Goal: Information Seeking & Learning: Check status

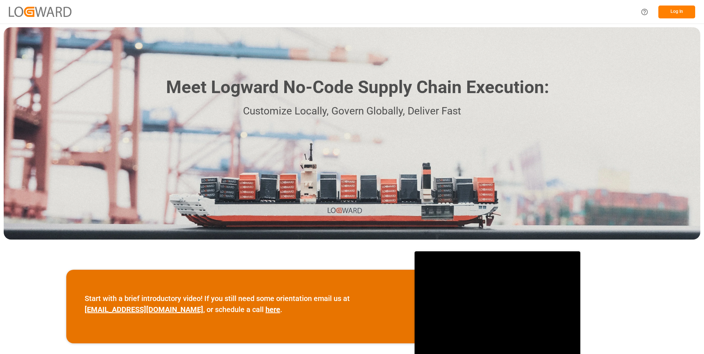
click at [685, 14] on button "Log In" at bounding box center [677, 12] width 37 height 13
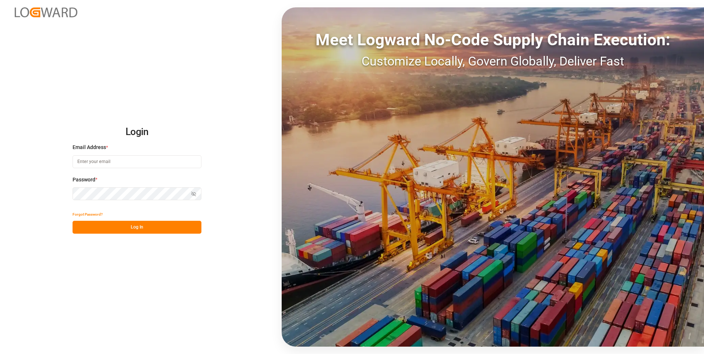
type input "julissa.then@leschaco.com"
click at [134, 227] on button "Log In" at bounding box center [137, 227] width 129 height 13
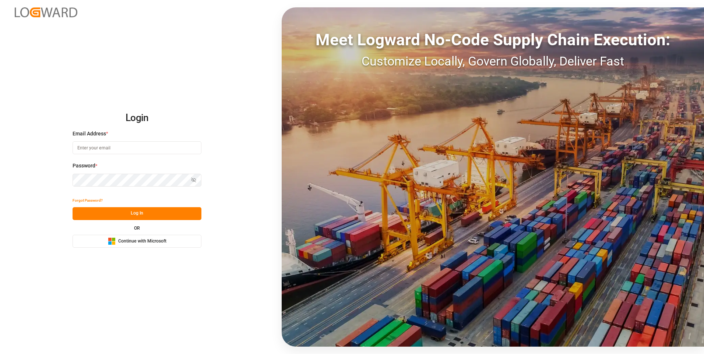
type input "julissa.then@leschaco.com"
click at [141, 210] on button "Log In" at bounding box center [137, 213] width 129 height 13
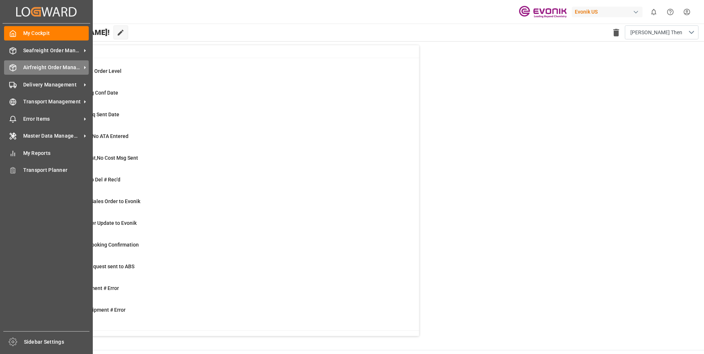
click at [11, 69] on icon at bounding box center [12, 67] width 7 height 7
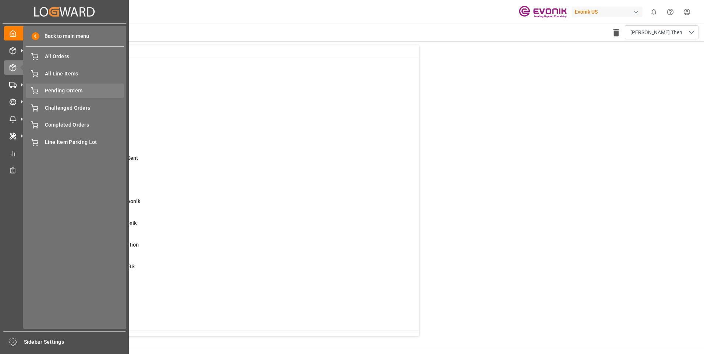
click at [64, 88] on span "Pending Orders" at bounding box center [84, 91] width 79 height 8
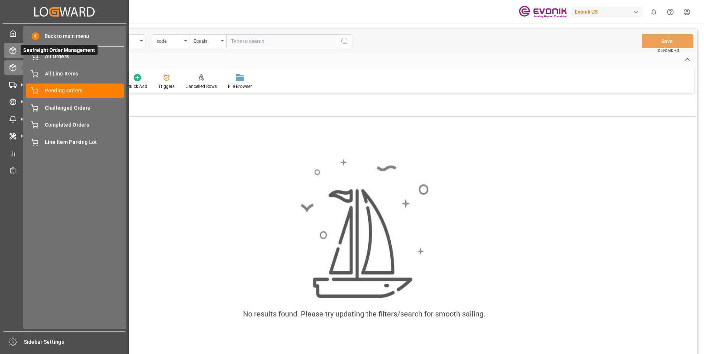
click at [13, 50] on polyline at bounding box center [13, 49] width 6 height 1
click at [12, 50] on polyline at bounding box center [13, 49] width 6 height 1
click at [13, 33] on icon at bounding box center [12, 33] width 7 height 7
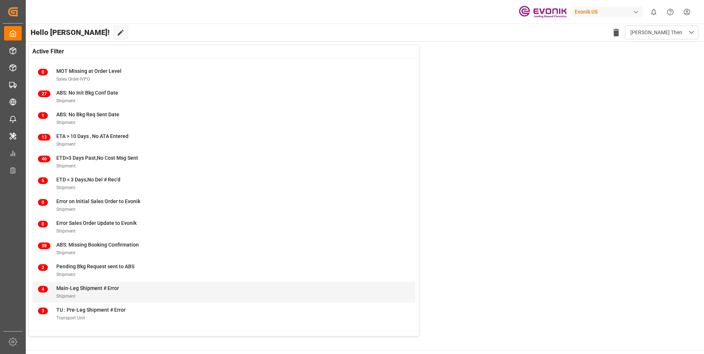
click at [72, 286] on span "Main-Leg Shipment # Error" at bounding box center [87, 288] width 63 height 6
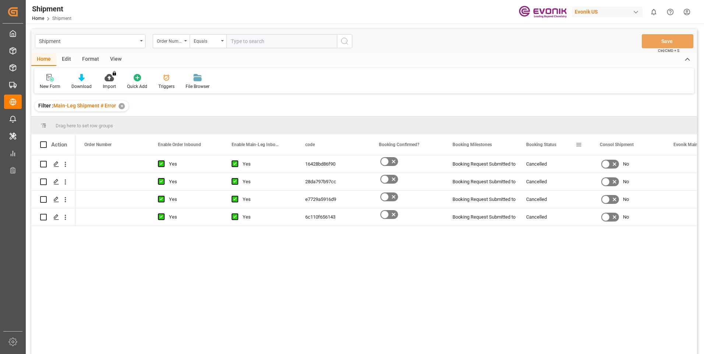
drag, startPoint x: 516, startPoint y: 140, endPoint x: 545, endPoint y: 140, distance: 29.5
click at [470, 163] on div "Booking Request Submitted to Ocean Carrier" at bounding box center [481, 164] width 56 height 17
click at [518, 142] on div "Booking Status" at bounding box center [555, 144] width 74 height 21
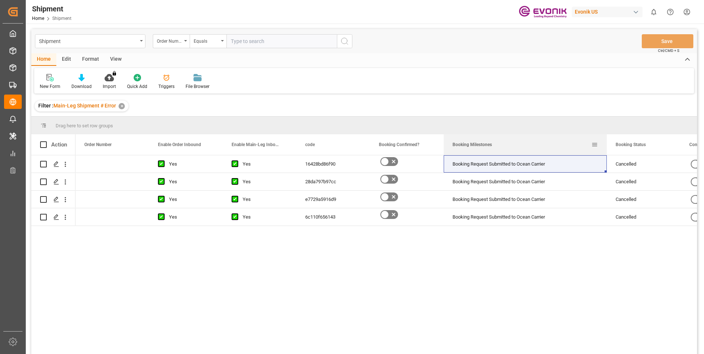
drag, startPoint x: 517, startPoint y: 141, endPoint x: 606, endPoint y: 136, distance: 89.7
click at [606, 136] on div at bounding box center [607, 144] width 3 height 21
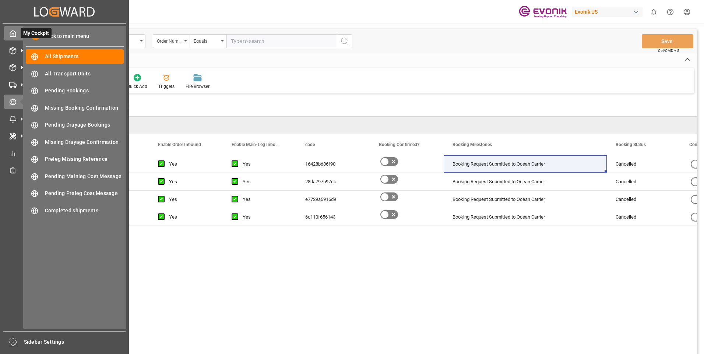
click at [10, 34] on icon at bounding box center [13, 34] width 6 height 6
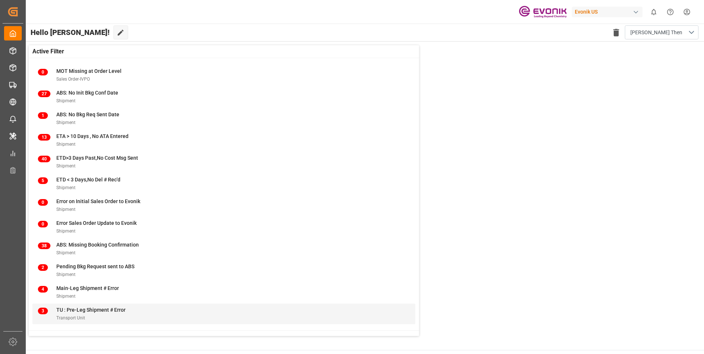
click at [68, 310] on span "TU : Pre-Leg Shipment # Error" at bounding box center [90, 310] width 69 height 6
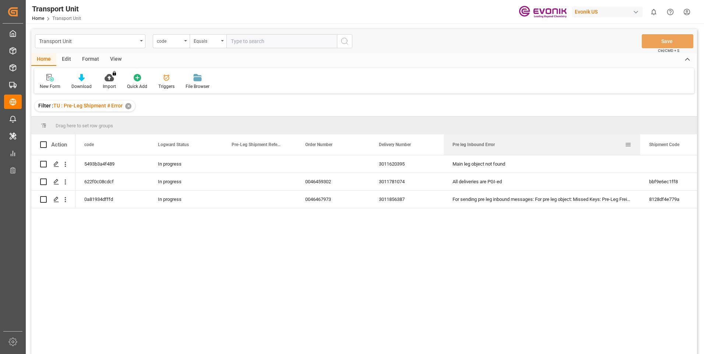
drag, startPoint x: 517, startPoint y: 143, endPoint x: 640, endPoint y: 153, distance: 123.7
click at [640, 153] on div at bounding box center [640, 144] width 3 height 21
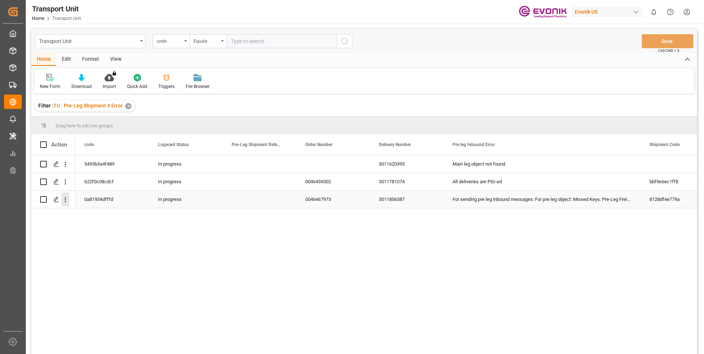
click at [66, 198] on icon "open menu" at bounding box center [65, 199] width 1 height 5
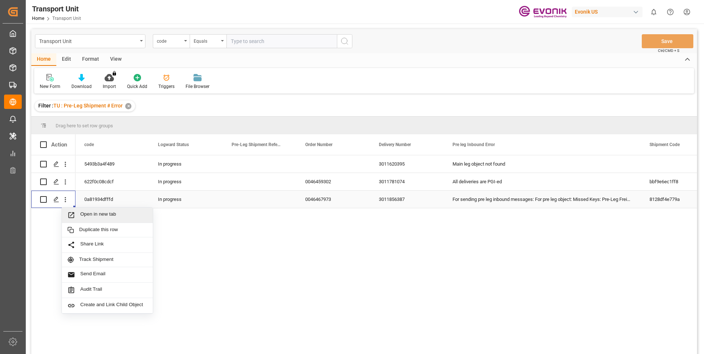
click at [100, 213] on span "Open in new tab" at bounding box center [113, 215] width 67 height 8
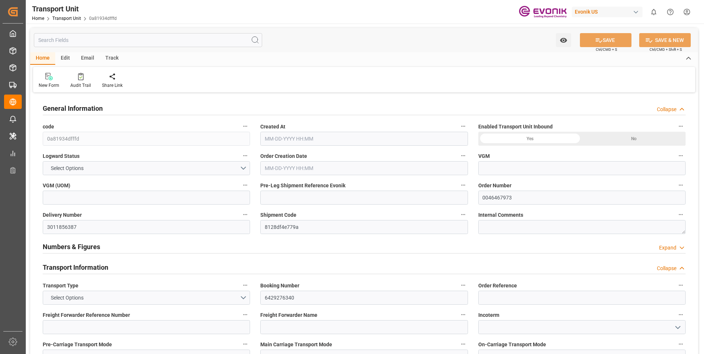
type input "Cosco"
type input "COSCO Shipping Co. Ltd."
type input "USHOU"
type input "CNTXG"
type input "16000"
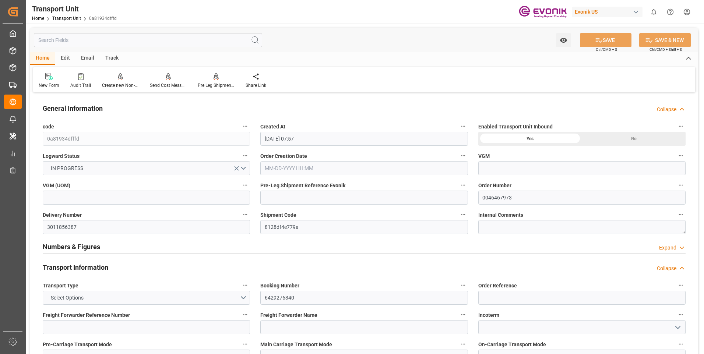
type input "09-02-2025 07:57"
type input "12-09-2025"
type input "10-19-2025 00:00"
type input "12-02-2025 00:00"
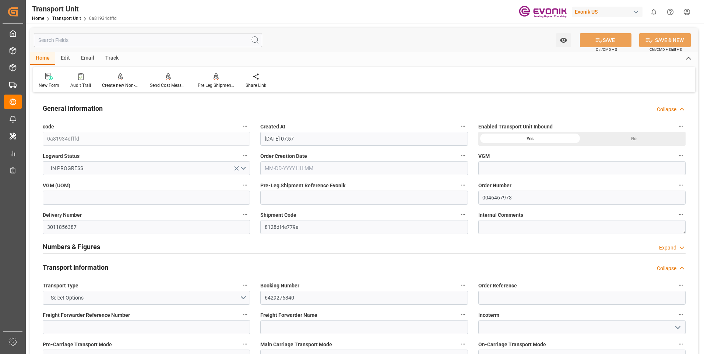
type input "[DATE] 00:00"
type input "[DATE] 10:00"
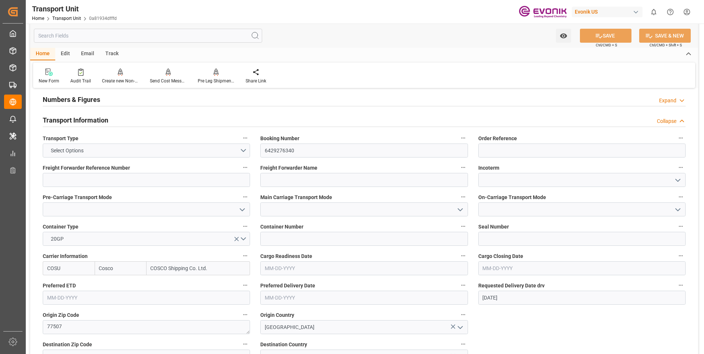
scroll to position [184, 0]
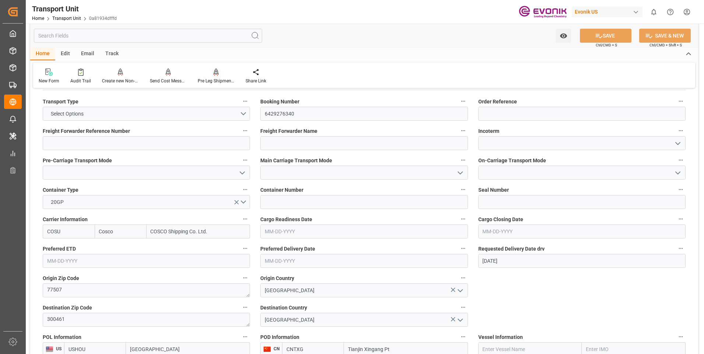
click at [206, 76] on div at bounding box center [216, 72] width 37 height 8
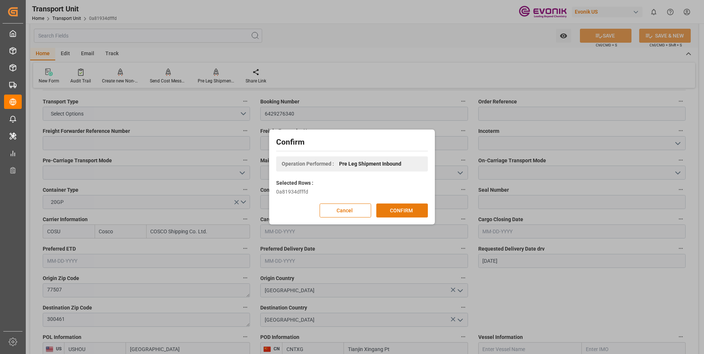
click at [392, 211] on button "CONFIRM" at bounding box center [402, 211] width 52 height 14
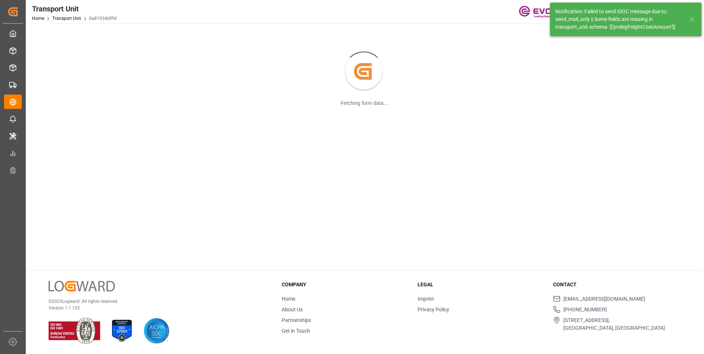
scroll to position [80, 0]
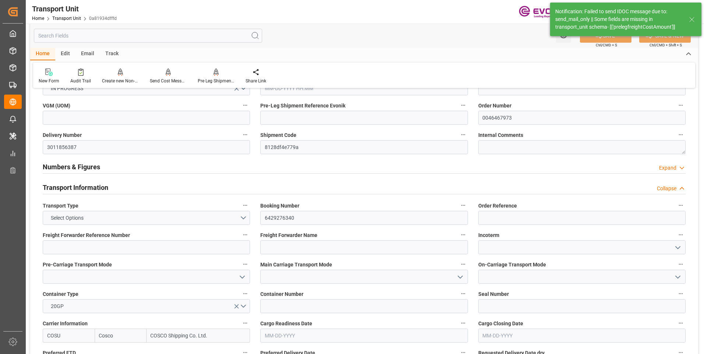
type input "Cosco"
type input "COSCO Shipping Co. Ltd."
type input "USHOU"
type input "CNTXG"
type input "16000"
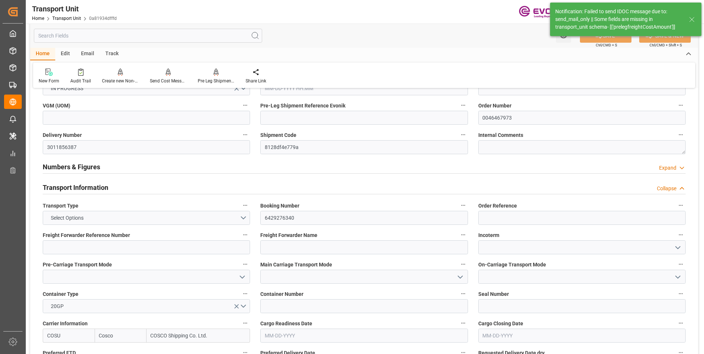
type input "09-02-2025 07:57"
type input "12-09-2025"
type input "10-19-2025 00:00"
type input "12-02-2025 00:00"
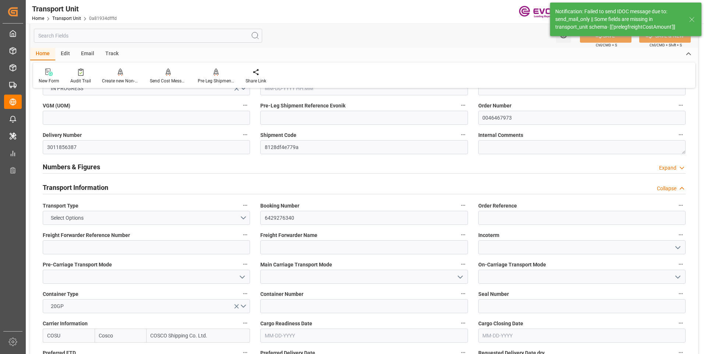
type input "12-02-2025 00:00"
type input "10-15-2025 10:00"
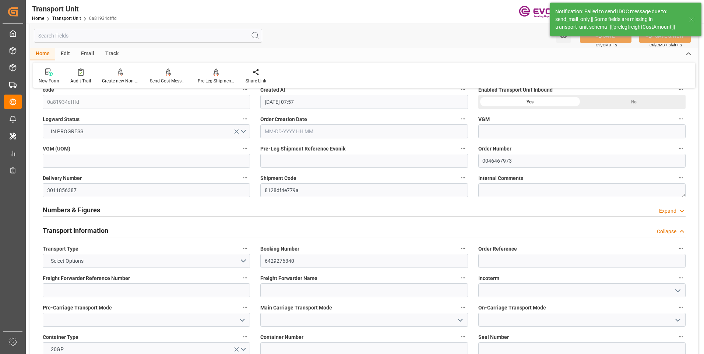
scroll to position [0, 0]
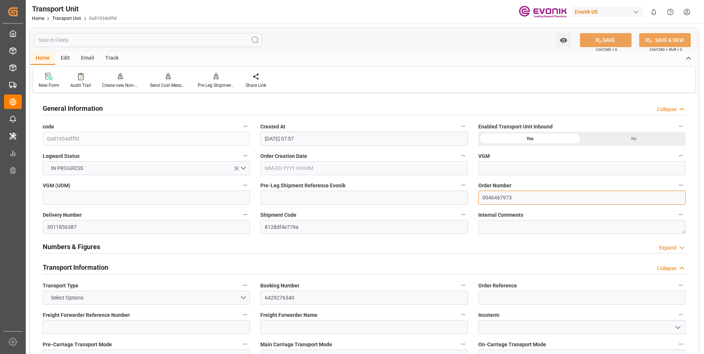
click at [491, 199] on input "0046467973" at bounding box center [581, 198] width 207 height 14
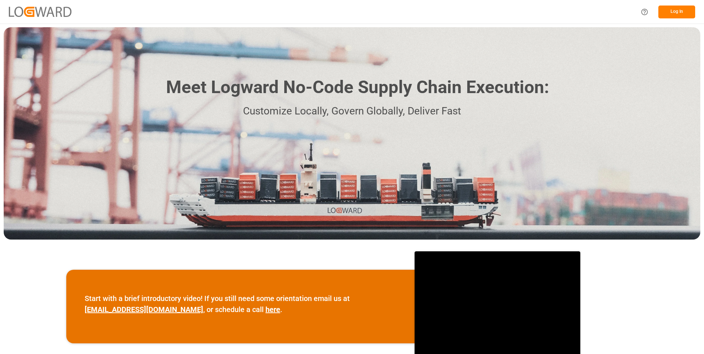
click at [684, 10] on button "Log In" at bounding box center [677, 12] width 37 height 13
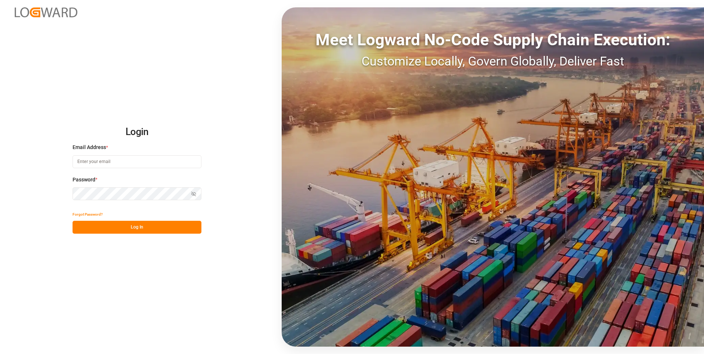
type input "julissa.then@leschaco.com"
click at [144, 229] on button "Log In" at bounding box center [137, 227] width 129 height 13
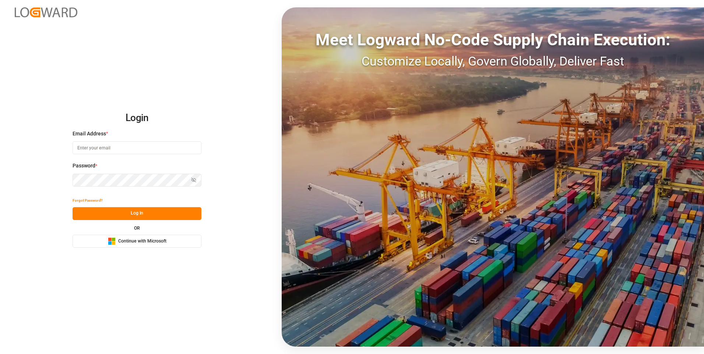
type input "[PERSON_NAME][EMAIL_ADDRESS][DOMAIN_NAME]"
click at [142, 213] on button "Log In" at bounding box center [137, 213] width 129 height 13
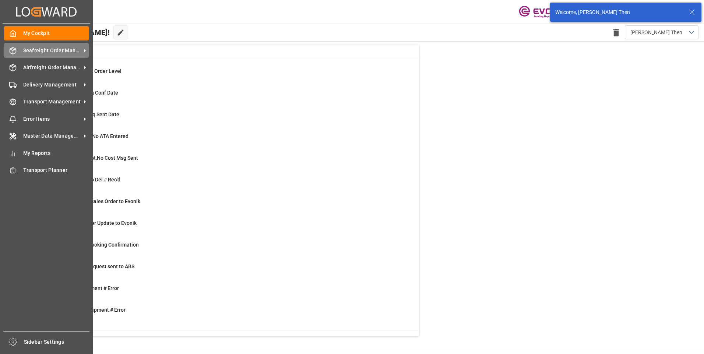
click at [14, 52] on icon at bounding box center [12, 50] width 7 height 7
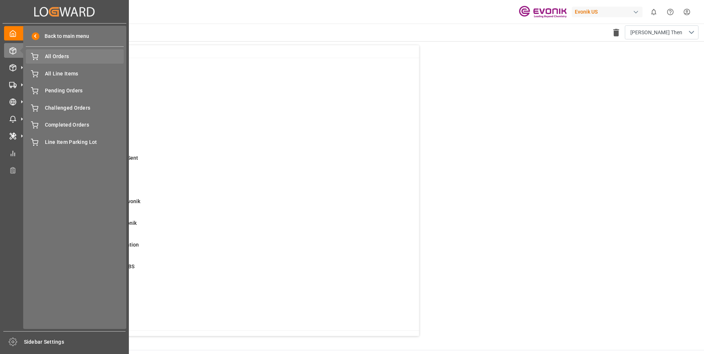
click at [70, 59] on span "All Orders" at bounding box center [84, 57] width 79 height 8
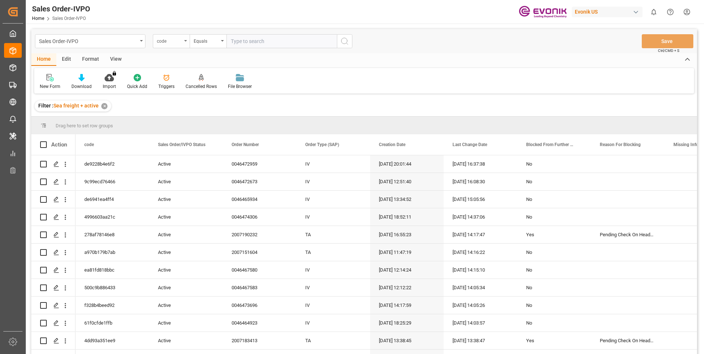
click at [182, 38] on div "code" at bounding box center [171, 41] width 37 height 14
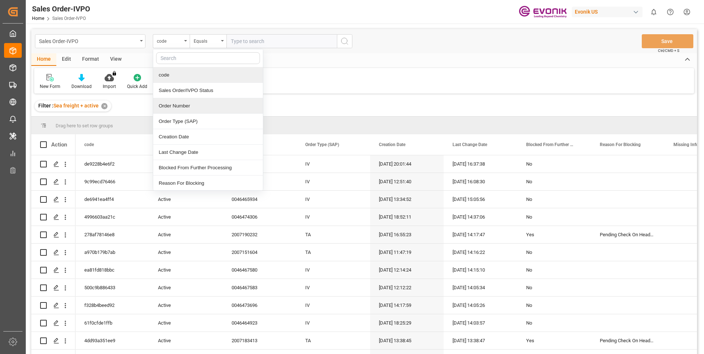
click at [178, 106] on div "Order Number" at bounding box center [208, 105] width 110 height 15
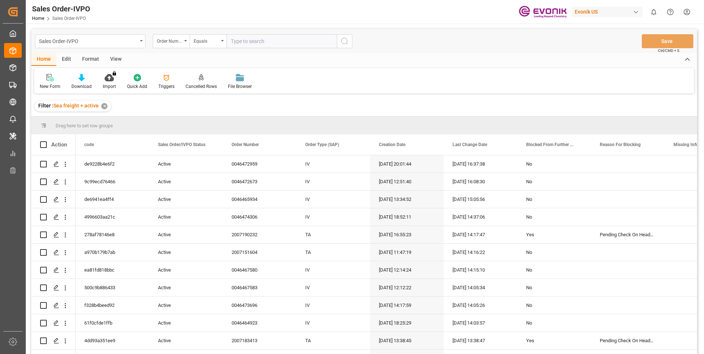
click at [235, 42] on input "text" at bounding box center [282, 41] width 111 height 14
paste input "0046467973"
type input "0046467973"
click at [343, 41] on icon "search button" at bounding box center [344, 41] width 9 height 9
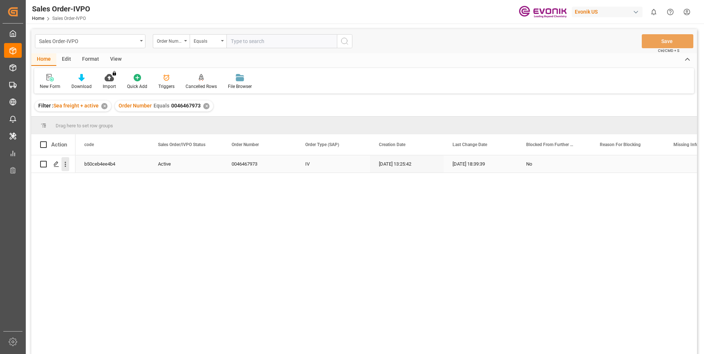
click at [67, 165] on icon "open menu" at bounding box center [66, 165] width 8 height 8
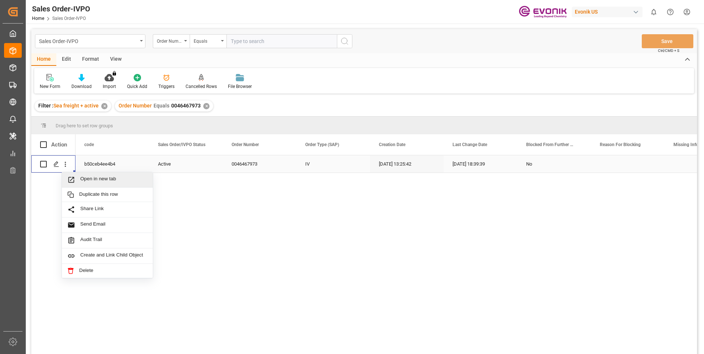
click at [104, 177] on span "Open in new tab" at bounding box center [113, 180] width 67 height 8
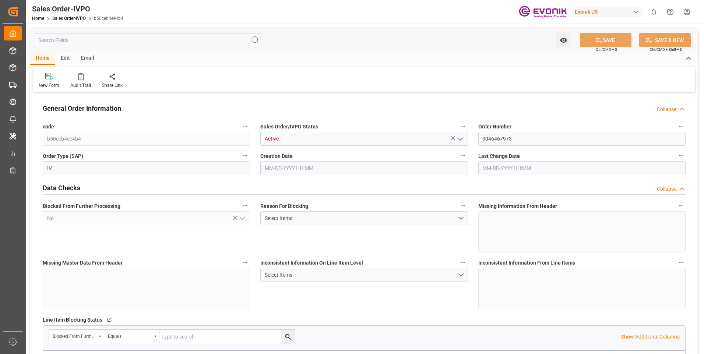
type input "CNTXG"
type input "0"
type input "1"
type input "2"
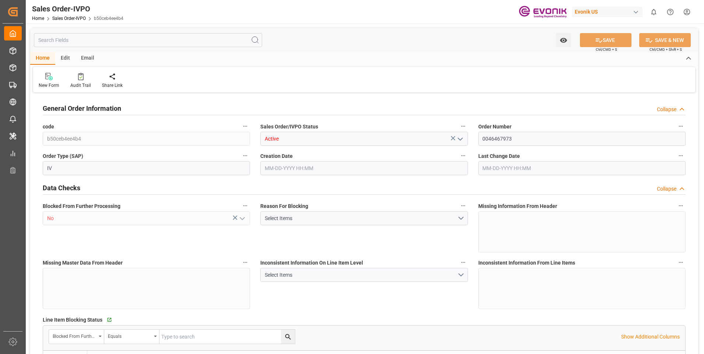
type input "16000"
type input "52.8408"
type input "17000"
type input "30"
type input "[DATE] 13:25"
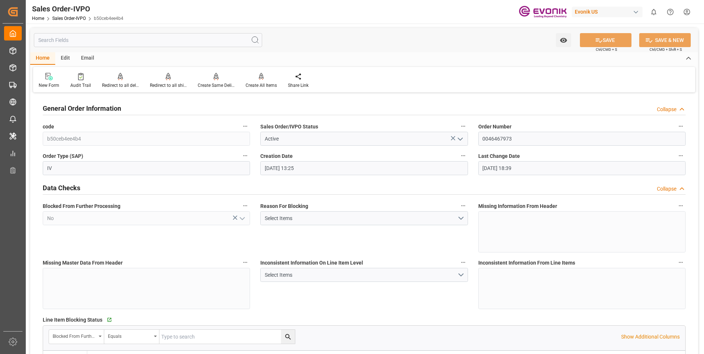
type input "[DATE] 18:39"
click at [179, 85] on div "Redirect to all shipments" at bounding box center [168, 85] width 37 height 7
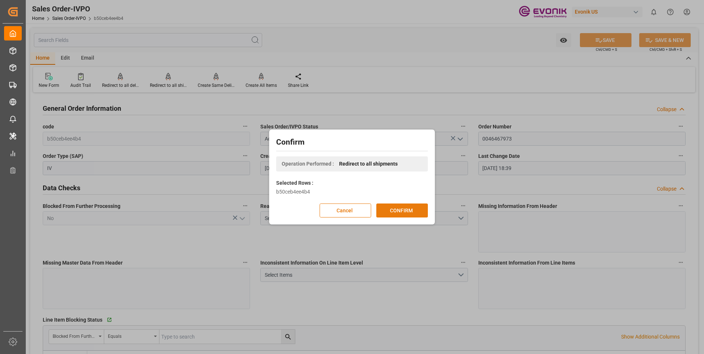
click at [396, 210] on button "CONFIRM" at bounding box center [402, 211] width 52 height 14
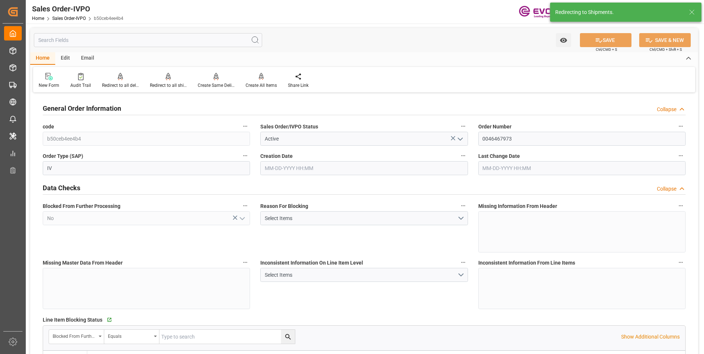
type input "[DATE] 13:25"
type input "[DATE] 18:39"
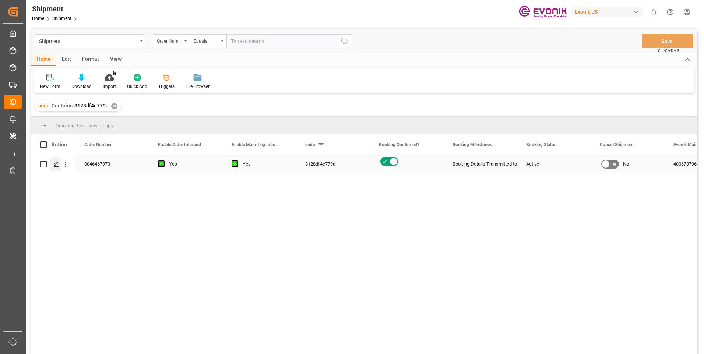
click at [57, 164] on icon "Press SPACE to select this row." at bounding box center [56, 164] width 6 height 6
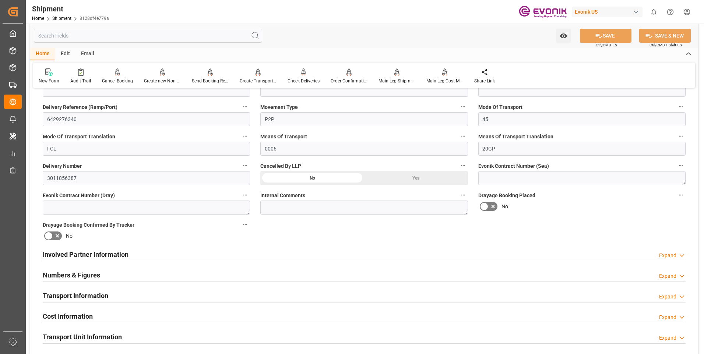
scroll to position [368, 0]
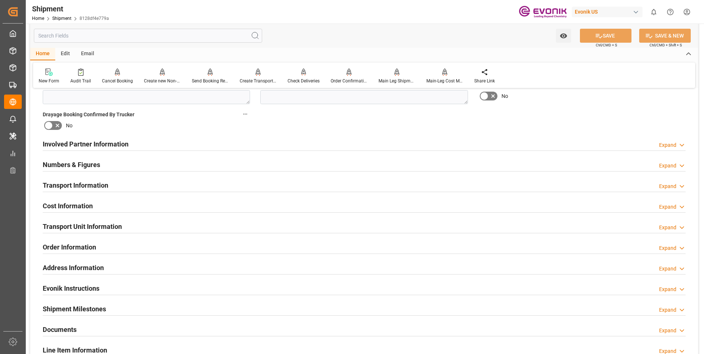
click at [92, 209] on h2 "Cost Information" at bounding box center [68, 206] width 50 height 10
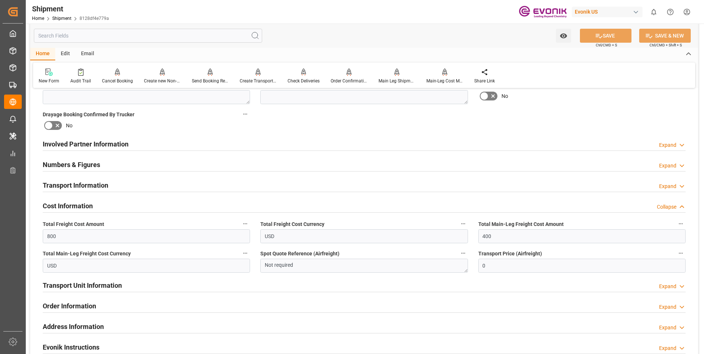
click at [96, 287] on h2 "Transport Unit Information" at bounding box center [82, 286] width 79 height 10
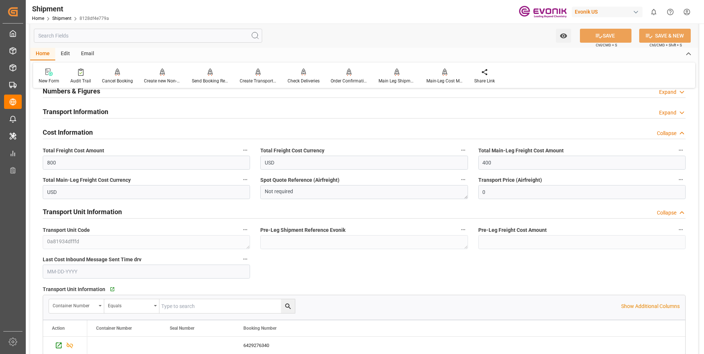
scroll to position [516, 0]
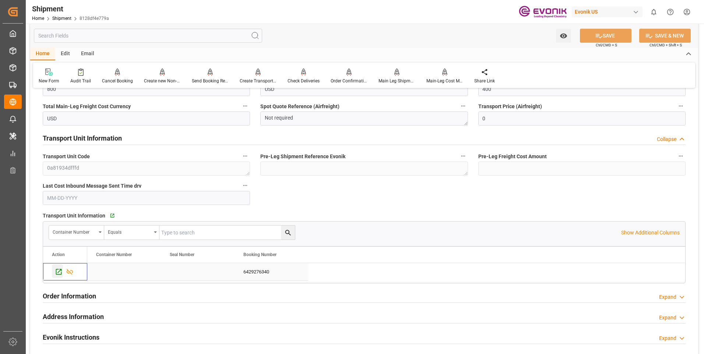
click at [57, 270] on icon "Press SPACE to select this row." at bounding box center [59, 272] width 8 height 8
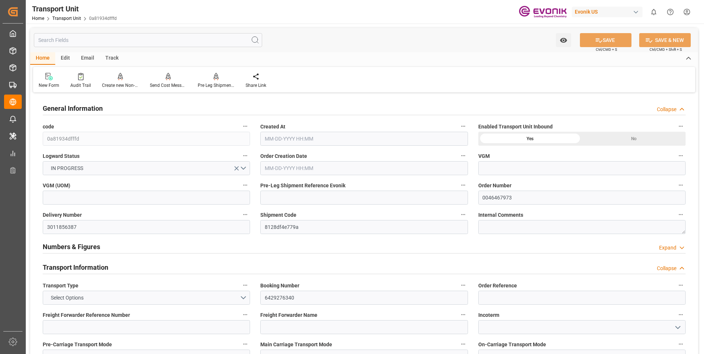
type input "Cosco"
type input "COSCO Shipping Co. Ltd."
type input "USHOU"
type input "CNTXG"
type input "16000"
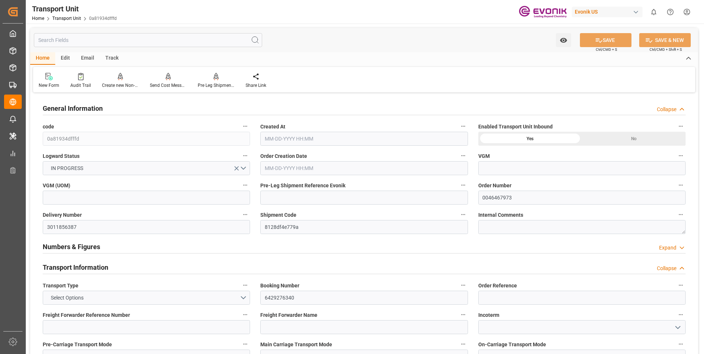
type input "[DATE] 07:57"
type input "[DATE]"
type input "[DATE] 00:00"
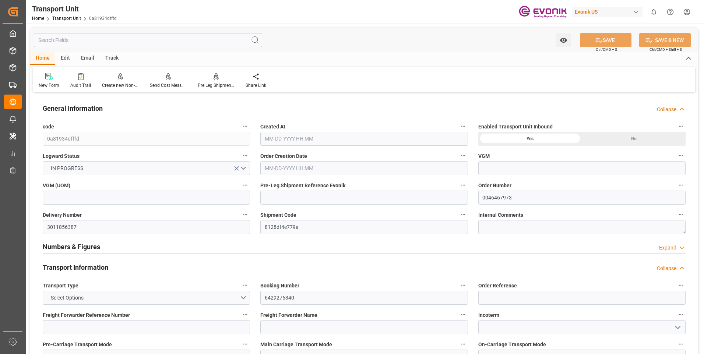
type input "[DATE] 00:00"
type input "[DATE] 10:00"
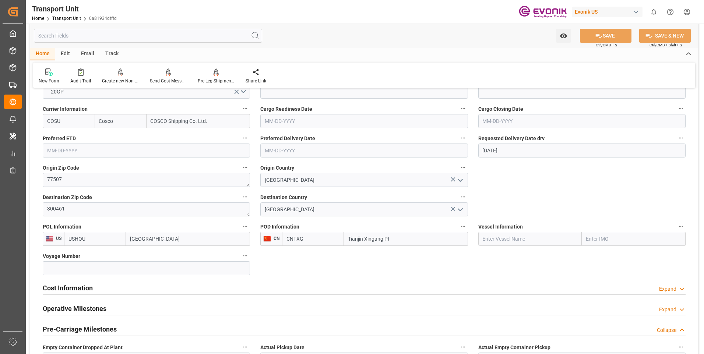
scroll to position [332, 0]
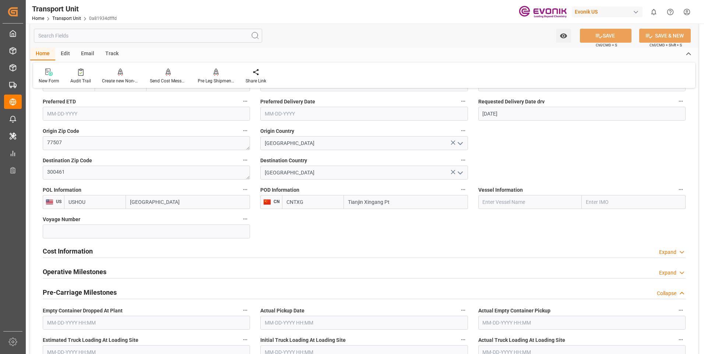
click at [63, 255] on h2 "Cost Information" at bounding box center [68, 251] width 50 height 10
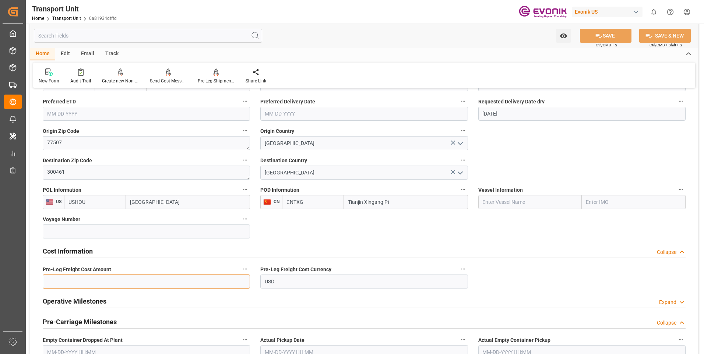
click at [79, 281] on input "text" at bounding box center [146, 282] width 207 height 14
type input "400"
click at [612, 37] on button "SAVE" at bounding box center [606, 36] width 52 height 14
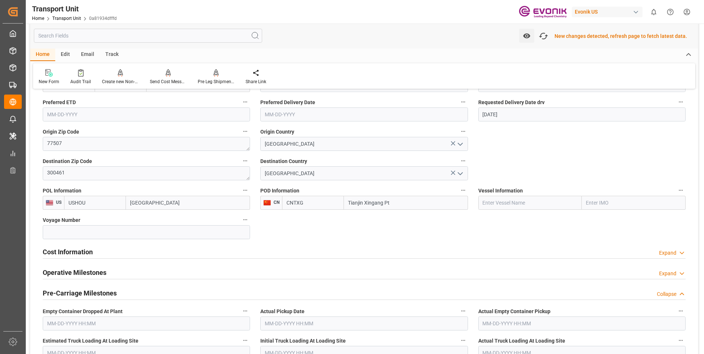
scroll to position [332, 0]
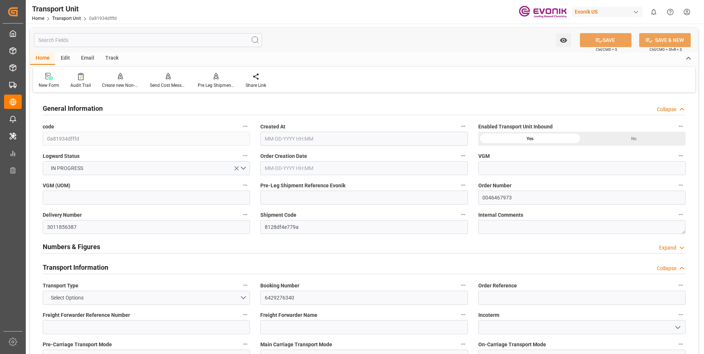
type input "Cosco"
type input "COSCO Shipping Co. Ltd."
type input "USHOU"
type input "CNTXG"
type input "16000"
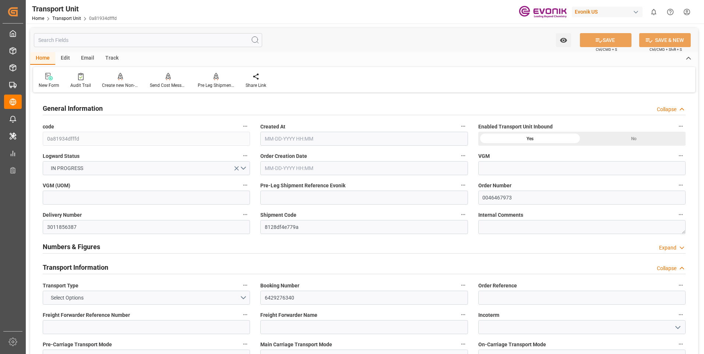
type input "[DATE] 07:57"
type input "[DATE]"
type input "[DATE] 00:00"
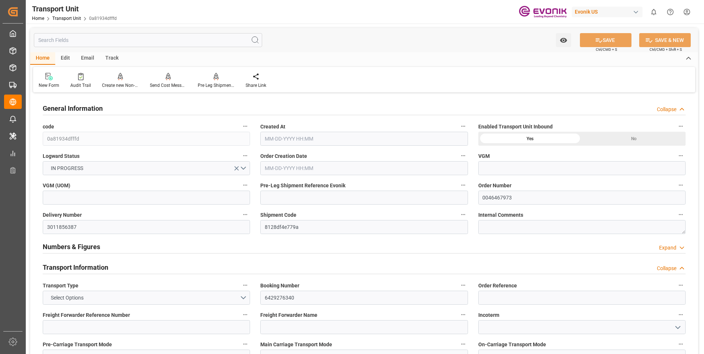
type input "[DATE] 00:00"
type input "[DATE] 10:00"
click at [208, 82] on div "Pre Leg Shipment Inbound" at bounding box center [216, 85] width 37 height 7
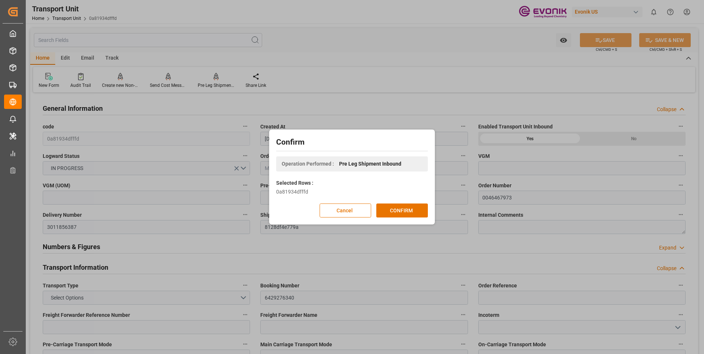
click at [400, 218] on div "Confirm Operation Performed : Pre Leg Shipment Inbound Selected Rows : 0a81934d…" at bounding box center [352, 177] width 162 height 91
click at [400, 214] on button "CONFIRM" at bounding box center [402, 211] width 52 height 14
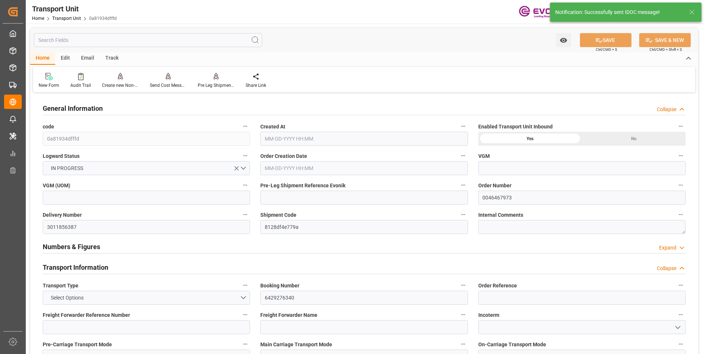
type input "Cosco"
type input "COSCO Shipping Co. Ltd."
type input "USHOU"
type input "CNTXG"
type input "16000"
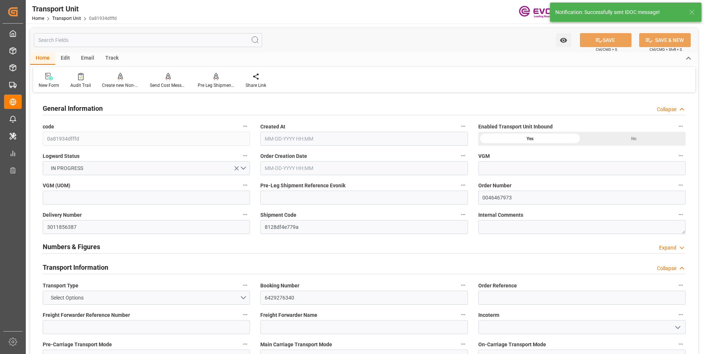
type input "[DATE] 07:57"
type input "12-09-2025"
type input "10-19-2025 00:00"
type input "12-02-2025 00:00"
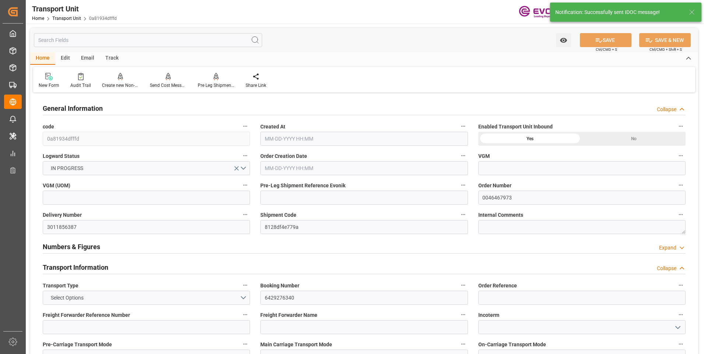
type input "12-02-2025 00:00"
type input "10-15-2025 10:00"
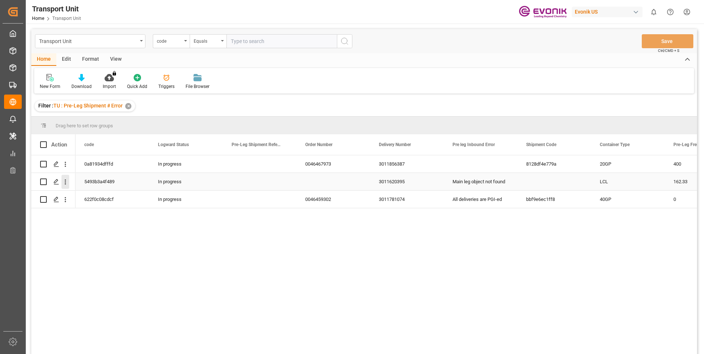
click at [64, 182] on icon "open menu" at bounding box center [66, 182] width 8 height 8
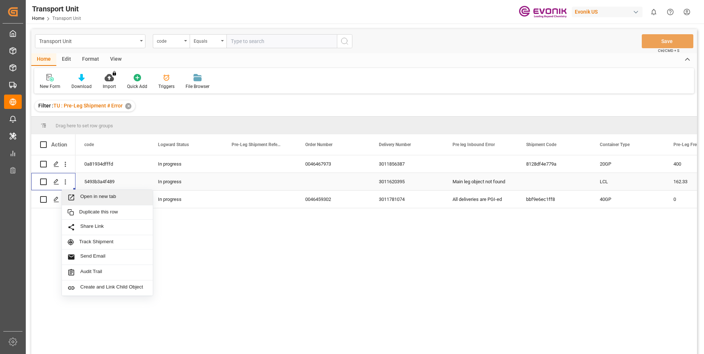
click at [98, 199] on span "Open in new tab" at bounding box center [113, 198] width 67 height 8
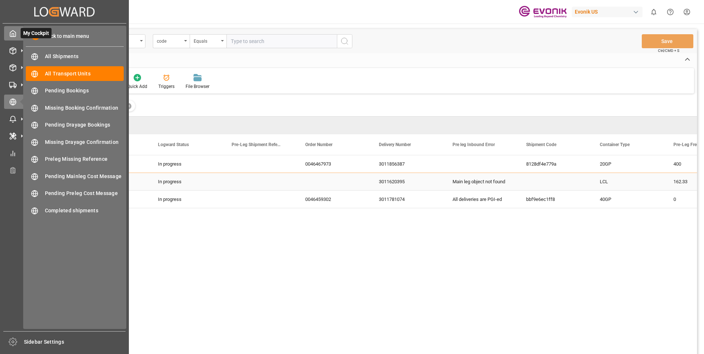
click at [6, 33] on div at bounding box center [10, 33] width 13 height 8
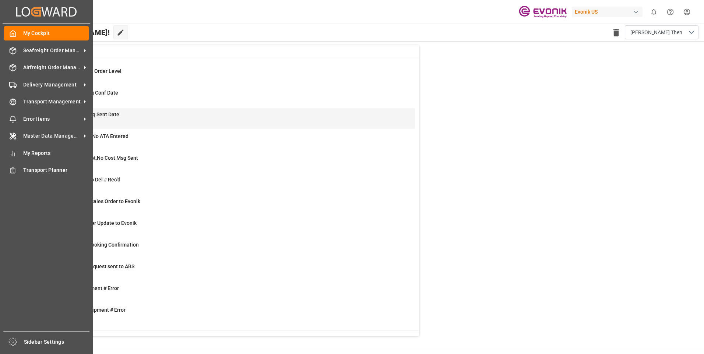
click at [17, 35] on div "My Cockpit My Cockpit" at bounding box center [46, 33] width 85 height 14
click at [13, 34] on polyline at bounding box center [13, 35] width 2 height 3
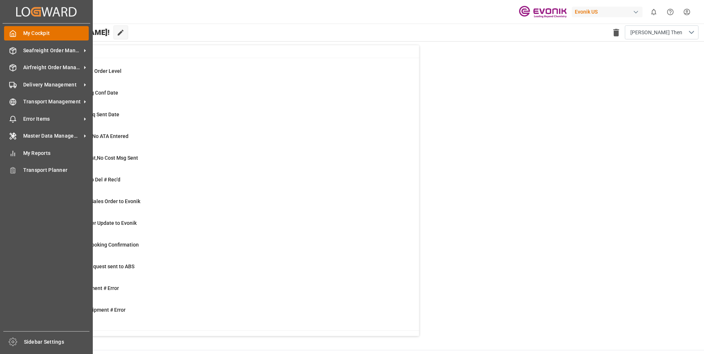
click at [14, 35] on polyline at bounding box center [13, 35] width 2 height 3
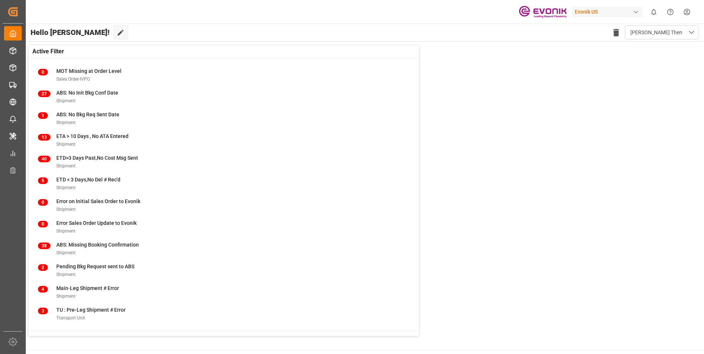
click at [36, 49] on span "Active Filter" at bounding box center [48, 51] width 32 height 9
click at [48, 53] on span "Active Filter" at bounding box center [48, 51] width 32 height 9
click at [14, 50] on icon at bounding box center [12, 50] width 7 height 7
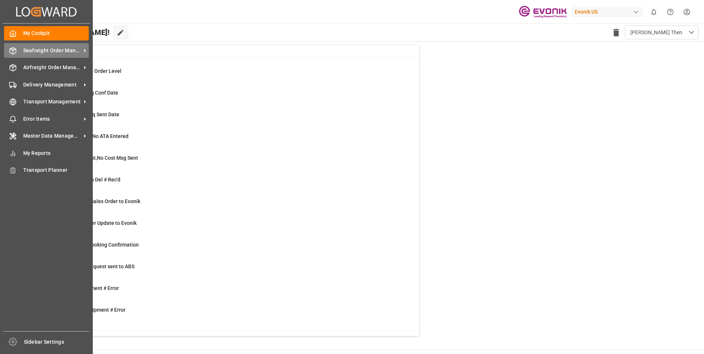
click at [13, 48] on icon at bounding box center [13, 51] width 6 height 7
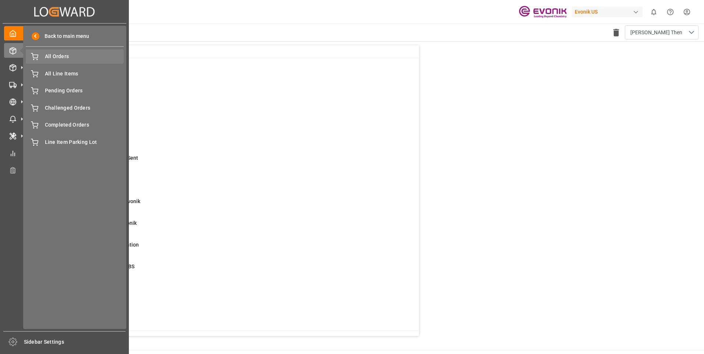
click at [55, 59] on span "All Orders" at bounding box center [84, 57] width 79 height 8
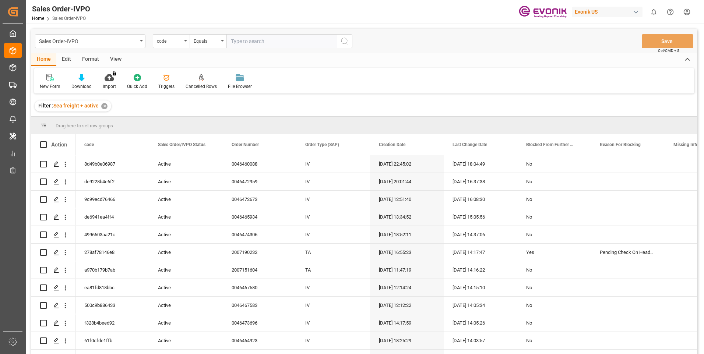
click at [175, 44] on div "code" at bounding box center [169, 40] width 25 height 8
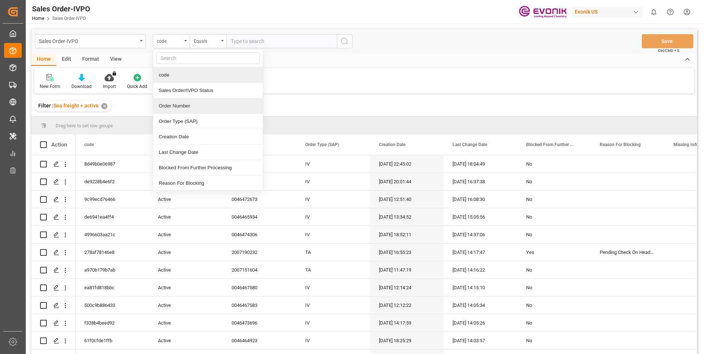
click at [175, 107] on div "Order Number" at bounding box center [208, 105] width 110 height 15
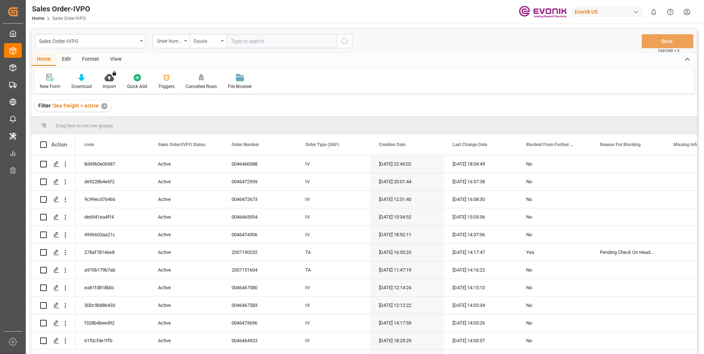
click at [256, 42] on input "text" at bounding box center [282, 41] width 111 height 14
paste input "0046435006"
type input "0046435006"
click at [341, 42] on icon "search button" at bounding box center [344, 41] width 9 height 9
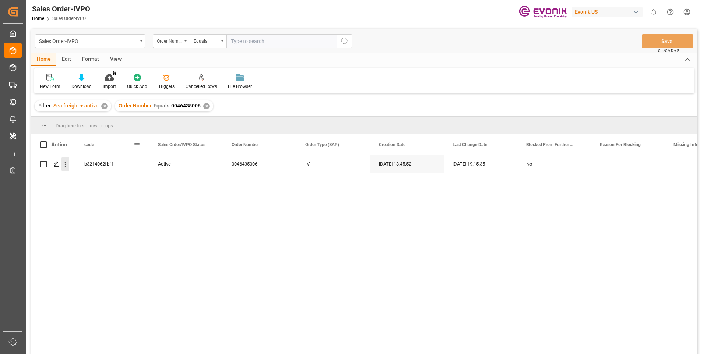
click at [67, 164] on icon "open menu" at bounding box center [66, 165] width 8 height 8
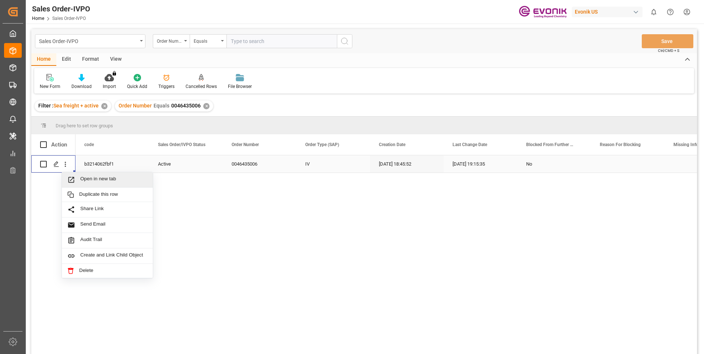
click at [85, 177] on span "Open in new tab" at bounding box center [113, 180] width 67 height 8
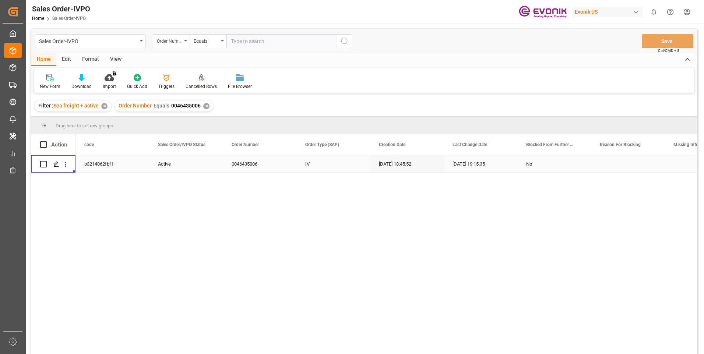
click at [253, 41] on input "text" at bounding box center [282, 41] width 111 height 14
paste input "0046468539"
type input "0046468539"
click at [342, 42] on icon "search button" at bounding box center [344, 41] width 9 height 9
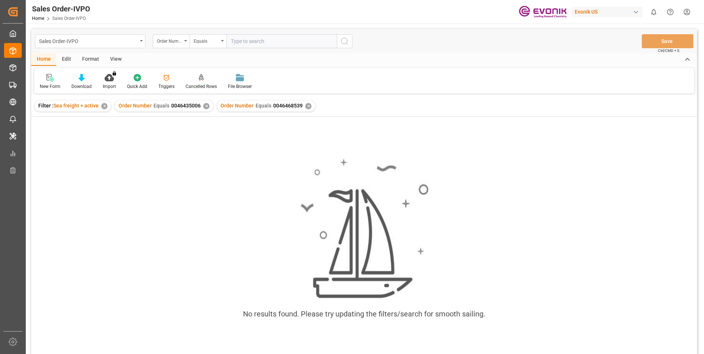
click at [206, 106] on div "✕" at bounding box center [206, 106] width 6 height 6
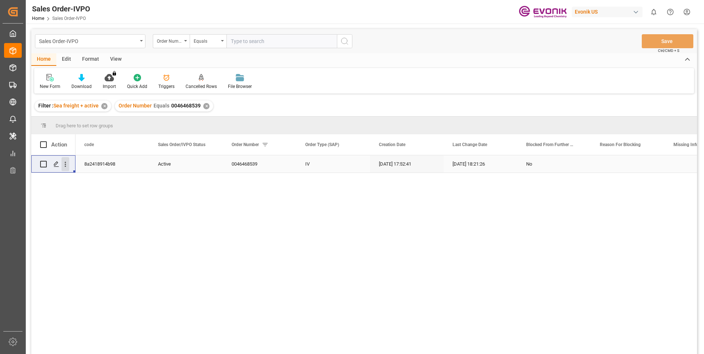
click at [64, 162] on icon "open menu" at bounding box center [66, 165] width 8 height 8
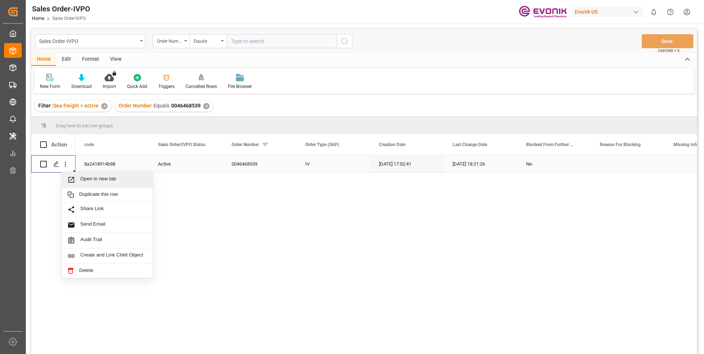
click at [103, 183] on span "Open in new tab" at bounding box center [113, 180] width 67 height 8
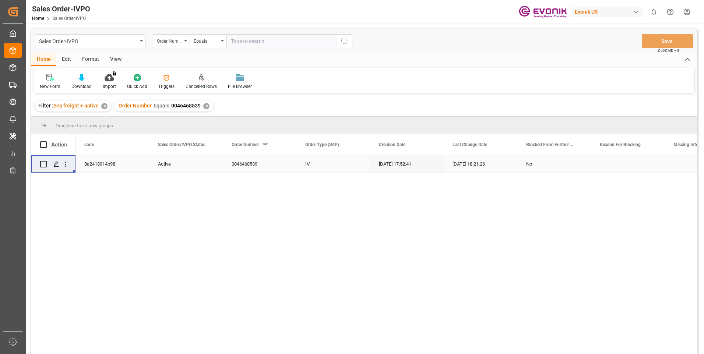
click at [264, 40] on input "text" at bounding box center [282, 41] width 111 height 14
paste input "0046462106"
type input "0046462106"
click at [344, 42] on icon "search button" at bounding box center [344, 41] width 9 height 9
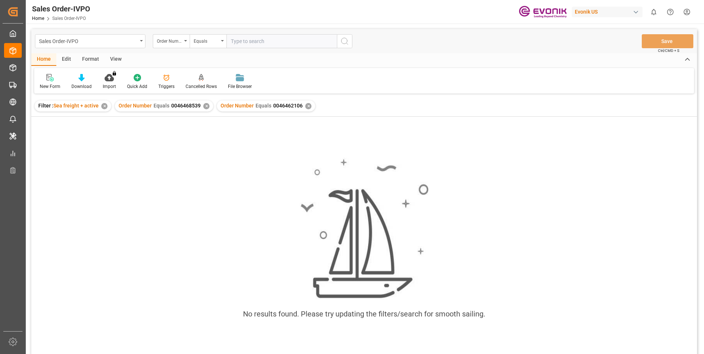
click at [203, 106] on div "✕" at bounding box center [206, 106] width 6 height 6
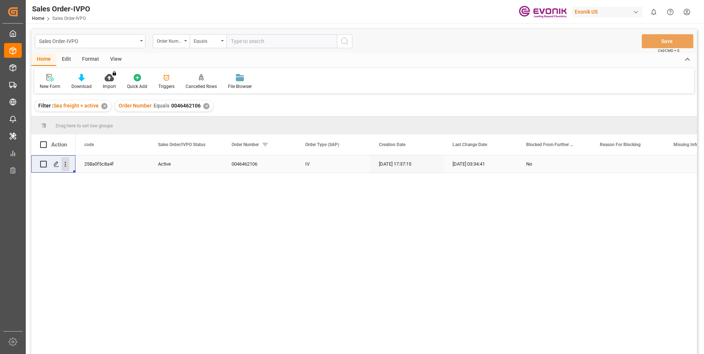
click at [65, 164] on icon "open menu" at bounding box center [66, 165] width 8 height 8
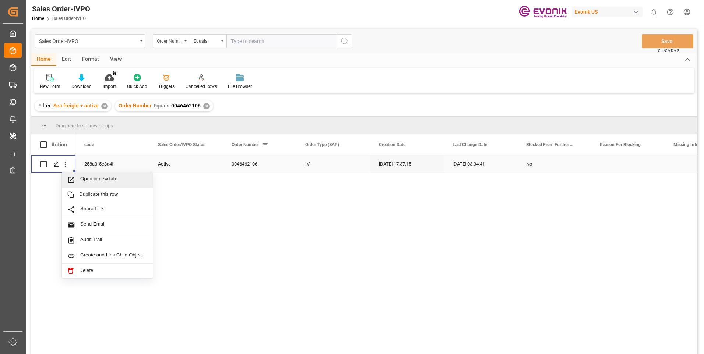
click at [88, 180] on span "Open in new tab" at bounding box center [113, 180] width 67 height 8
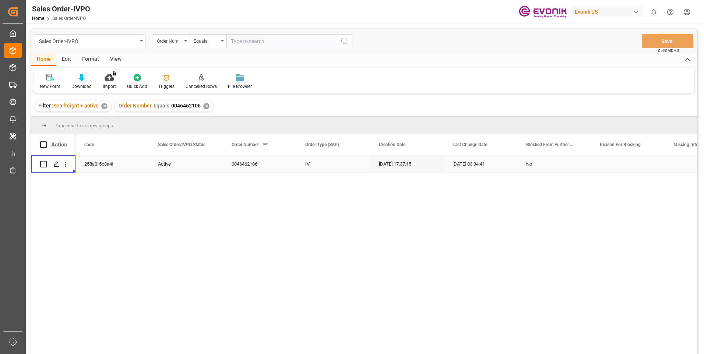
click at [240, 46] on input "text" at bounding box center [282, 41] width 111 height 14
type input "0046461046"
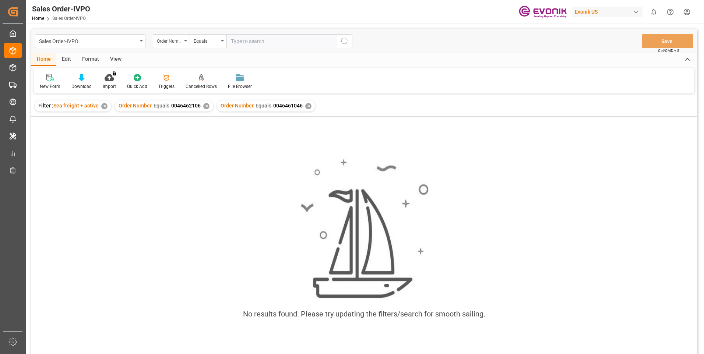
click at [203, 106] on div "✕" at bounding box center [206, 106] width 6 height 6
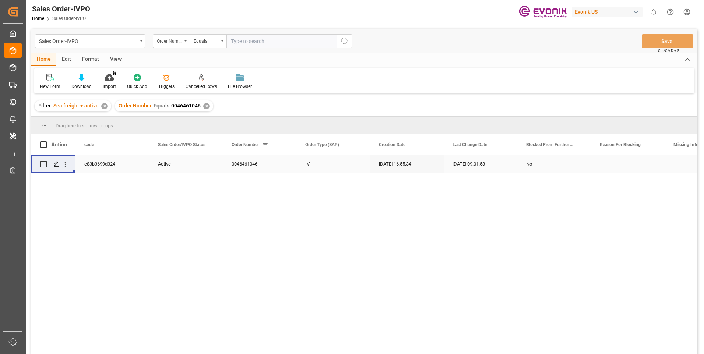
click at [69, 164] on div "Press SPACE to select this row." at bounding box center [65, 164] width 19 height 14
click at [67, 165] on icon "open menu" at bounding box center [66, 165] width 8 height 8
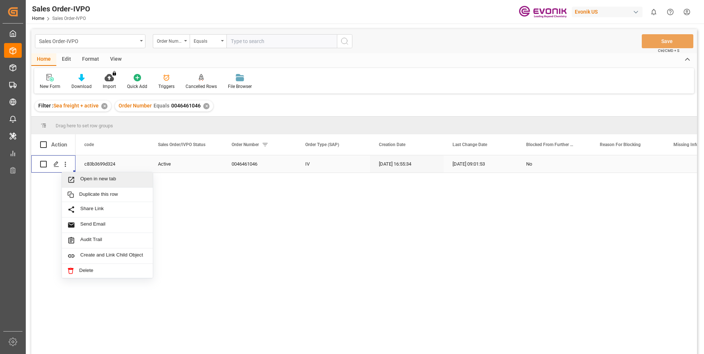
click at [89, 176] on span "Open in new tab" at bounding box center [113, 180] width 67 height 8
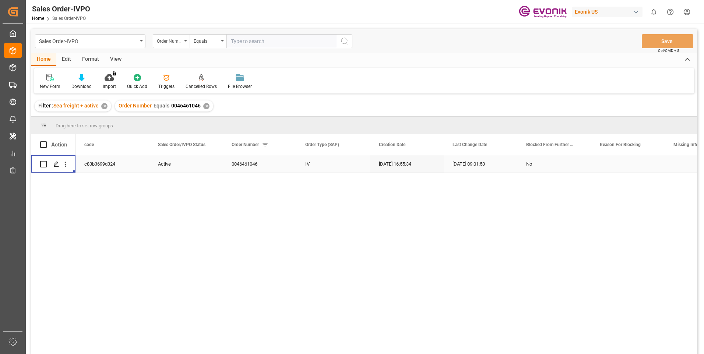
click at [242, 40] on input "text" at bounding box center [282, 41] width 111 height 14
type input "0046456146"
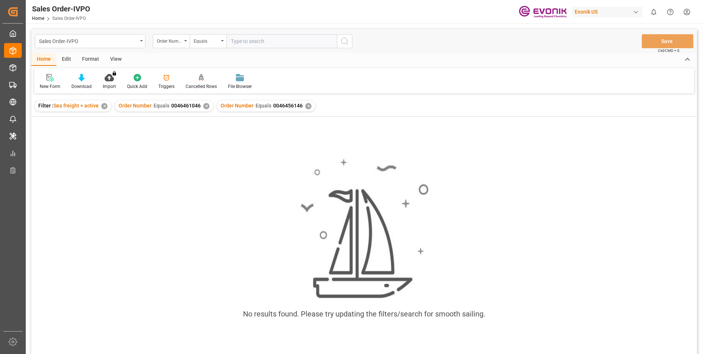
click at [203, 105] on div "✕" at bounding box center [206, 106] width 6 height 6
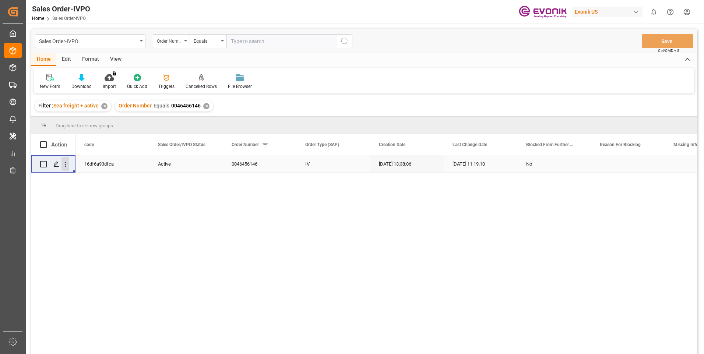
click at [65, 164] on icon "open menu" at bounding box center [66, 165] width 8 height 8
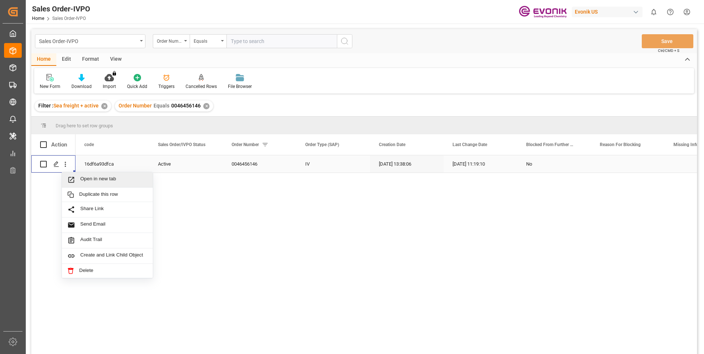
click at [93, 181] on span "Open in new tab" at bounding box center [113, 180] width 67 height 8
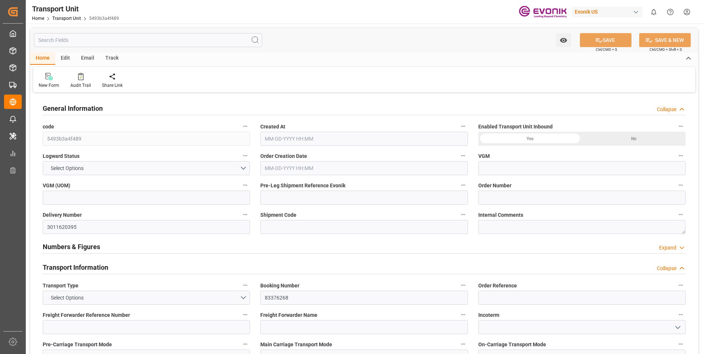
type input "0"
type input "AC Containerline"
type input "Leschaco Inc."
type input "USMIA"
type input "ECGYE"
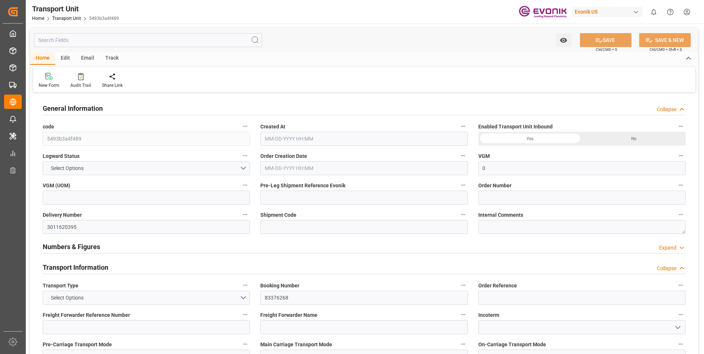
type input "872.5"
type input "06-11-2025 21:27"
type input "08-29-2025 00:00"
type input "07-12-2025 00:00"
type input "09-05-2025 00:00"
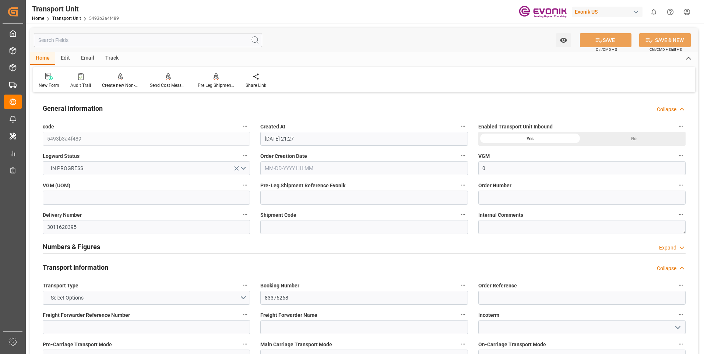
type input "07-25-2025 00:00"
type input "08-18-2025 10:00"
click at [377, 39] on div "Watch Option SAVE Ctrl/CMD + S SAVE & NEW Ctrl/CMD + Shift + S" at bounding box center [364, 40] width 668 height 24
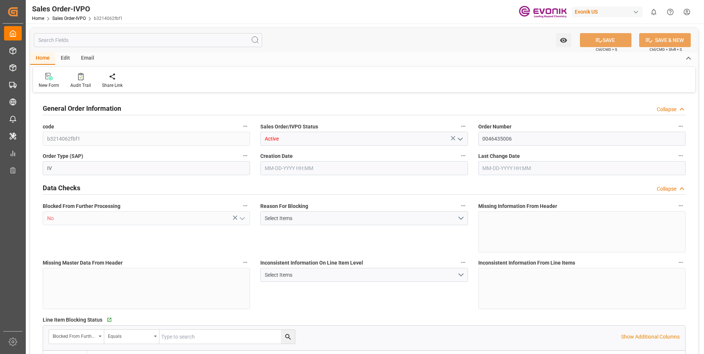
type input "BEANR"
type input "0"
type input "1"
type input "20000"
type input "0"
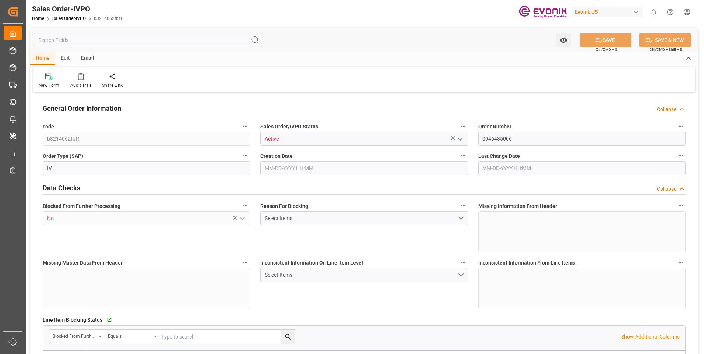
type input "0"
type input "[DATE] 18:45"
type input "[DATE] 19:15"
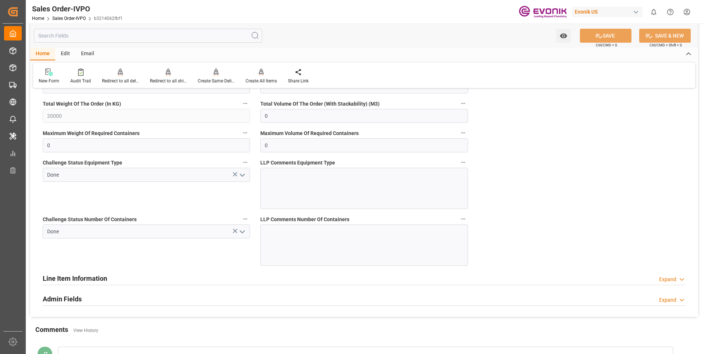
scroll to position [1437, 0]
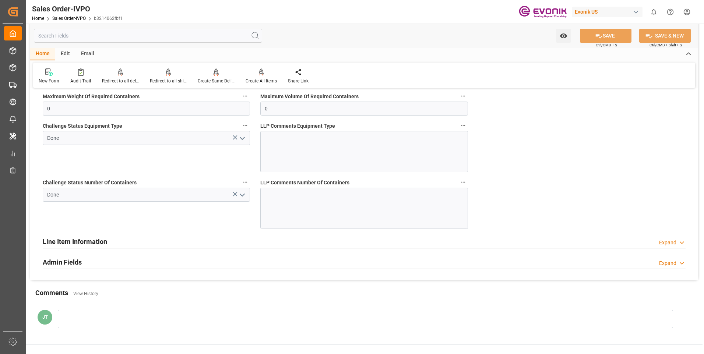
click at [90, 239] on h2 "Line Item Information" at bounding box center [75, 242] width 64 height 10
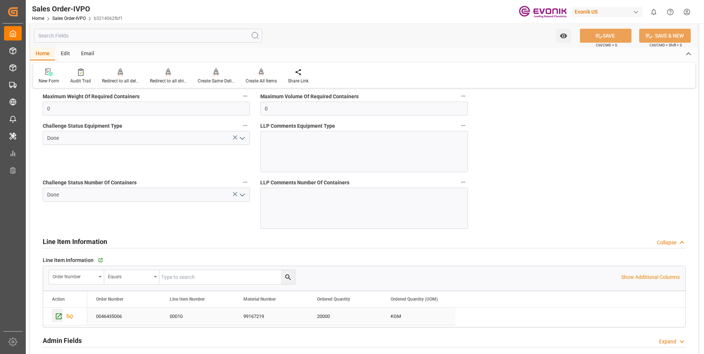
click at [58, 316] on icon "Press SPACE to select this row." at bounding box center [59, 317] width 8 height 8
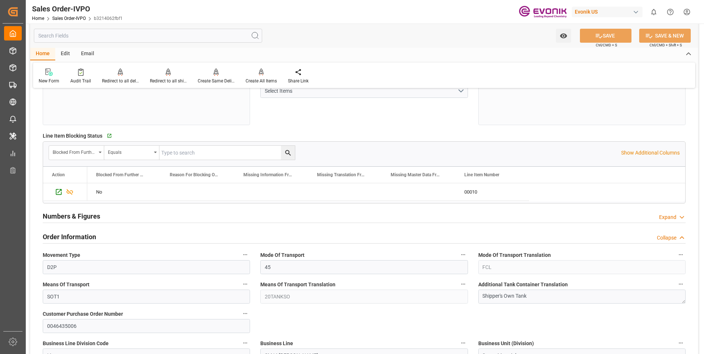
scroll to position [0, 0]
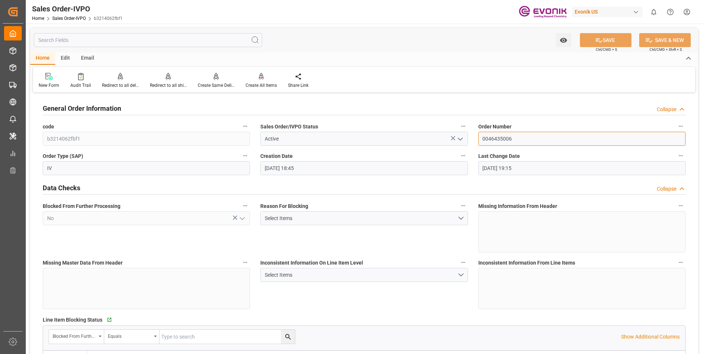
click at [495, 139] on input "0046435006" at bounding box center [581, 139] width 207 height 14
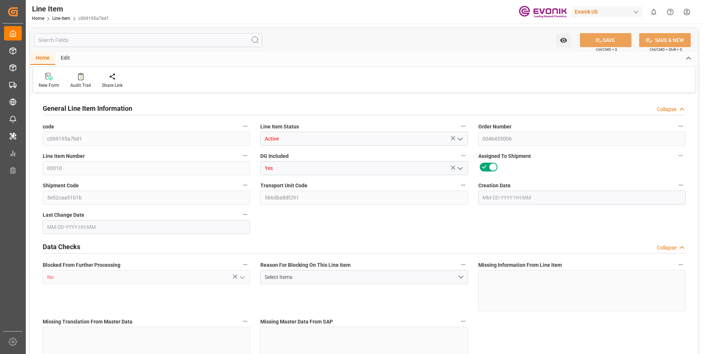
type input "0"
type input "35472.77"
type input "19745.39"
type input "0"
type input "19750"
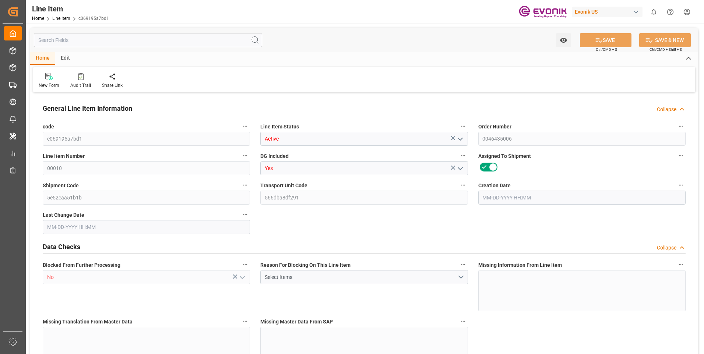
type input "160000"
type input "20000"
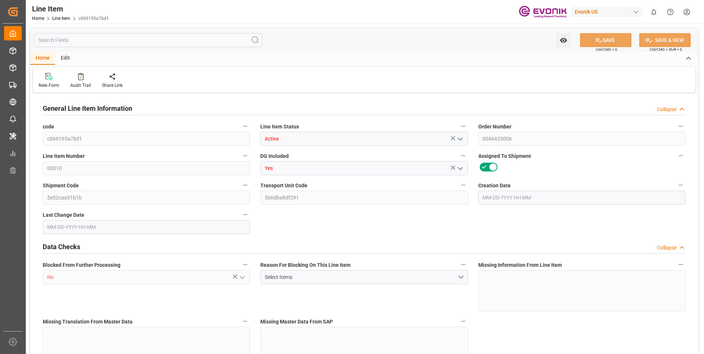
type input "20000"
type input "0"
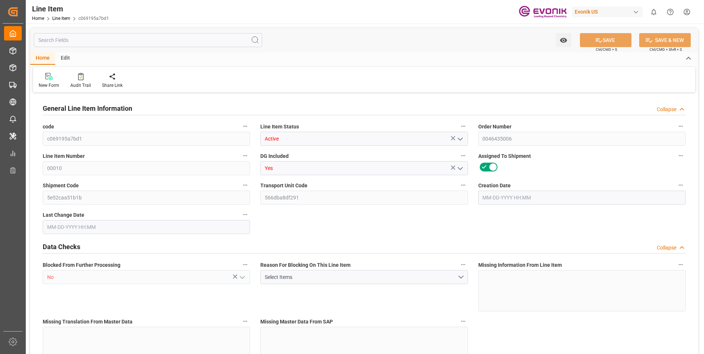
type input "19749.396"
type input "35472.77"
type input "19745.39"
type input "0"
type input "02-19-2025 18:45"
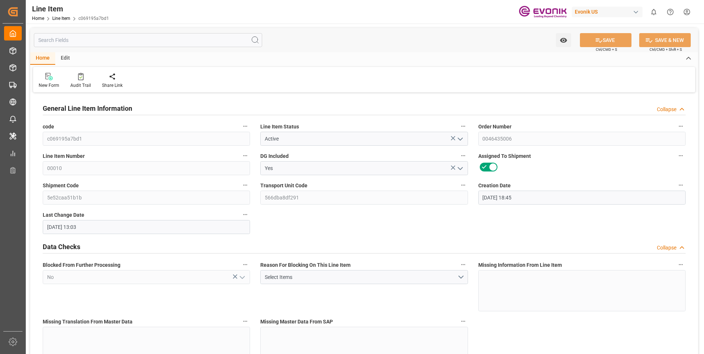
type input "09-18-2025 13:03"
type input "11-02-2025"
type input "09-18-2025"
click at [106, 37] on input "text" at bounding box center [148, 40] width 228 height 14
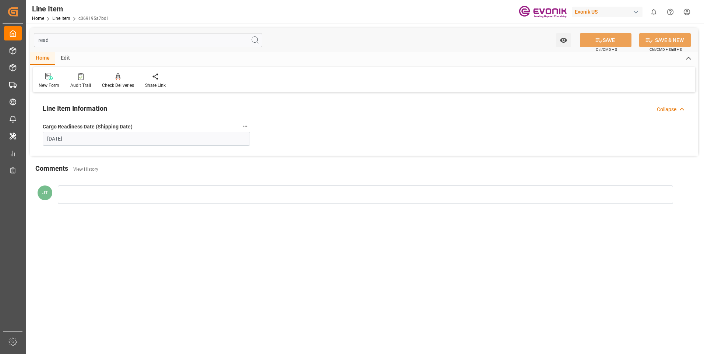
type input "read"
click at [243, 126] on icon "button" at bounding box center [245, 126] width 6 height 6
click at [254, 126] on li "Audits" at bounding box center [260, 126] width 38 height 12
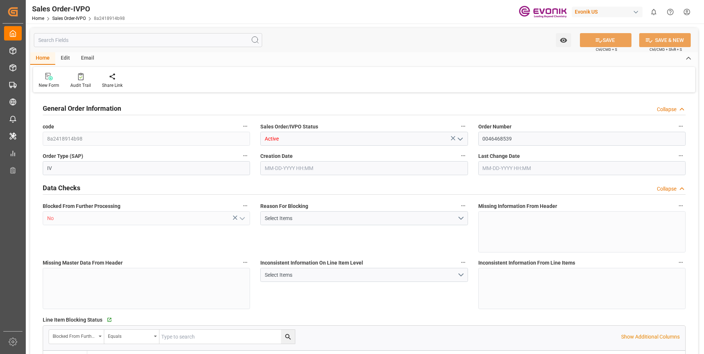
type input "BEANR"
type input "0"
type input "1"
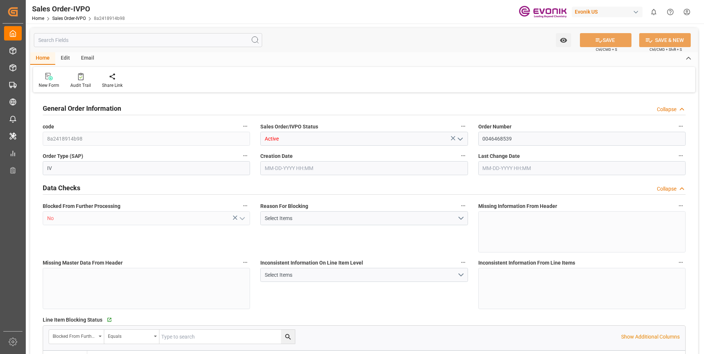
type input "13052"
type input "13.8329"
type input "17000"
type input "30"
type input "[DATE] 17:52"
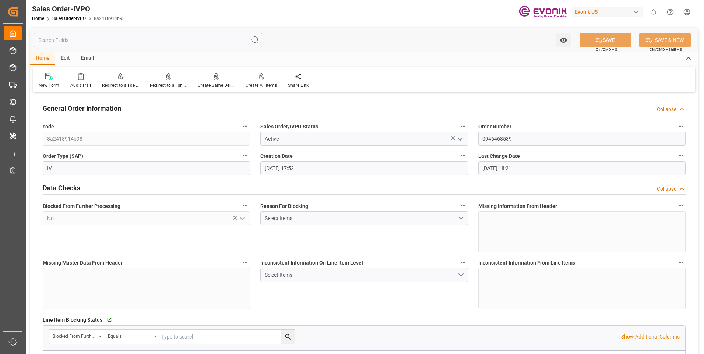
type input "[DATE] 18:21"
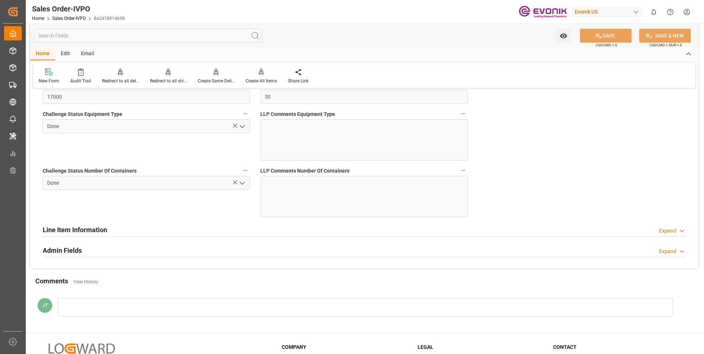
scroll to position [1326, 0]
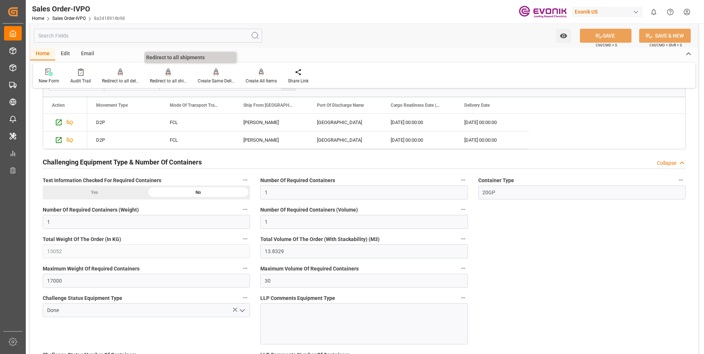
click at [169, 83] on div "Redirect to all shipments" at bounding box center [168, 81] width 37 height 7
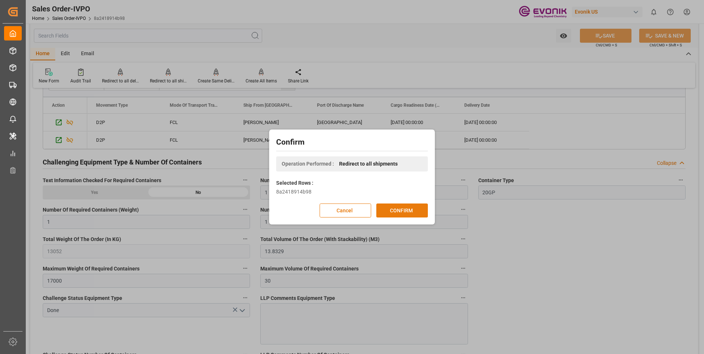
click at [411, 210] on button "CONFIRM" at bounding box center [402, 211] width 52 height 14
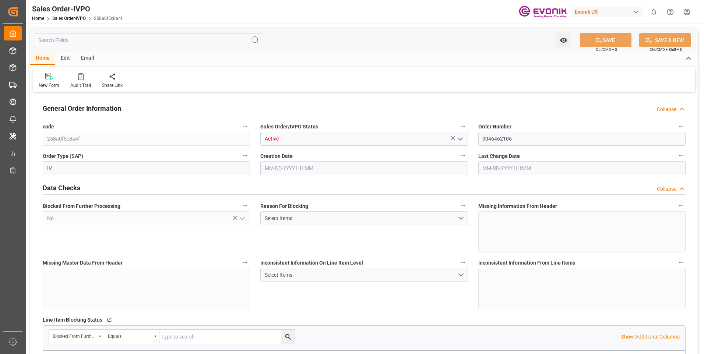
type input "BEANR"
type input "0"
type input "2"
type input "1"
type input "3"
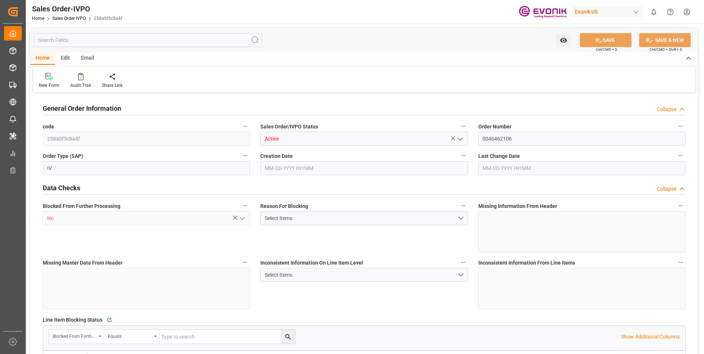
type input "10633.152"
type input "146.6296"
type input "38000"
type input "120"
type input "07-29-2025 17:37"
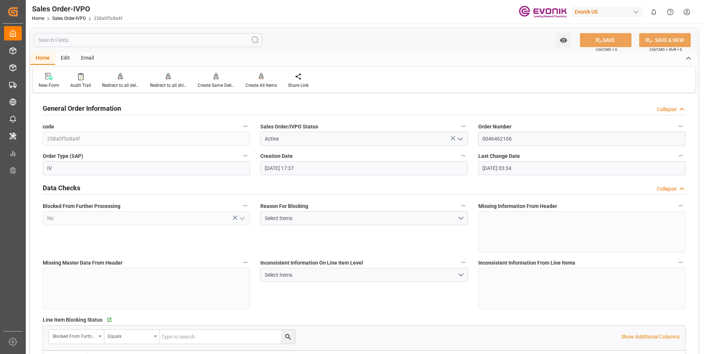
type input "09-12-2025 03:34"
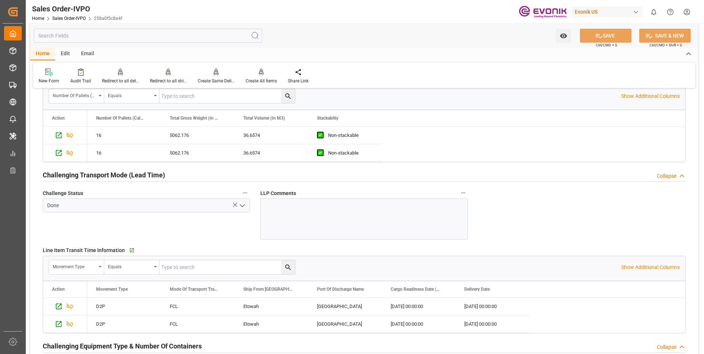
scroll to position [1252, 0]
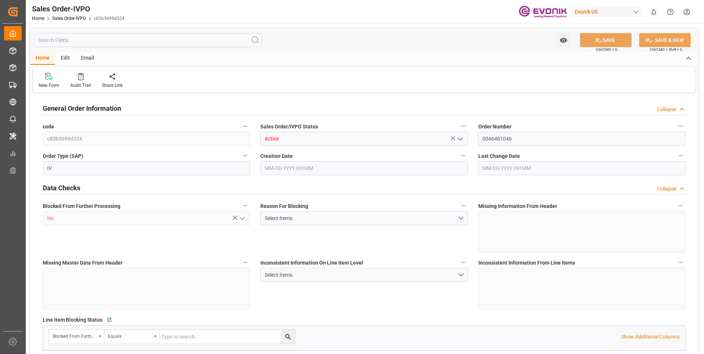
type input "BRSSZ"
type input "0"
type input "1"
type input "2"
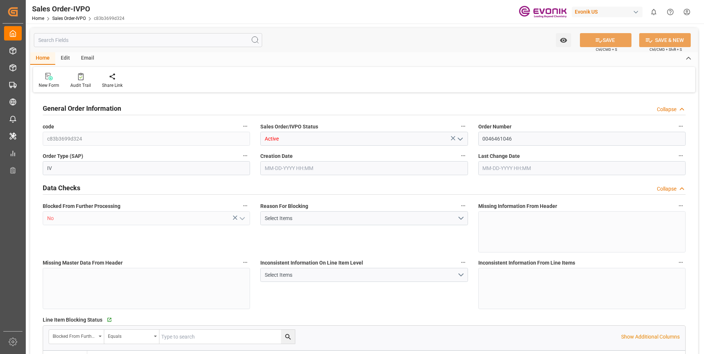
type input "19340"
type input "118.978"
type input "19000"
type input "60"
type input "09-08-2025 16:55"
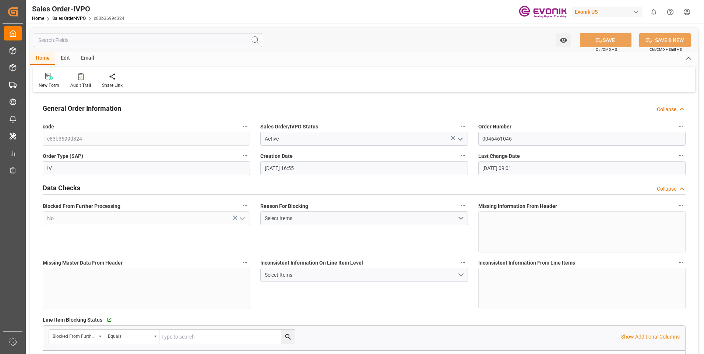
type input "09-09-2025 09:01"
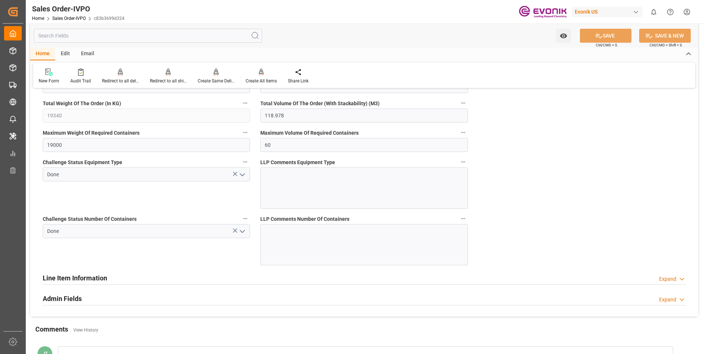
scroll to position [1499, 0]
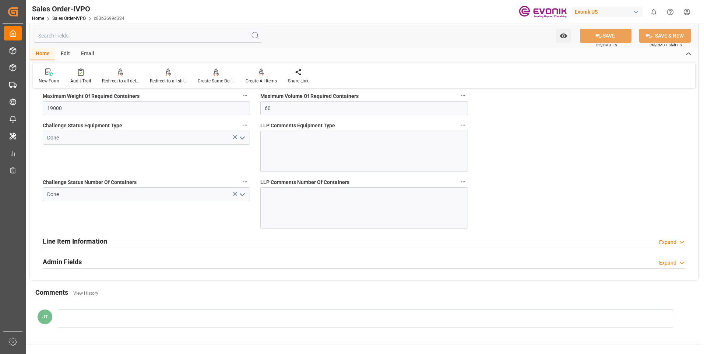
click at [93, 239] on h2 "Line Item Information" at bounding box center [75, 241] width 64 height 10
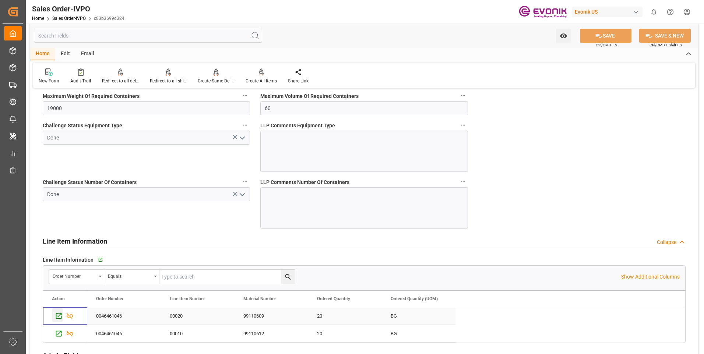
click at [59, 317] on icon "Press SPACE to select this row." at bounding box center [59, 316] width 8 height 8
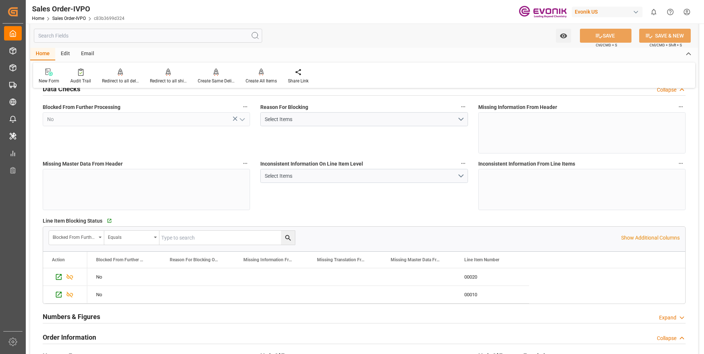
scroll to position [0, 0]
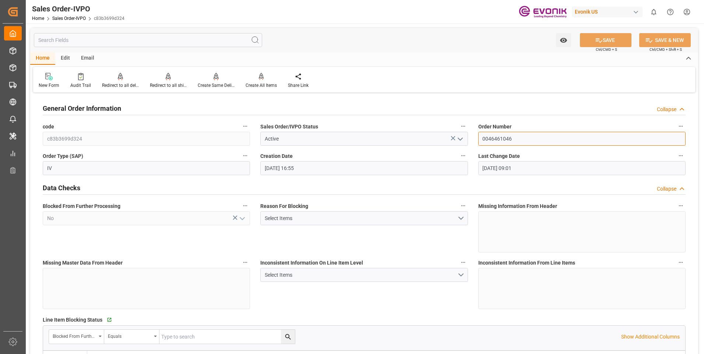
click at [502, 139] on input "0046461046" at bounding box center [581, 139] width 207 height 14
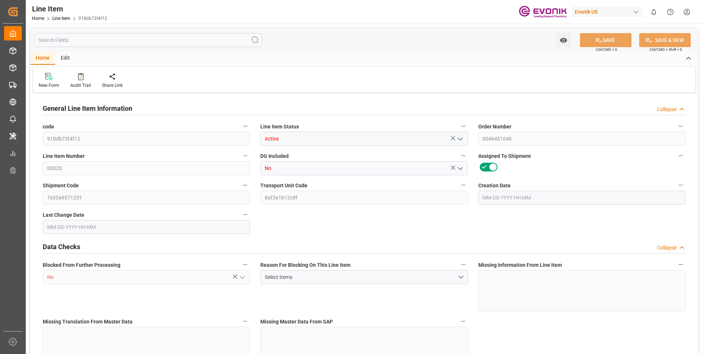
type input "10"
type input "9557"
type input "9500"
type input "29.7445"
type input "20"
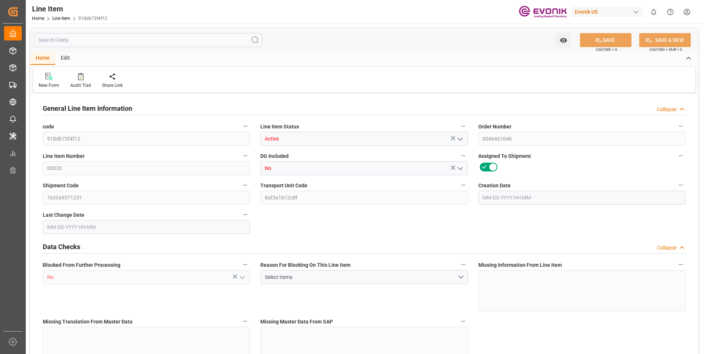
type input "7790"
type input "20"
type input "9500"
type input "9557"
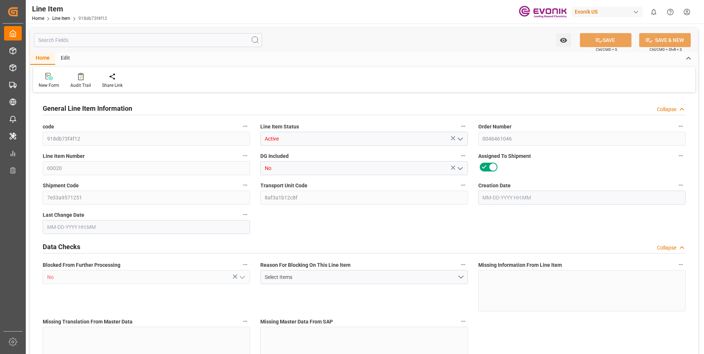
type input "9670"
type input "9500"
type input "29.7445"
type input "29744.5"
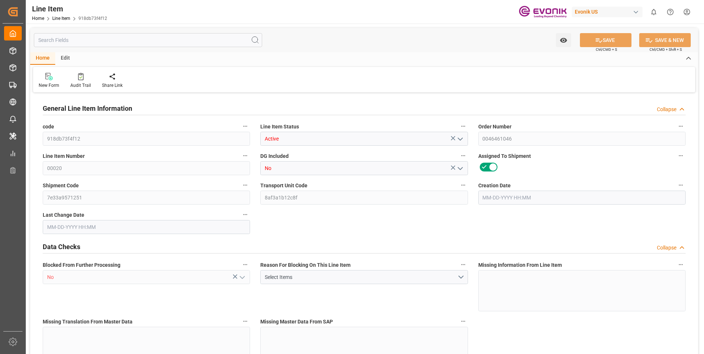
type input "0"
type input "[DATE] 16:55"
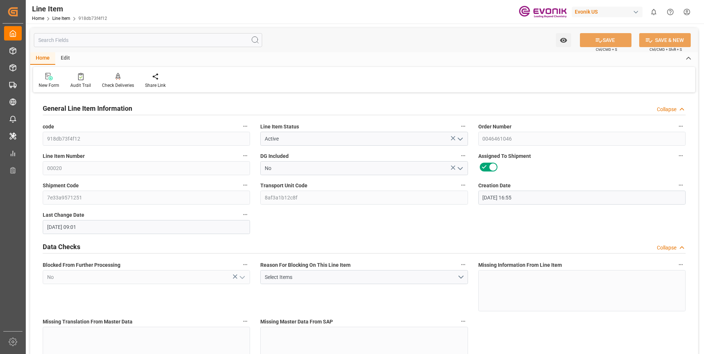
type input "[DATE] 09:01"
type input "[DATE]"
click at [155, 38] on input "text" at bounding box center [148, 40] width 228 height 14
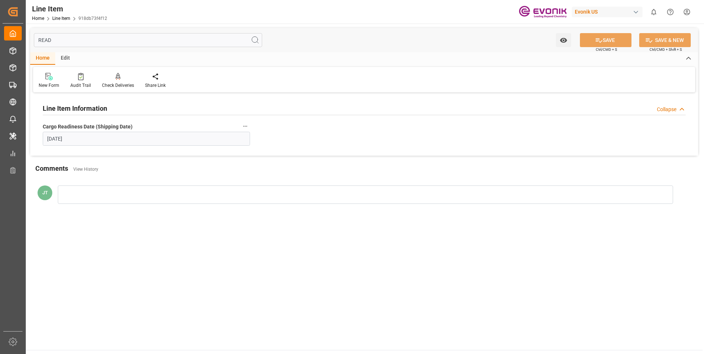
type input "READ"
click at [245, 125] on icon "button" at bounding box center [245, 126] width 6 height 6
click at [251, 126] on icon at bounding box center [250, 127] width 8 height 8
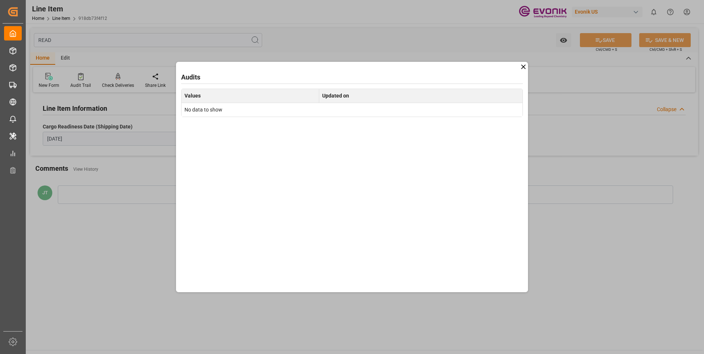
click at [526, 67] on icon at bounding box center [524, 67] width 8 height 8
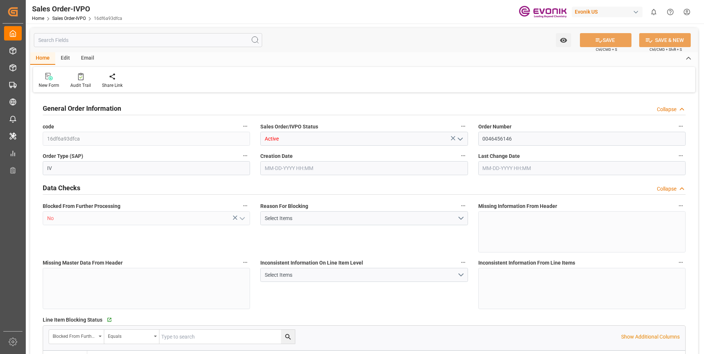
type input "BRSSZ"
type input "0"
type input "1"
type input "2"
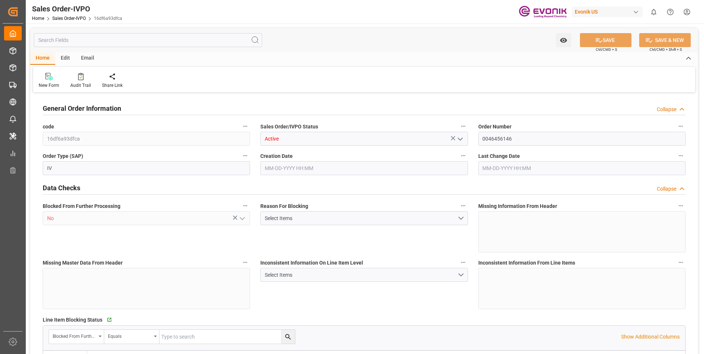
type input "19340"
type input "118.978"
type input "19000"
type input "60"
type input "09-08-2025 13:38"
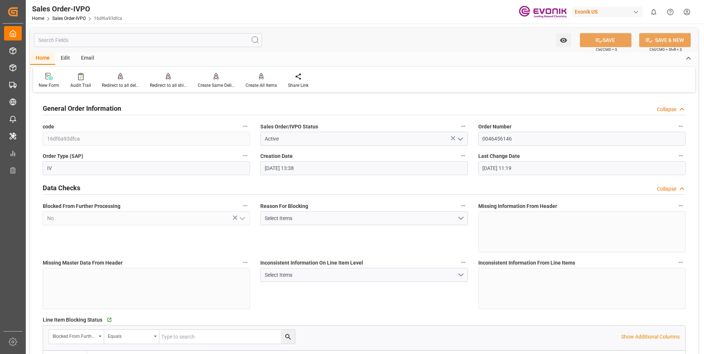
type input "09-09-2025 11:19"
click at [498, 137] on input "0046456146" at bounding box center [581, 139] width 207 height 14
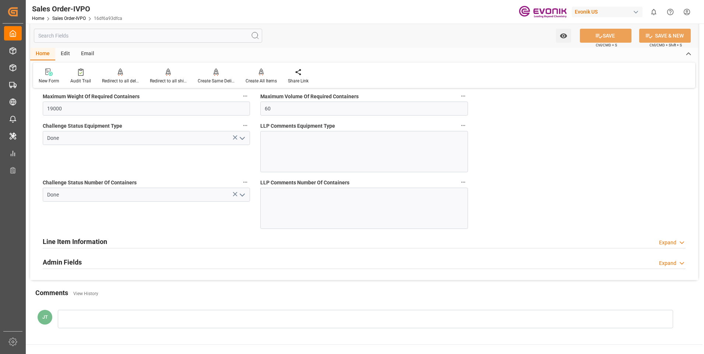
scroll to position [1511, 0]
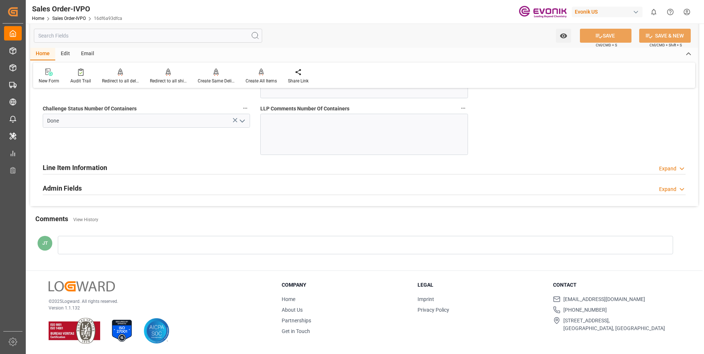
click at [104, 170] on h2 "Line Item Information" at bounding box center [75, 168] width 64 height 10
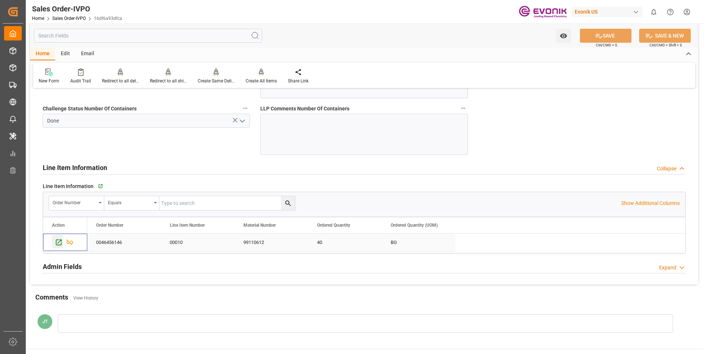
click at [59, 241] on icon "Press SPACE to select this row." at bounding box center [59, 243] width 8 height 8
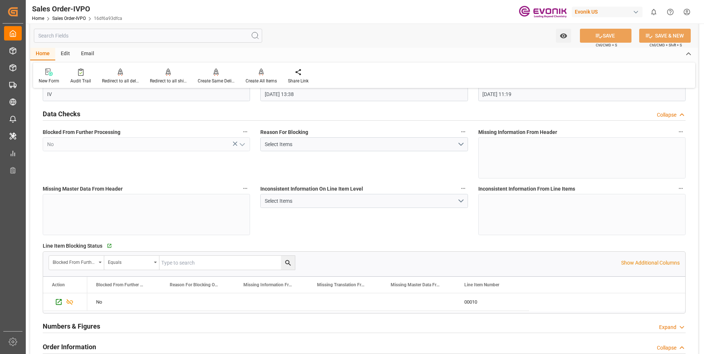
scroll to position [0, 0]
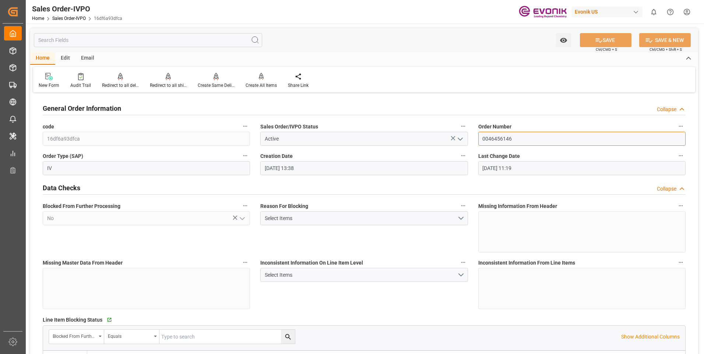
click at [507, 141] on input "0046456146" at bounding box center [581, 139] width 207 height 14
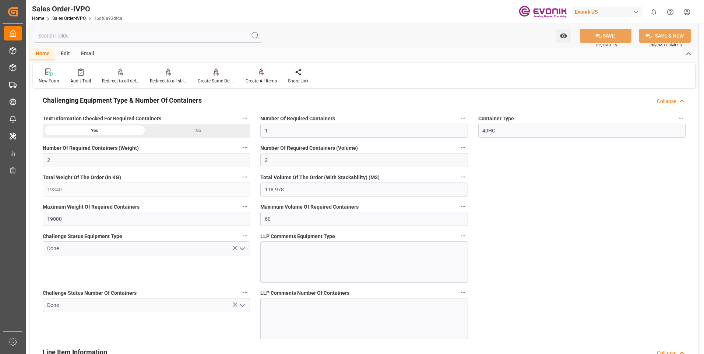
scroll to position [1289, 0]
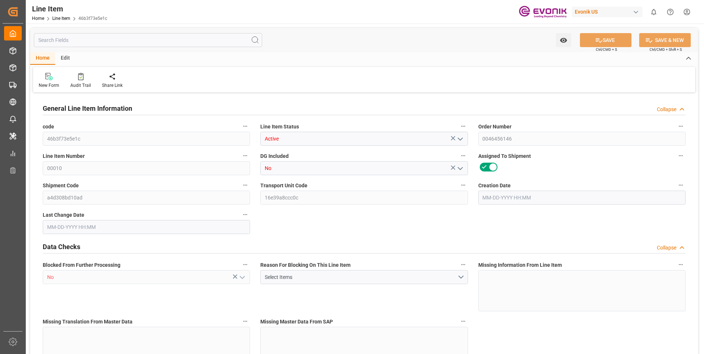
type input "20"
type input "19114"
type input "19000"
type input "59.489"
type input "40"
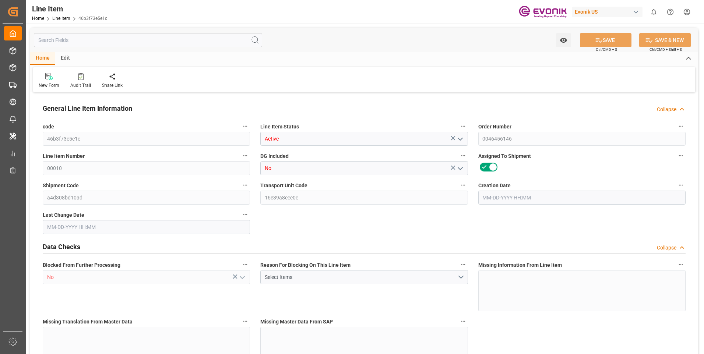
type input "32680"
type input "40"
type input "19000"
type input "19114"
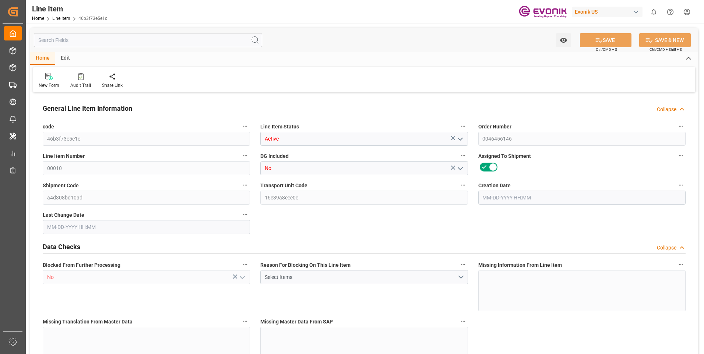
type input "19340"
type input "19000"
type input "59.489"
type input "59489"
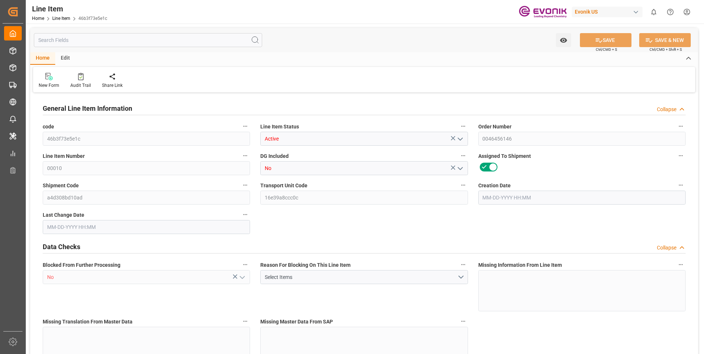
type input "0"
type input "[DATE] 13:38"
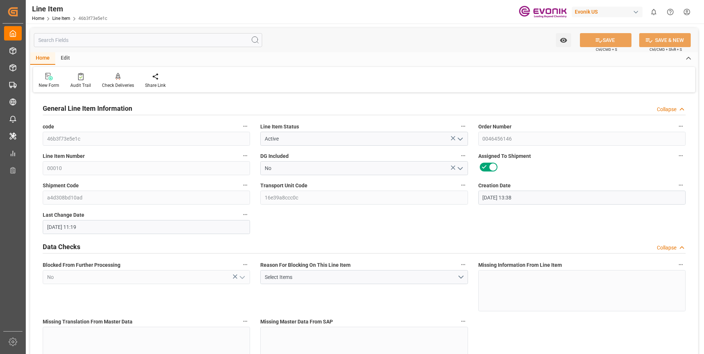
type input "[DATE] 11:19"
type input "[DATE]"
click at [89, 41] on input "text" at bounding box center [148, 40] width 228 height 14
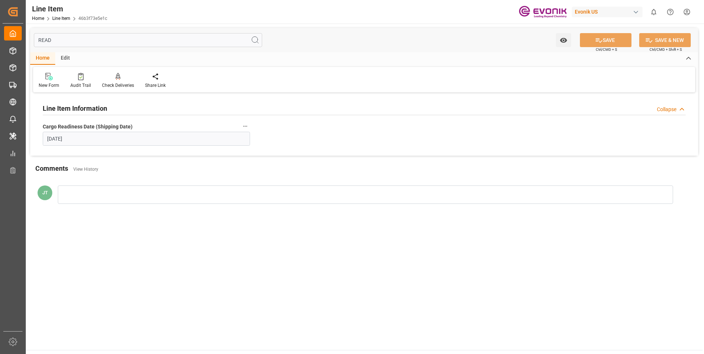
type input "READ"
click at [248, 127] on icon "button" at bounding box center [245, 126] width 6 height 6
click at [255, 127] on li "Audits" at bounding box center [260, 126] width 38 height 12
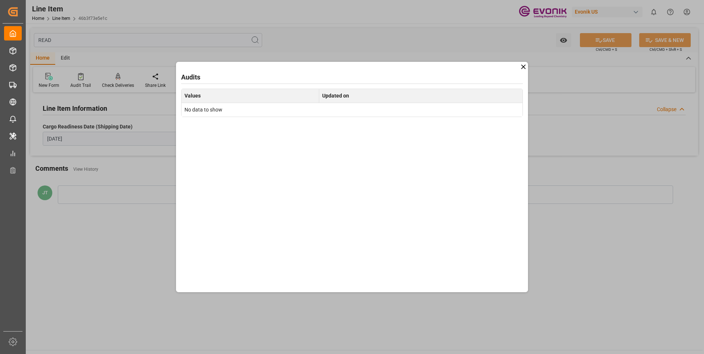
click at [526, 66] on icon at bounding box center [524, 67] width 8 height 8
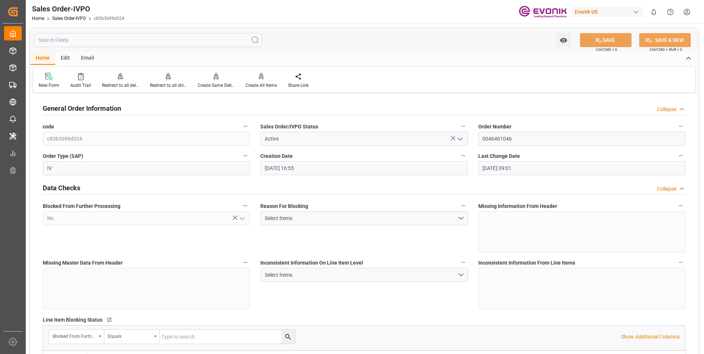
click at [501, 139] on input "0046461046" at bounding box center [581, 139] width 207 height 14
click at [498, 139] on input "0046461046" at bounding box center [581, 139] width 207 height 14
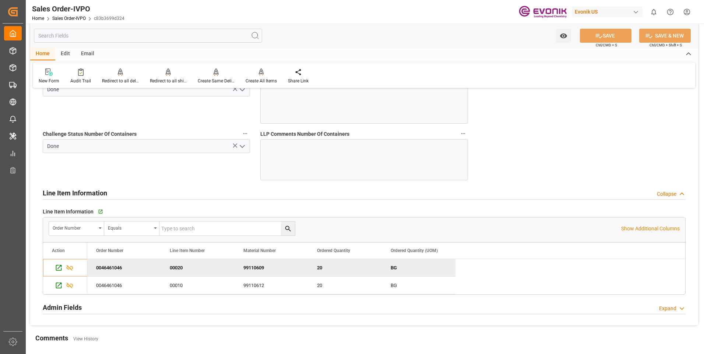
scroll to position [1510, 0]
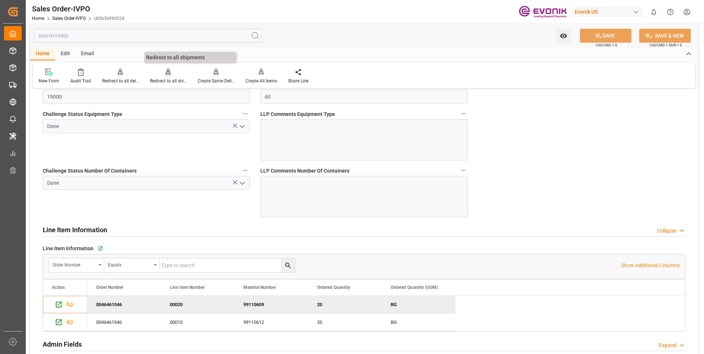
click at [153, 78] on div "Redirect to all shipments" at bounding box center [168, 81] width 37 height 7
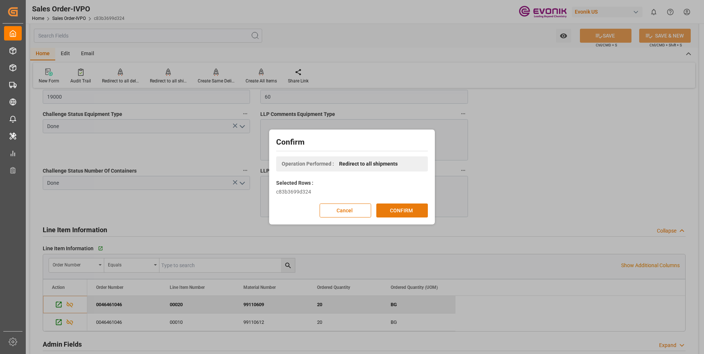
click at [407, 214] on button "CONFIRM" at bounding box center [402, 211] width 52 height 14
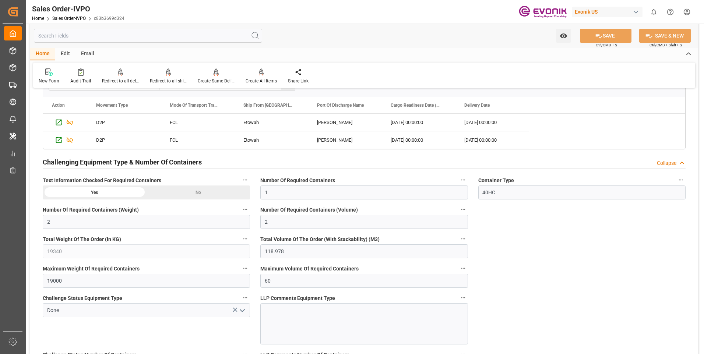
scroll to position [1289, 0]
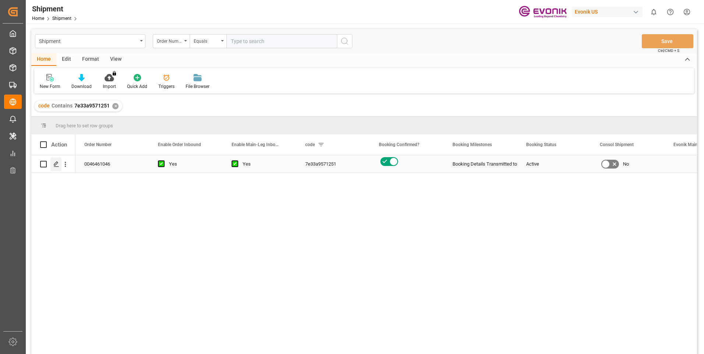
click at [57, 163] on polygon "Press SPACE to select this row." at bounding box center [56, 164] width 4 height 4
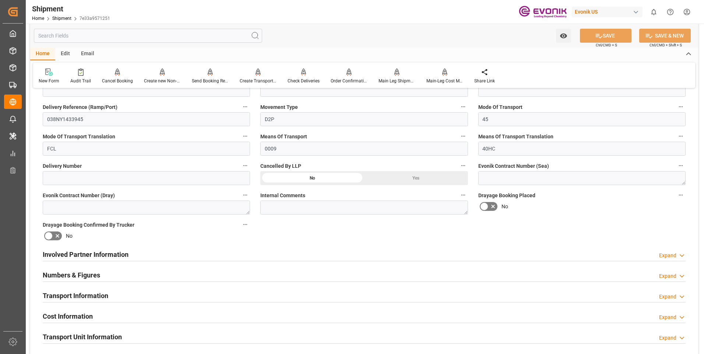
scroll to position [332, 0]
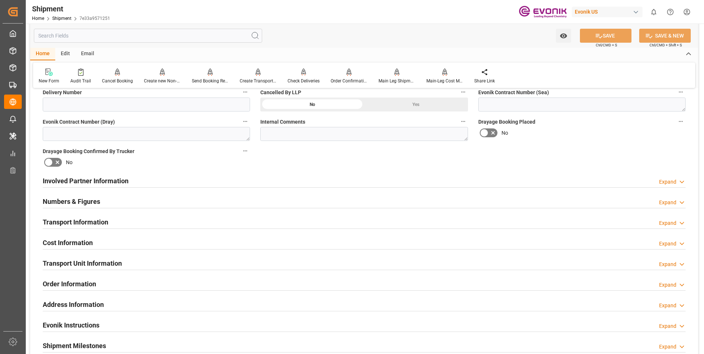
click at [86, 221] on h2 "Transport Information" at bounding box center [76, 222] width 66 height 10
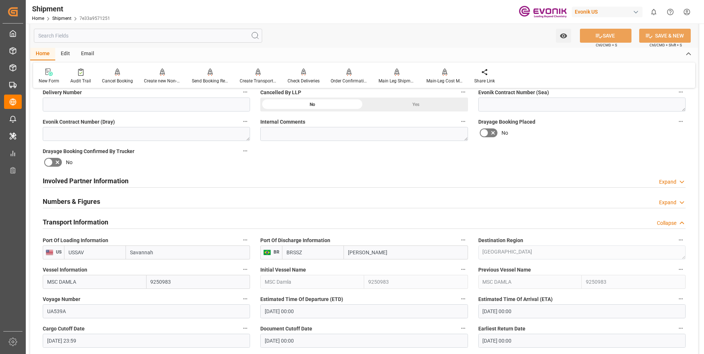
click at [86, 221] on h2 "Transport Information" at bounding box center [76, 222] width 66 height 10
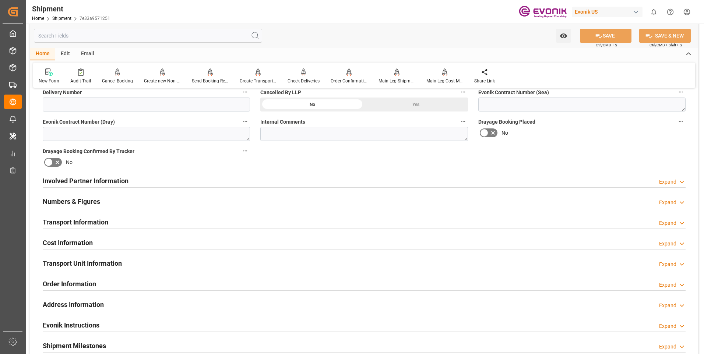
click at [88, 261] on h2 "Transport Unit Information" at bounding box center [82, 264] width 79 height 10
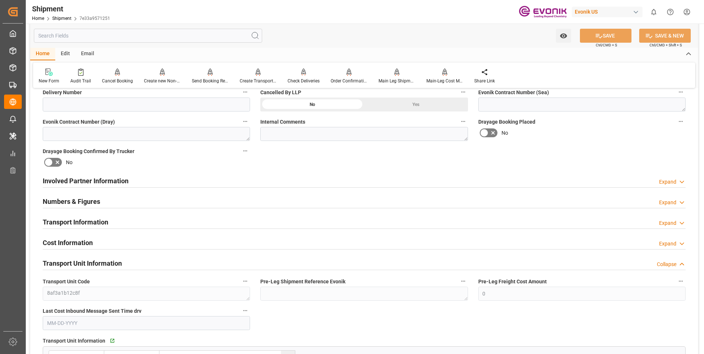
click at [143, 218] on div "Transport Information Expand" at bounding box center [364, 222] width 643 height 14
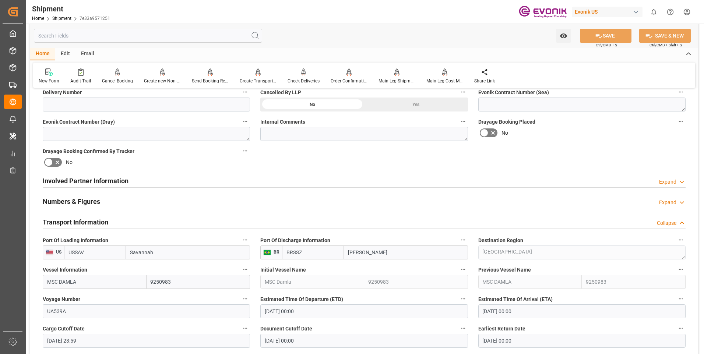
click at [143, 218] on div "Transport Information Collapse" at bounding box center [364, 222] width 643 height 14
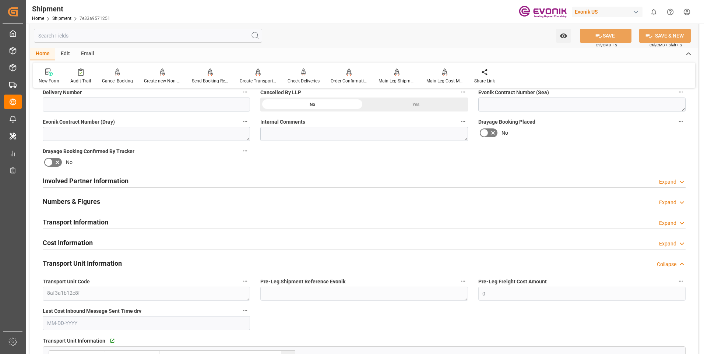
click at [142, 181] on div "Involved Partner Information Expand" at bounding box center [364, 180] width 643 height 14
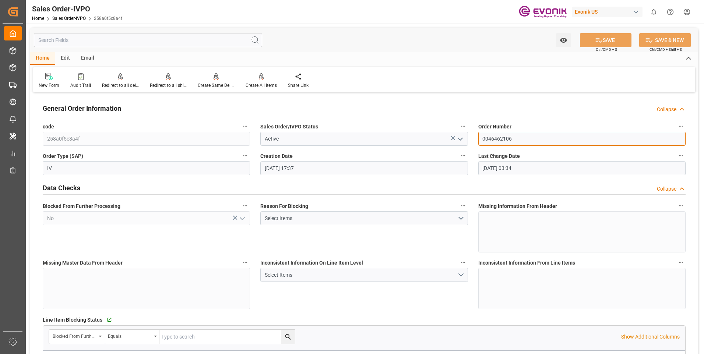
click at [500, 138] on input "0046462106" at bounding box center [581, 139] width 207 height 14
click at [516, 143] on input "0046435006" at bounding box center [581, 139] width 207 height 14
click at [498, 138] on input "0046435006" at bounding box center [581, 139] width 207 height 14
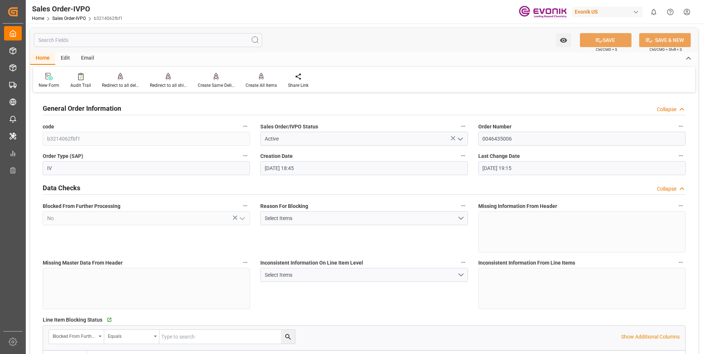
click at [498, 138] on input "0046435006" at bounding box center [581, 139] width 207 height 14
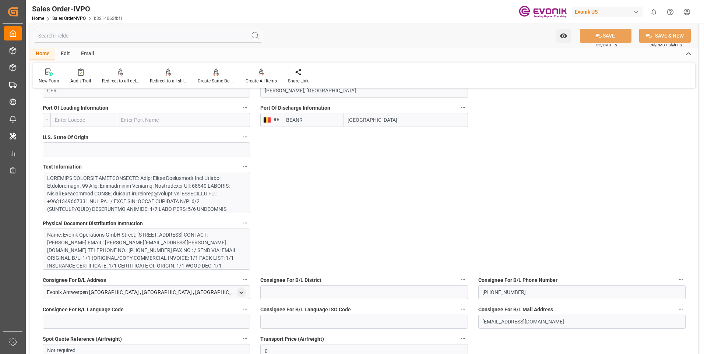
scroll to position [553, 0]
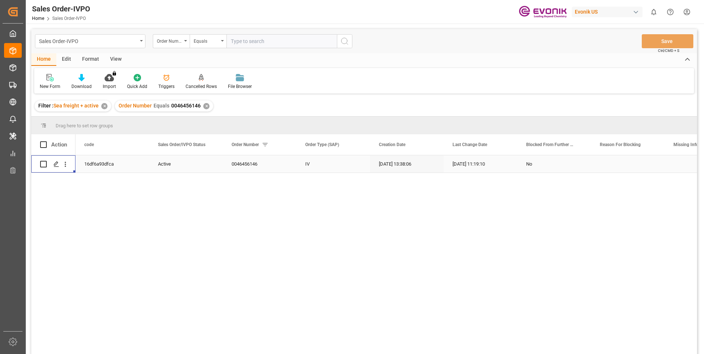
click at [249, 43] on input "text" at bounding box center [282, 41] width 111 height 14
paste input "2007123580"
type input "2007123580"
click at [341, 38] on icon "search button" at bounding box center [344, 41] width 9 height 9
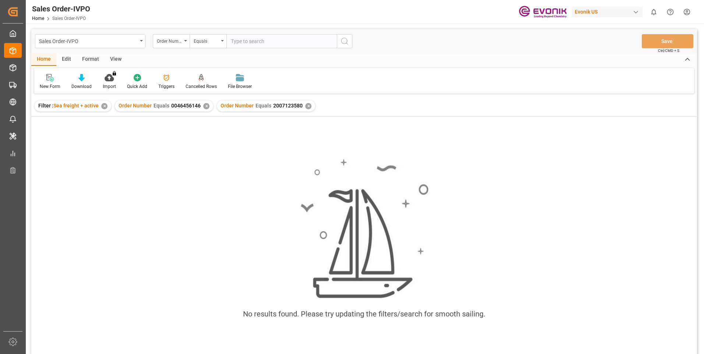
click at [204, 109] on div "✕" at bounding box center [206, 106] width 6 height 6
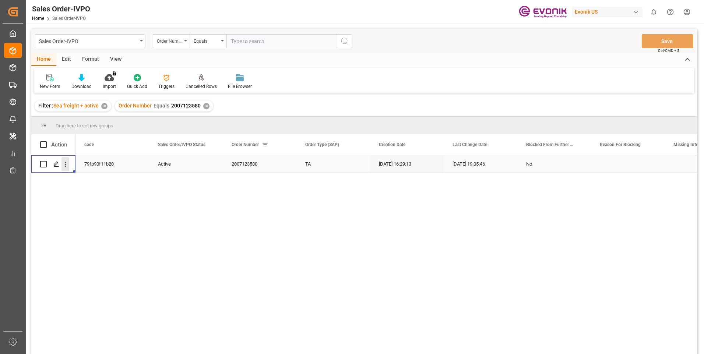
click at [64, 166] on icon "open menu" at bounding box center [66, 165] width 8 height 8
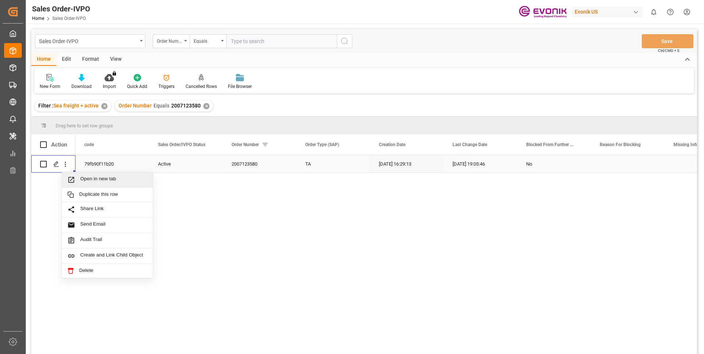
click at [90, 176] on span "Open in new tab" at bounding box center [113, 180] width 67 height 8
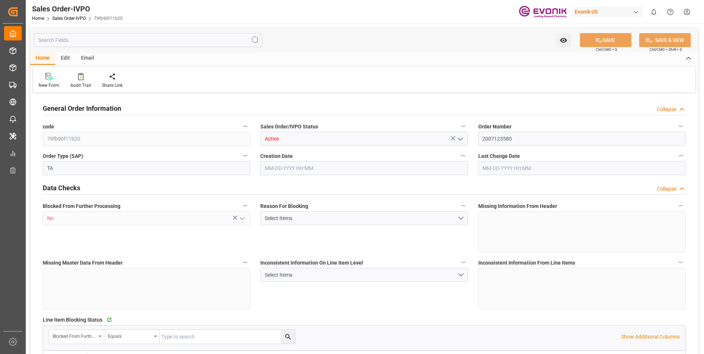
type input "DOCAU"
type input "0"
type input "1"
type input "2"
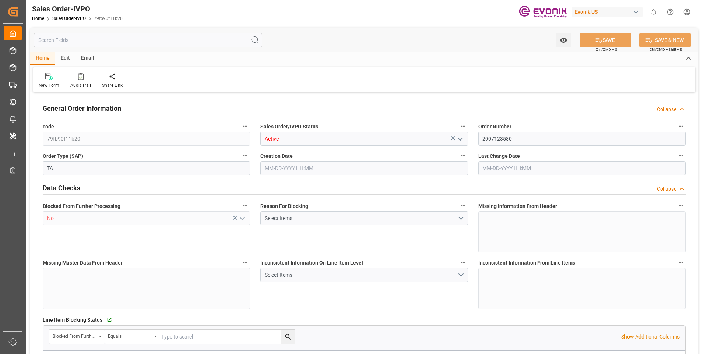
type input "4612.32"
type input "45.8938"
type input "17000"
type input "30"
type input "[DATE] 16:29"
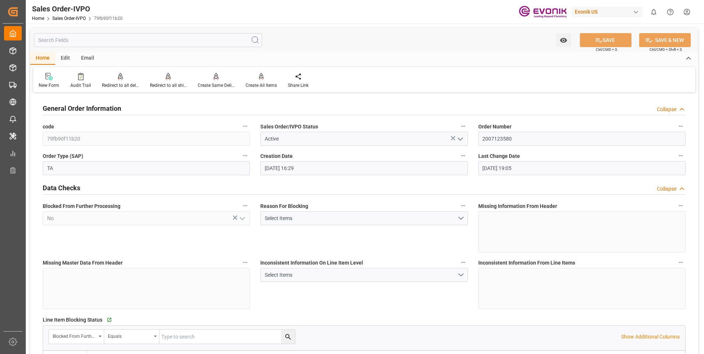
type input "[DATE] 19:05"
click at [164, 83] on div "Redirect to all shipments" at bounding box center [168, 85] width 37 height 7
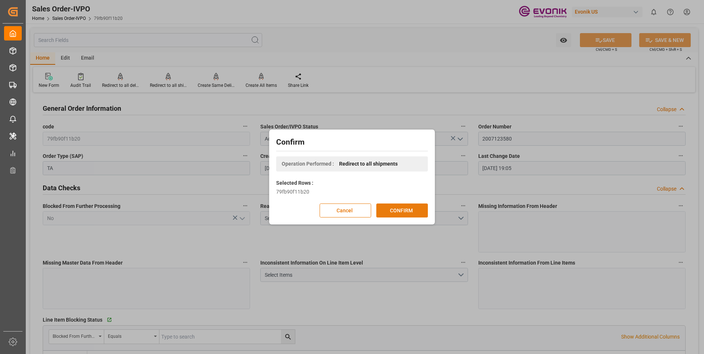
click at [401, 208] on button "CONFIRM" at bounding box center [402, 211] width 52 height 14
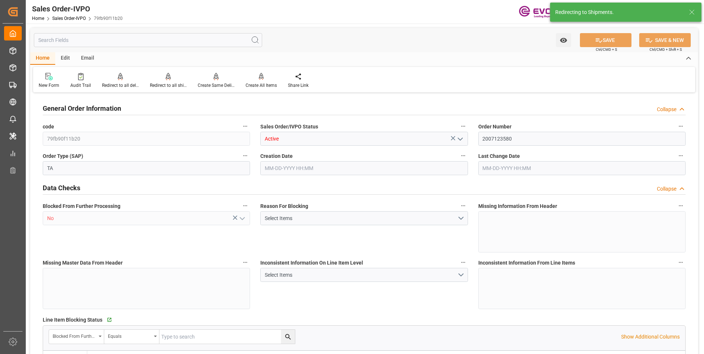
type input "DOCAU"
type input "0"
type input "1"
type input "2"
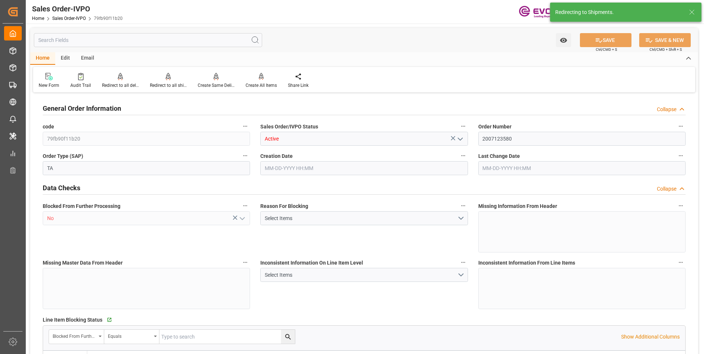
type input "4612.32"
type input "45.8938"
type input "17000"
type input "30"
type input "08-01-2025 16:29"
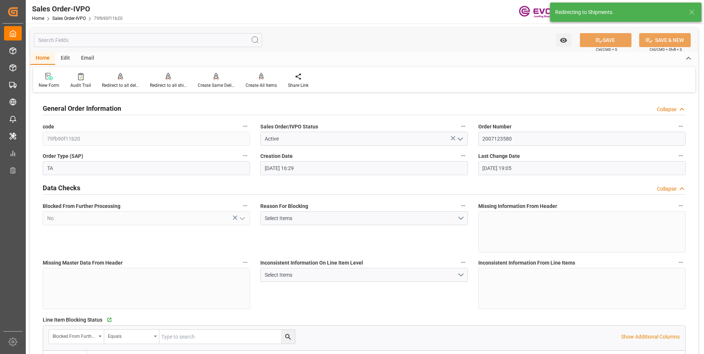
type input "09-09-2025 19:05"
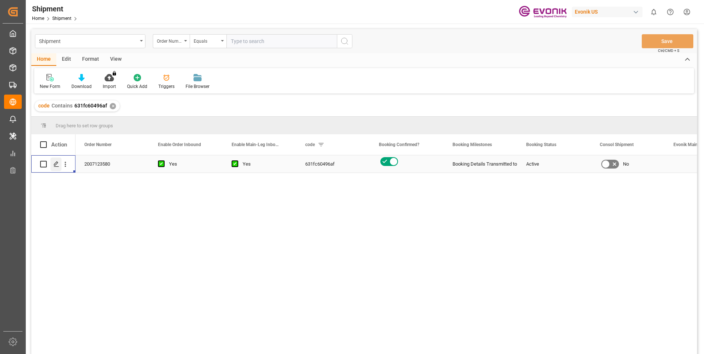
click at [57, 165] on icon "Press SPACE to select this row." at bounding box center [56, 164] width 6 height 6
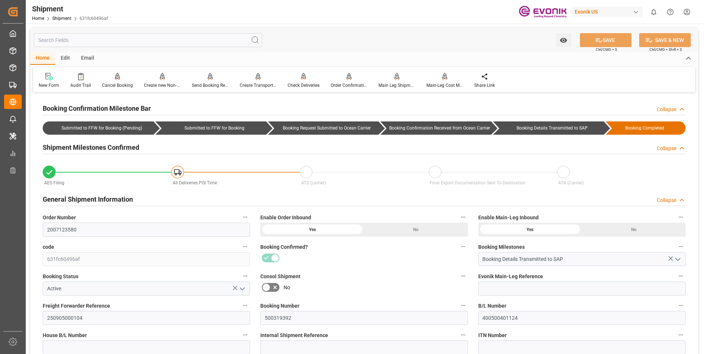
click at [405, 42] on div "Watch Option SAVE Ctrl/CMD + S SAVE & NEW Ctrl/CMD + Shift + S" at bounding box center [364, 40] width 668 height 24
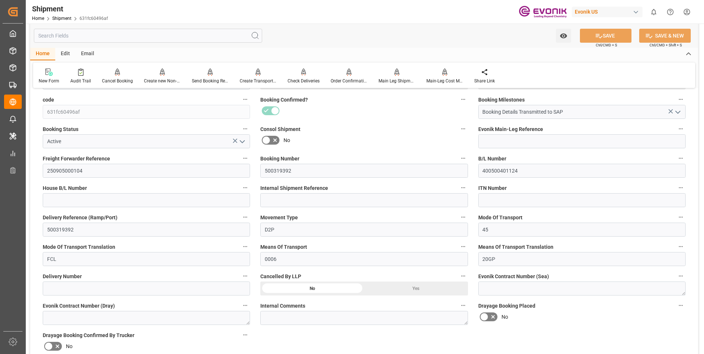
scroll to position [162, 0]
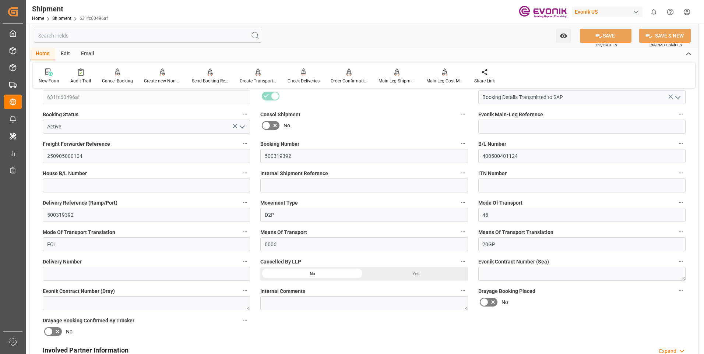
click at [403, 276] on div "Yes" at bounding box center [416, 274] width 104 height 14
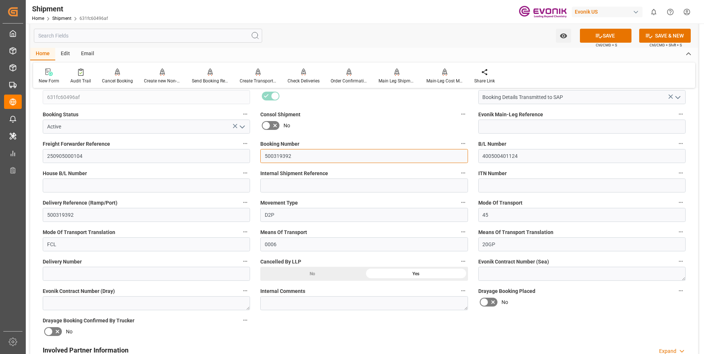
click at [276, 158] on input "500319392" at bounding box center [363, 156] width 207 height 14
click at [71, 159] on input "250905000104" at bounding box center [146, 156] width 207 height 14
click at [613, 33] on button "SAVE" at bounding box center [606, 36] width 52 height 14
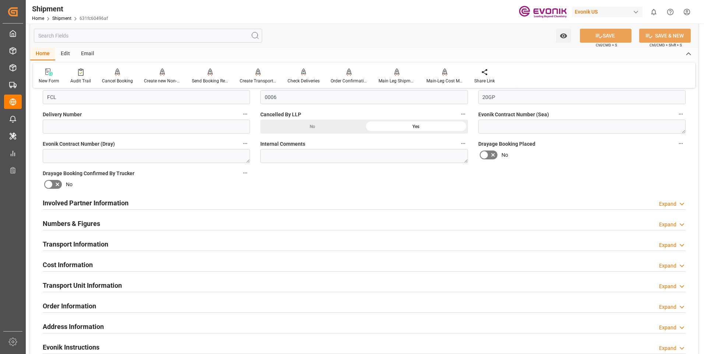
scroll to position [324, 0]
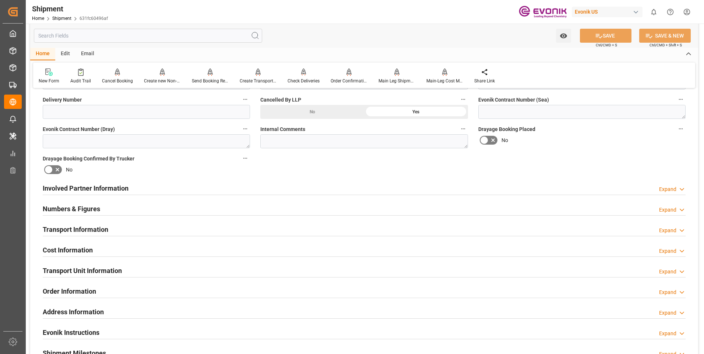
click at [264, 226] on div "Transport Information Expand" at bounding box center [364, 229] width 643 height 14
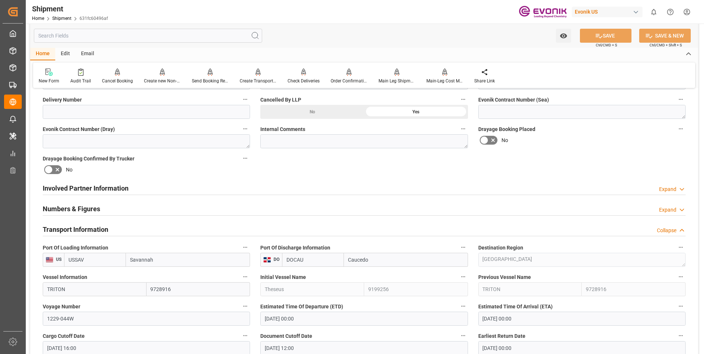
click at [207, 232] on div "Transport Information Collapse" at bounding box center [364, 229] width 643 height 14
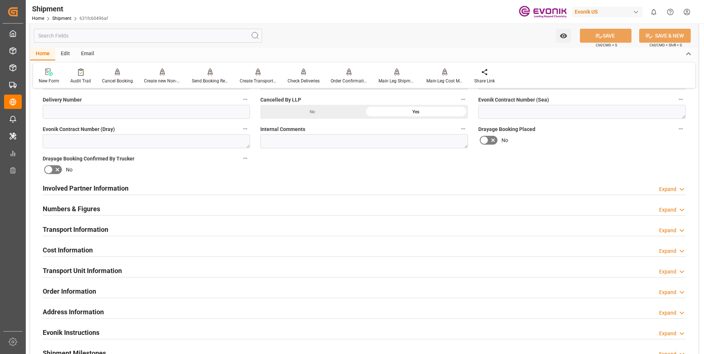
click at [134, 268] on div "Transport Unit Information Expand" at bounding box center [364, 270] width 643 height 14
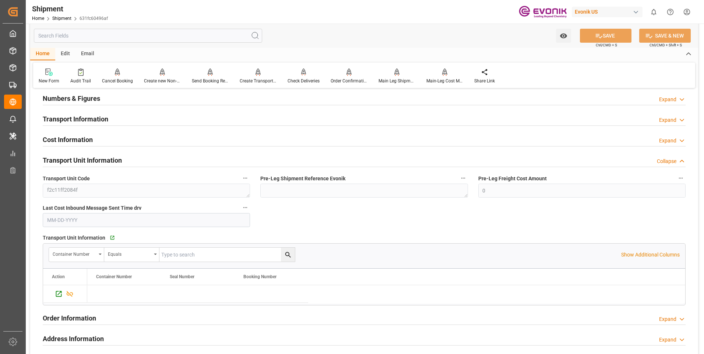
scroll to position [472, 0]
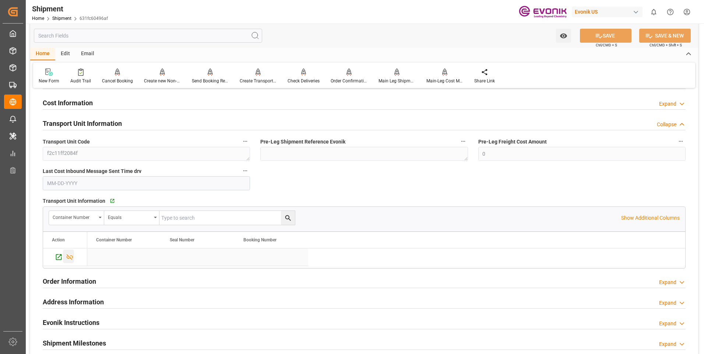
click at [69, 259] on icon "Press SPACE to select this row." at bounding box center [70, 257] width 8 height 8
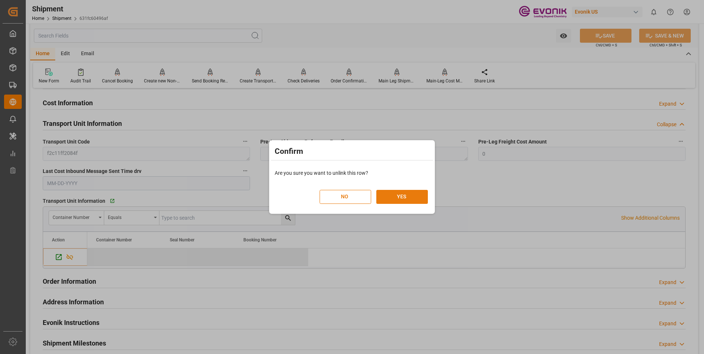
click at [399, 199] on button "YES" at bounding box center [402, 197] width 52 height 14
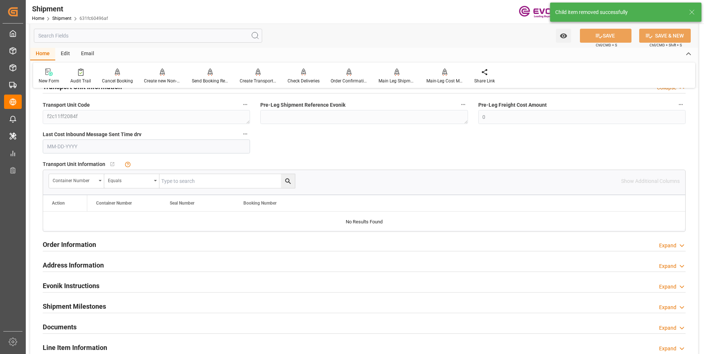
scroll to position [582, 0]
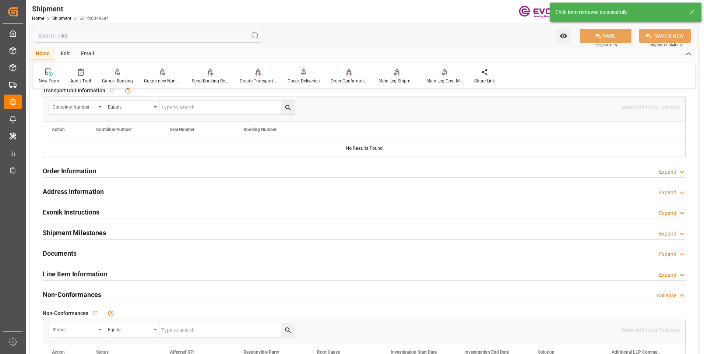
click at [102, 275] on h2 "Line Item Information" at bounding box center [75, 274] width 64 height 10
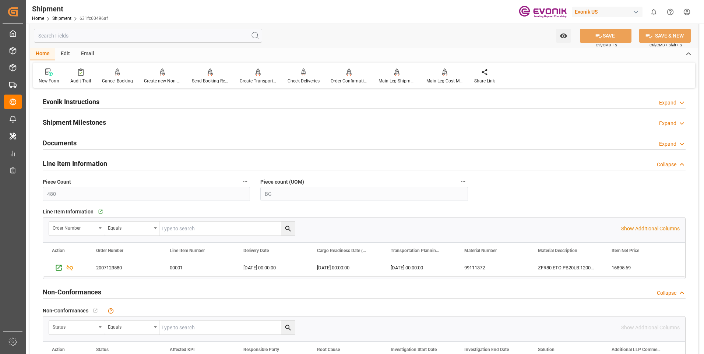
scroll to position [729, 0]
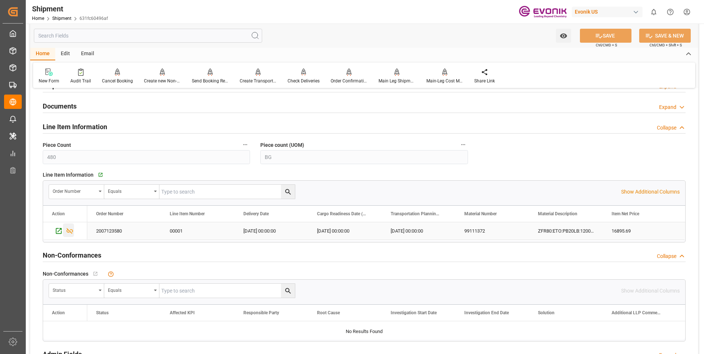
click at [69, 232] on icon "Press SPACE to select this row." at bounding box center [70, 231] width 8 height 8
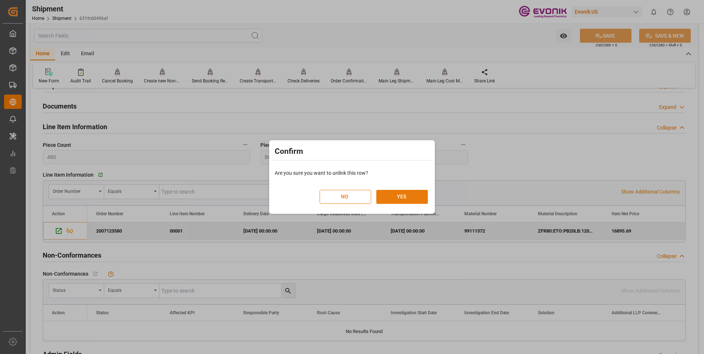
click at [407, 199] on button "YES" at bounding box center [402, 197] width 52 height 14
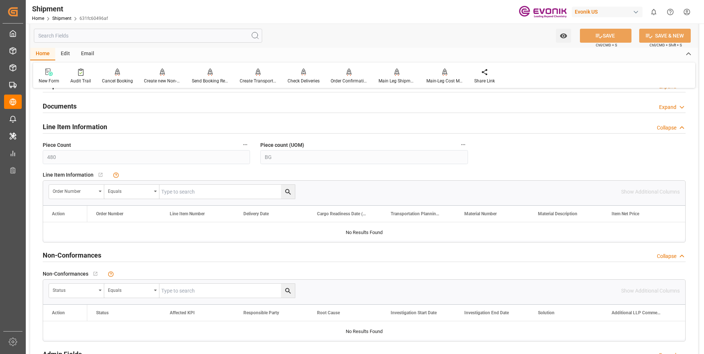
click at [113, 33] on input "text" at bounding box center [148, 36] width 228 height 14
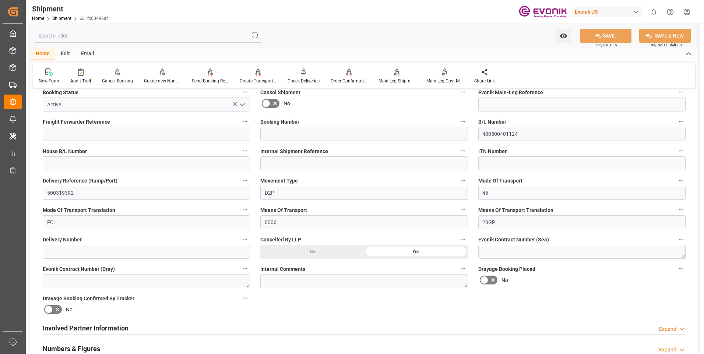
scroll to position [111, 0]
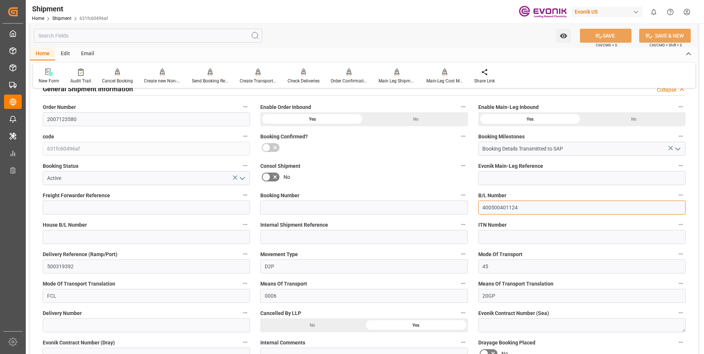
drag, startPoint x: 526, startPoint y: 207, endPoint x: 469, endPoint y: 211, distance: 56.5
click at [607, 37] on button "SAVE" at bounding box center [606, 36] width 52 height 14
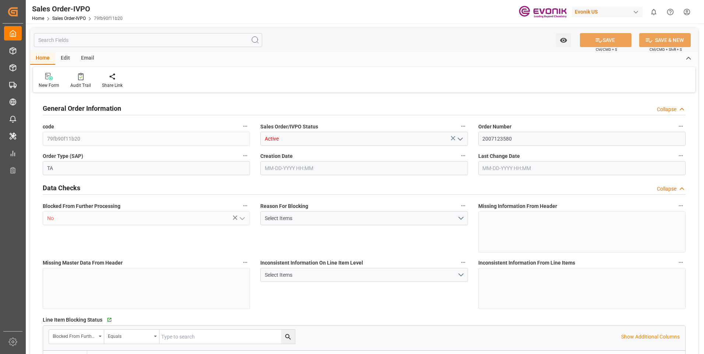
type input "DOCAU"
type input "0"
type input "1"
type input "2"
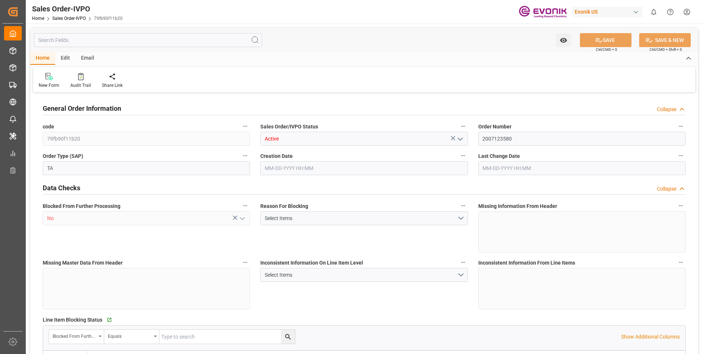
type input "4612.32"
type input "45.8938"
type input "17000"
type input "30"
type input "[DATE] 16:29"
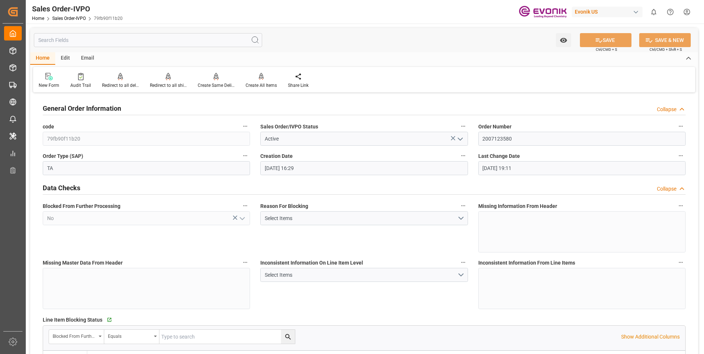
type input "09-23-2025 19:11"
click at [161, 86] on div "Redirect to all shipments" at bounding box center [168, 85] width 37 height 7
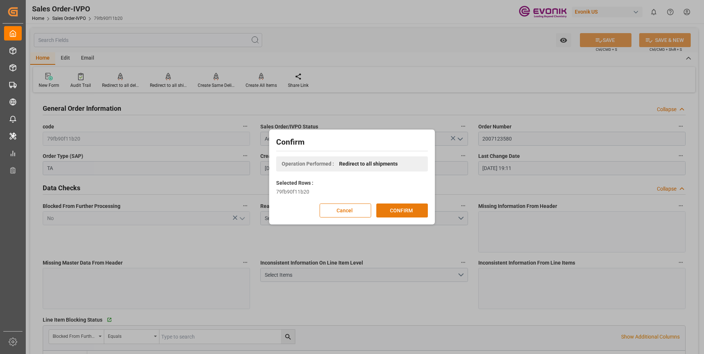
click at [399, 209] on button "CONFIRM" at bounding box center [402, 211] width 52 height 14
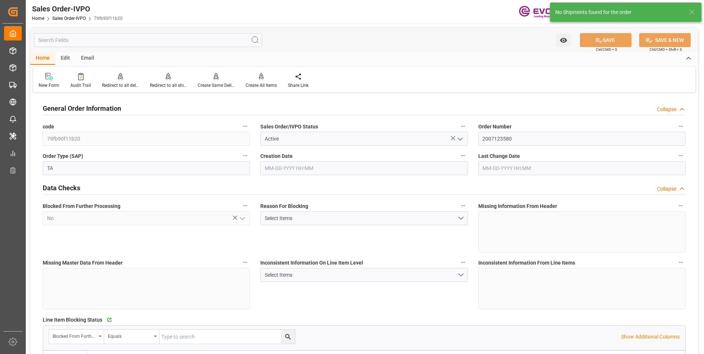
type input "DOCAU"
type input "0"
type input "1"
type input "2"
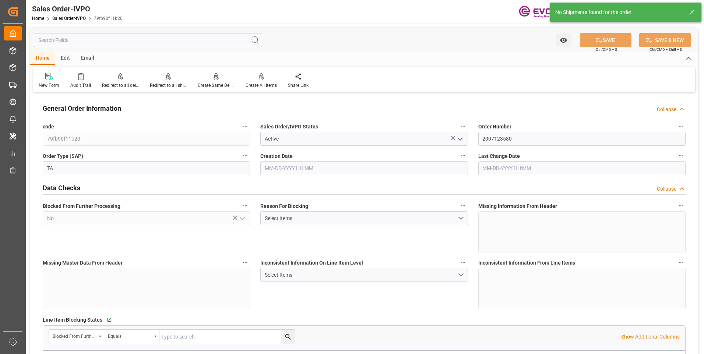
type input "4612.32"
type input "45.8938"
type input "17000"
type input "30"
type input "08-01-2025 16:29"
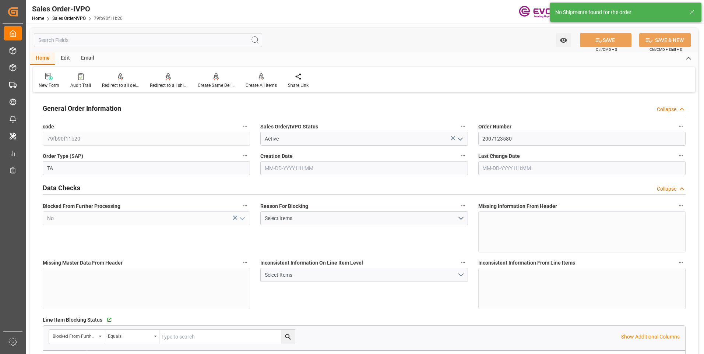
type input "09-23-2025 19:11"
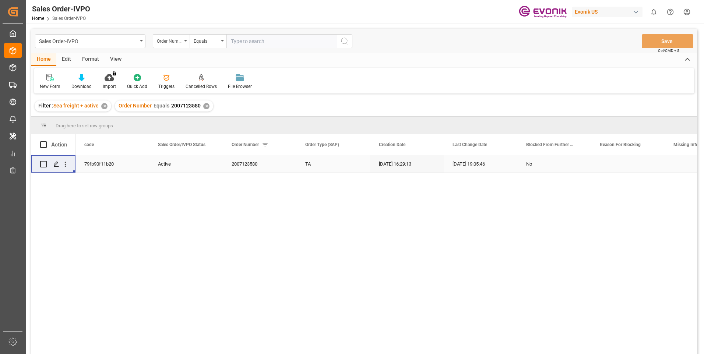
click at [362, 231] on div "79fb90f11b20 Active 2007123580 TA [DATE] 16:29:13 [DATE] 19:05:46 No" at bounding box center [387, 257] width 622 height 204
click at [243, 39] on input "text" at bounding box center [282, 41] width 111 height 14
paste input "46462111"
type input "0046462111"
click at [345, 43] on icon "search button" at bounding box center [344, 41] width 9 height 9
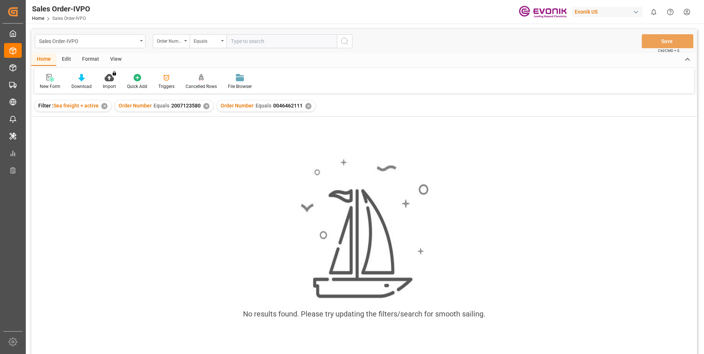
click at [204, 107] on div "✕" at bounding box center [206, 106] width 6 height 6
click at [102, 108] on div "✕" at bounding box center [104, 106] width 6 height 6
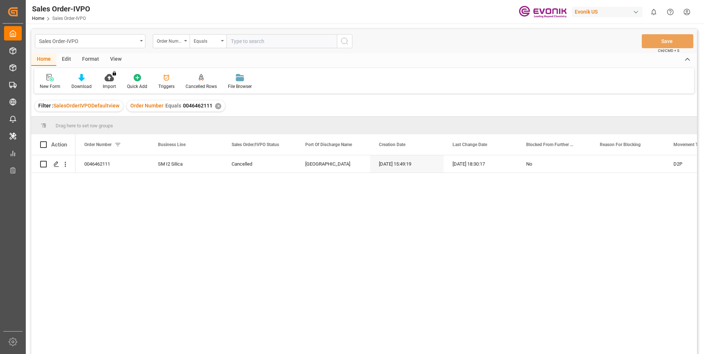
click at [270, 38] on input "text" at bounding box center [282, 41] width 111 height 14
paste input "46462116"
type input "0046462116"
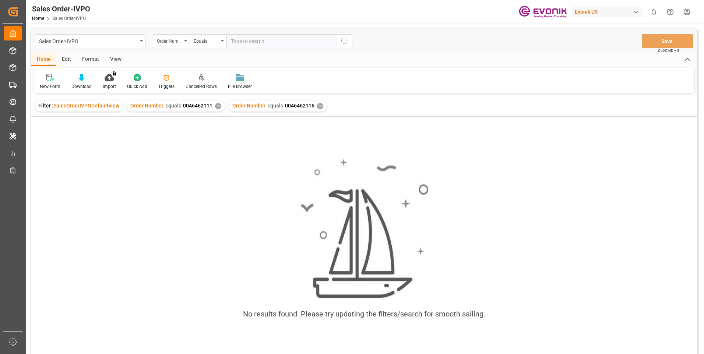
click at [215, 108] on div "✕" at bounding box center [218, 106] width 6 height 6
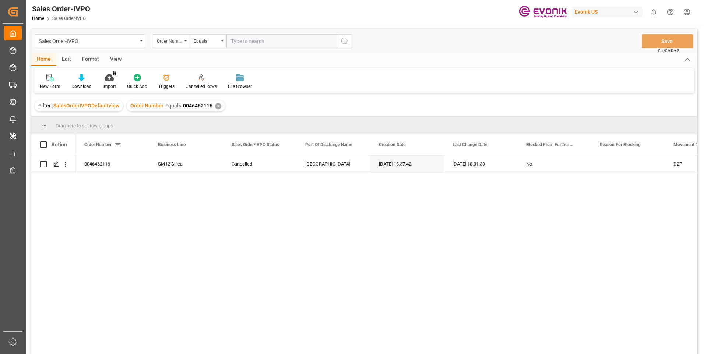
click at [243, 41] on input "text" at bounding box center [282, 41] width 111 height 14
paste input "46462116"
click at [250, 42] on input "0046462116" at bounding box center [282, 41] width 111 height 14
paste input "46462111"
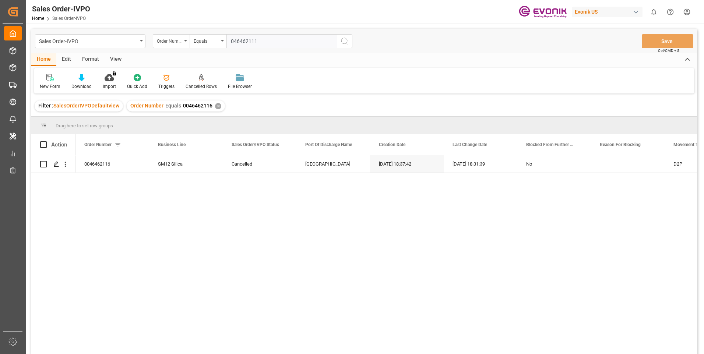
type input "0046462111"
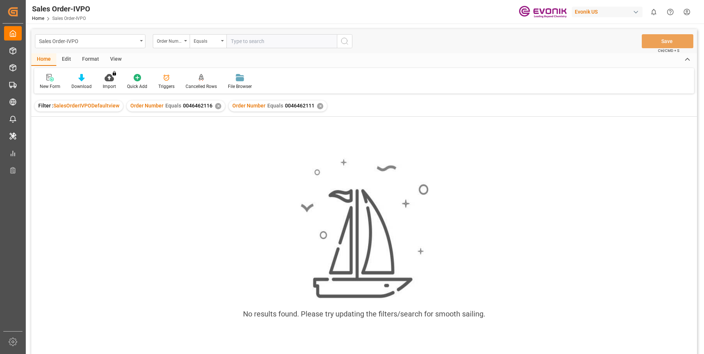
click at [217, 106] on div "✕" at bounding box center [218, 106] width 6 height 6
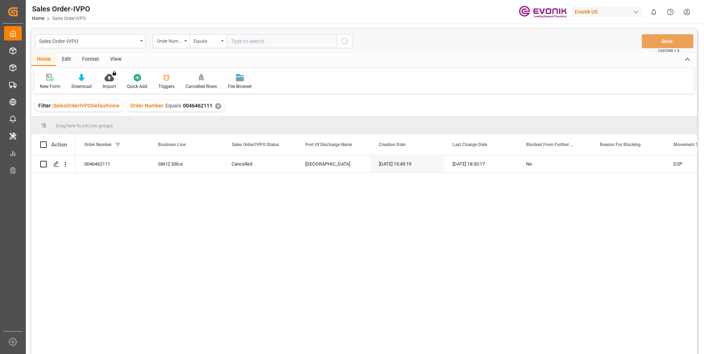
click at [253, 42] on input "text" at bounding box center [282, 41] width 111 height 14
paste input "2007154785"
type input "2007154785"
click at [342, 43] on icon "search button" at bounding box center [344, 41] width 9 height 9
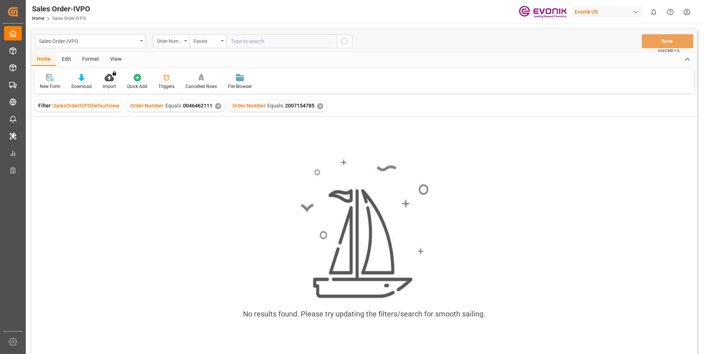
click at [217, 106] on div "✕" at bounding box center [218, 106] width 6 height 6
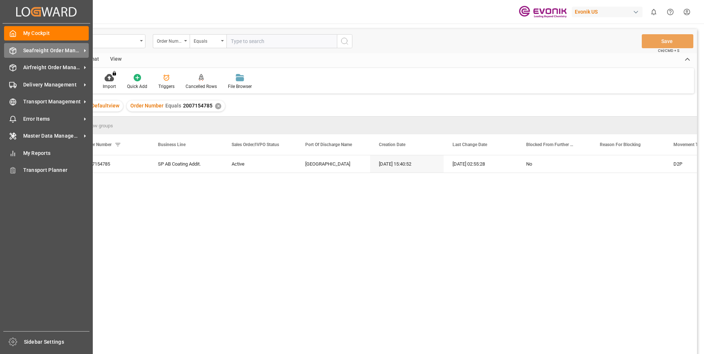
click at [36, 55] on div "Seafreight Order Management Seafreight Order Management" at bounding box center [46, 50] width 85 height 14
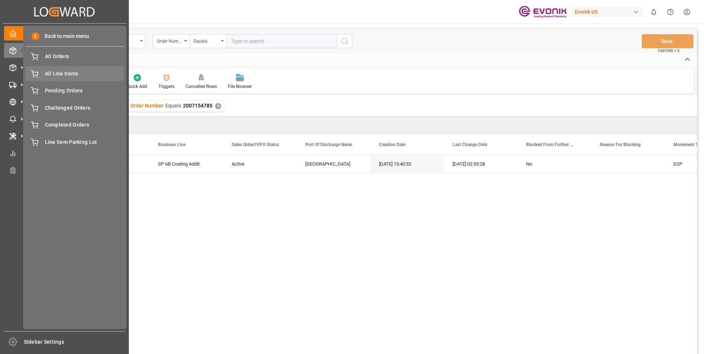
click at [58, 74] on span "All Line Items" at bounding box center [84, 74] width 79 height 8
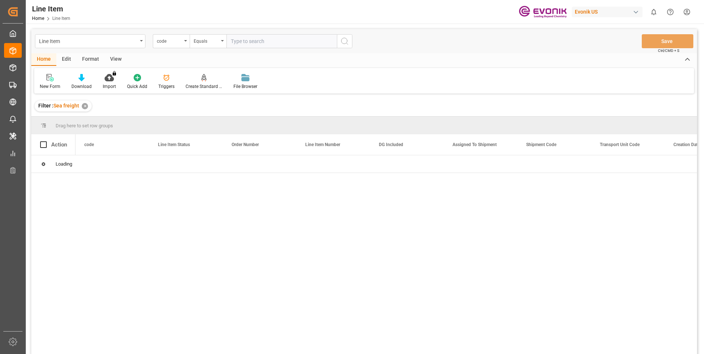
click at [173, 40] on div "code" at bounding box center [169, 40] width 25 height 8
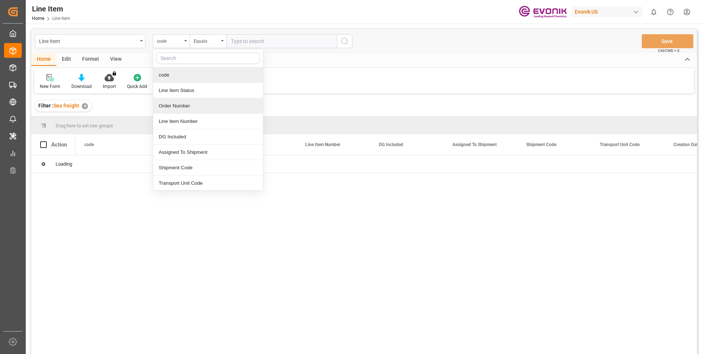
click at [173, 106] on div "Order Number" at bounding box center [208, 105] width 110 height 15
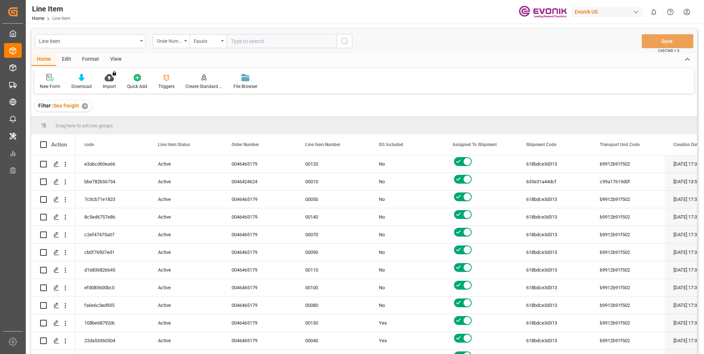
click at [263, 42] on input "text" at bounding box center [282, 41] width 111 height 14
paste input "2007154785"
type input "2007154785"
click at [344, 42] on icon "search button" at bounding box center [344, 41] width 9 height 9
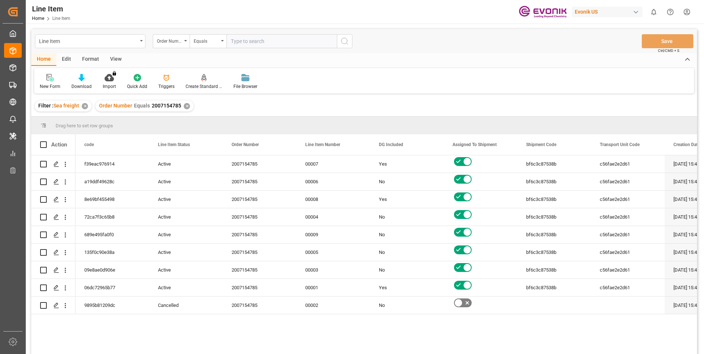
click at [118, 59] on div "View" at bounding box center [116, 59] width 22 height 13
click at [73, 87] on div "Standard Templates" at bounding box center [83, 86] width 37 height 7
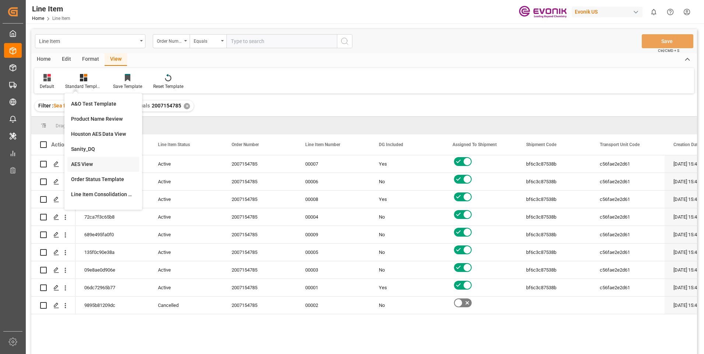
click at [85, 163] on div "AES View" at bounding box center [103, 165] width 64 height 8
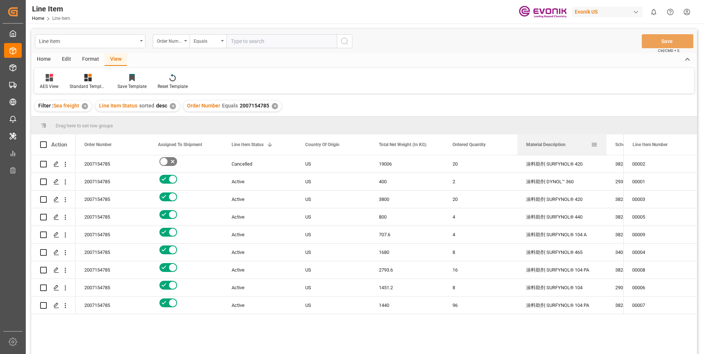
drag, startPoint x: 590, startPoint y: 144, endPoint x: 606, endPoint y: 145, distance: 15.5
click at [606, 145] on div at bounding box center [606, 144] width 3 height 21
click at [512, 273] on div "16" at bounding box center [481, 270] width 74 height 17
click at [366, 303] on div "US" at bounding box center [334, 305] width 74 height 17
click at [386, 308] on div "1440" at bounding box center [407, 305] width 74 height 17
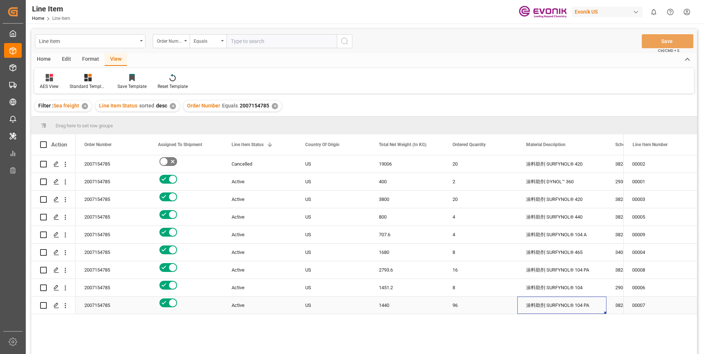
click at [572, 308] on div "涂料助剂 SURFYNOL® 104 PA" at bounding box center [562, 305] width 89 height 17
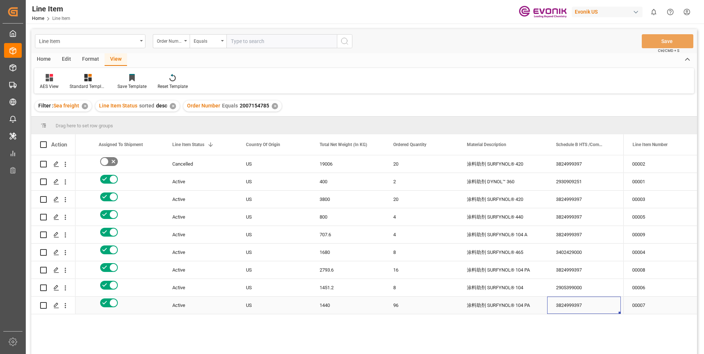
scroll to position [0, 133]
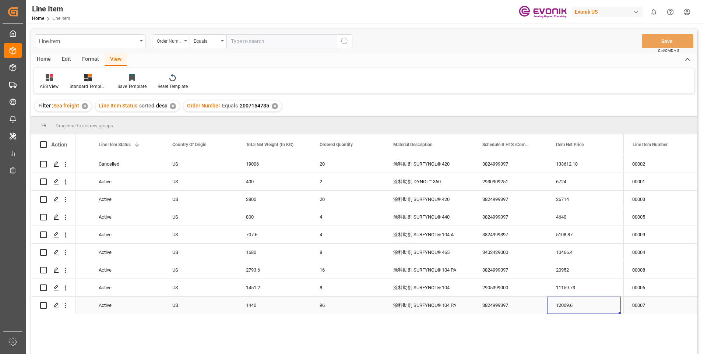
click at [568, 304] on div "12009.6" at bounding box center [584, 305] width 74 height 17
click at [196, 267] on div "US" at bounding box center [201, 270] width 74 height 17
click at [493, 270] on div "3824999397" at bounding box center [511, 270] width 74 height 17
click at [250, 273] on div "2793.6" at bounding box center [274, 270] width 74 height 17
click at [569, 267] on div "20952" at bounding box center [584, 270] width 74 height 17
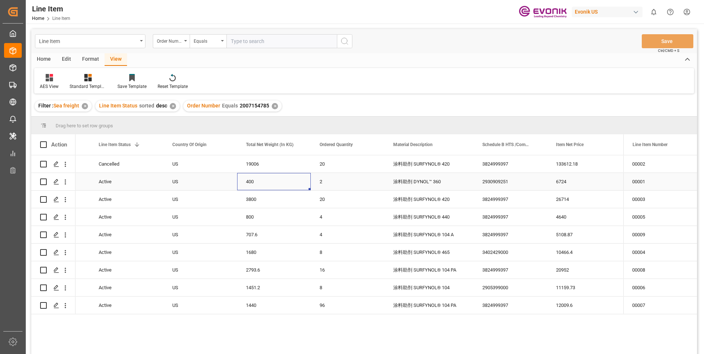
click at [255, 185] on div "400" at bounding box center [274, 181] width 74 height 17
click at [506, 182] on div "2930909251" at bounding box center [511, 181] width 74 height 17
click at [251, 180] on div "400" at bounding box center [274, 181] width 74 height 17
click at [562, 182] on div "6724" at bounding box center [584, 181] width 74 height 17
click at [494, 294] on div "2905399000" at bounding box center [511, 287] width 74 height 17
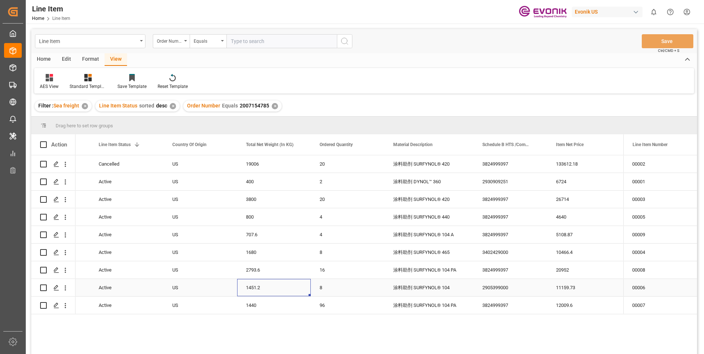
click at [252, 288] on div "1451.2" at bounding box center [274, 287] width 74 height 17
click at [576, 292] on div "11159.73" at bounding box center [584, 287] width 74 height 17
click at [387, 250] on div "涂料助剂 SURFYNOL® 465" at bounding box center [429, 252] width 89 height 17
click at [495, 256] on div "3402429000" at bounding box center [511, 252] width 74 height 17
click at [253, 251] on div "1680" at bounding box center [274, 252] width 74 height 17
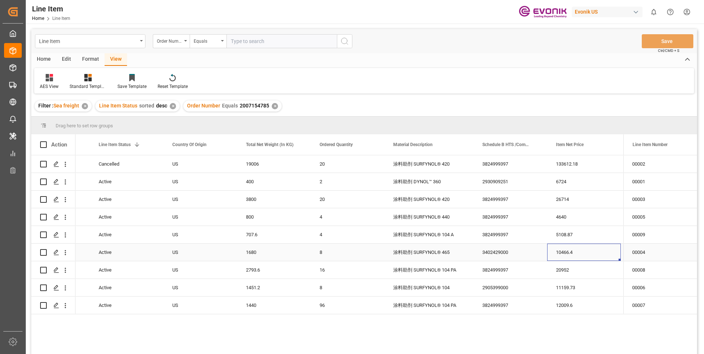
click at [560, 256] on div "10466.4" at bounding box center [584, 252] width 74 height 17
click at [287, 239] on div "707.6" at bounding box center [274, 234] width 74 height 17
click at [493, 240] on div "3824999397" at bounding box center [511, 234] width 74 height 17
click at [257, 238] on div "707.6" at bounding box center [274, 234] width 74 height 17
click at [565, 232] on div "5108.87" at bounding box center [584, 234] width 74 height 17
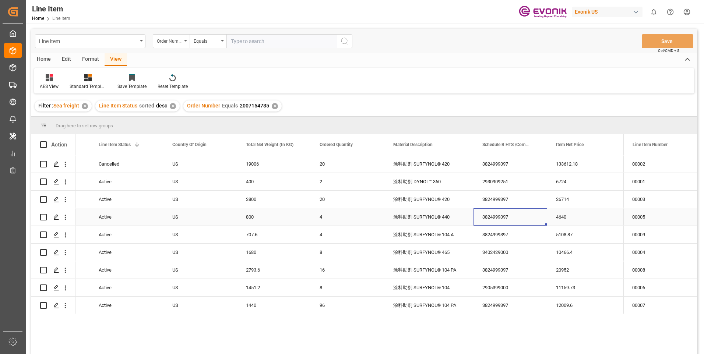
click at [490, 211] on div "3824999397" at bounding box center [511, 216] width 74 height 17
click at [260, 222] on div "800" at bounding box center [274, 216] width 74 height 17
click at [564, 220] on div "4640" at bounding box center [584, 216] width 74 height 17
click at [367, 203] on div "20" at bounding box center [348, 199] width 74 height 17
click at [505, 194] on div "3824999397" at bounding box center [511, 199] width 74 height 17
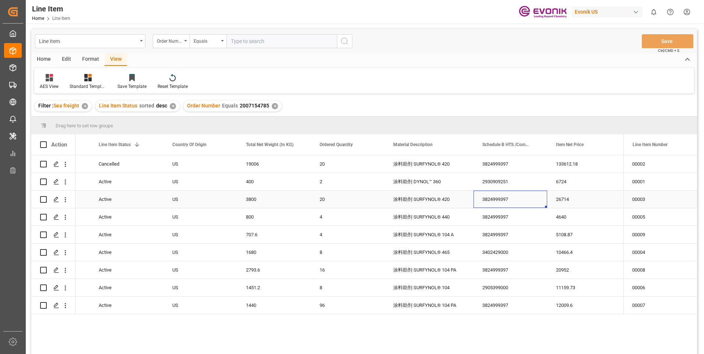
click at [252, 200] on div "3800" at bounding box center [274, 199] width 74 height 17
click at [565, 199] on div "26714" at bounding box center [584, 199] width 74 height 17
click at [581, 185] on div "6724" at bounding box center [584, 181] width 74 height 17
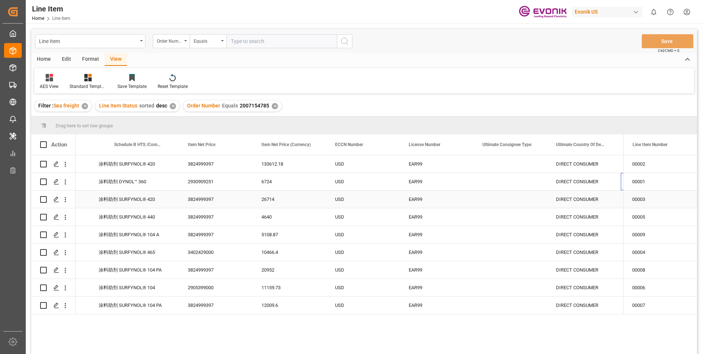
scroll to position [0, 501]
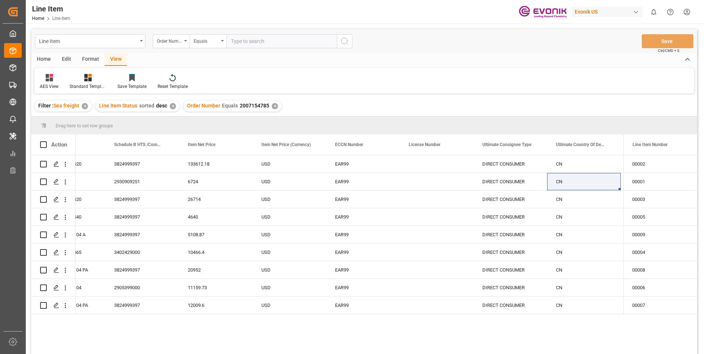
click at [255, 38] on input "text" at bounding box center [282, 41] width 111 height 14
paste input "0046469987"
type input "0046469987"
click at [349, 42] on button "search button" at bounding box center [344, 41] width 15 height 14
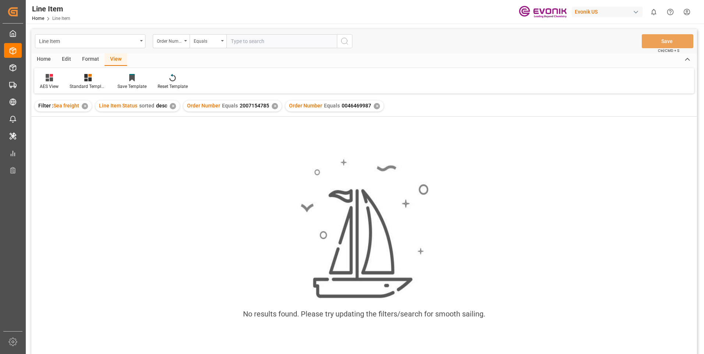
click at [272, 106] on div "✕" at bounding box center [275, 106] width 6 height 6
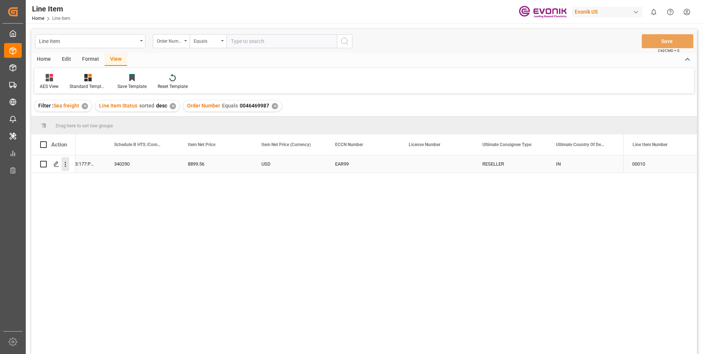
click at [67, 164] on icon "open menu" at bounding box center [66, 165] width 8 height 8
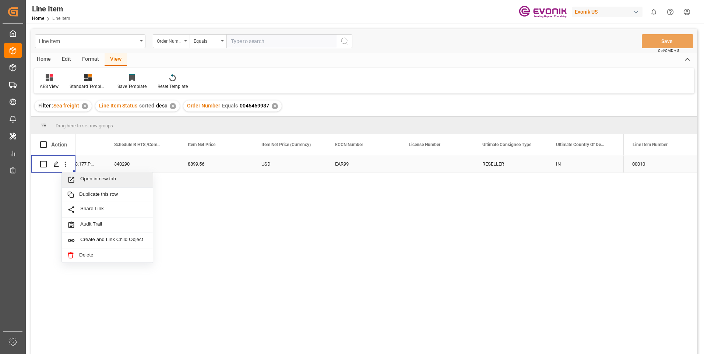
click at [104, 181] on span "Open in new tab" at bounding box center [113, 180] width 67 height 8
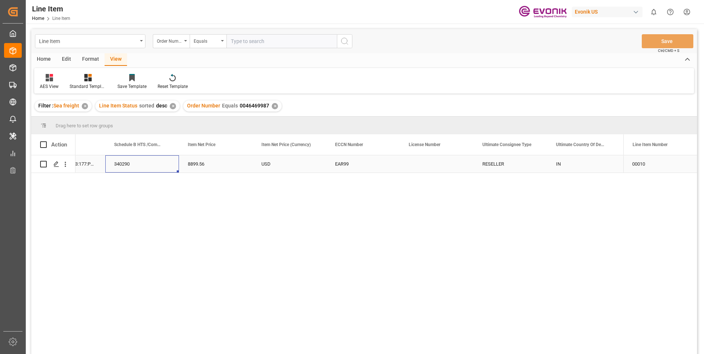
click at [127, 169] on div "340290" at bounding box center [142, 163] width 74 height 17
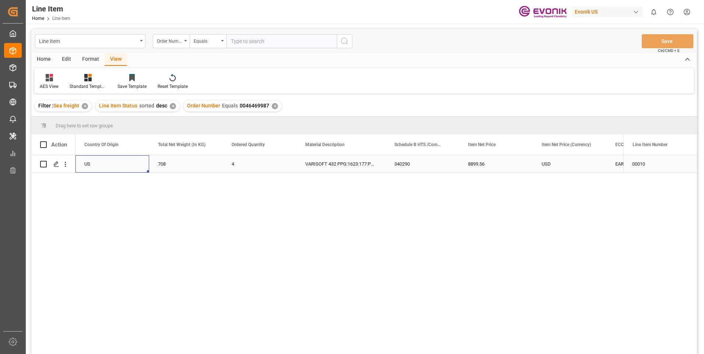
scroll to position [0, 147]
click at [239, 165] on div "708" at bounding box center [260, 163] width 74 height 17
click at [554, 160] on div "8899.56" at bounding box center [570, 163] width 74 height 17
click at [403, 166] on div "VARISOFT 432 PPG:1623:177:PP:P" at bounding box center [414, 163] width 89 height 17
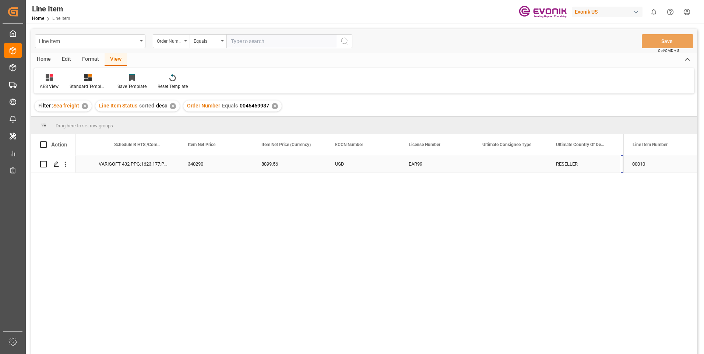
scroll to position [0, 501]
click at [253, 41] on input "text" at bounding box center [282, 41] width 111 height 14
paste input "2007178352"
type input "2007178352"
click at [349, 43] on button "search button" at bounding box center [344, 41] width 15 height 14
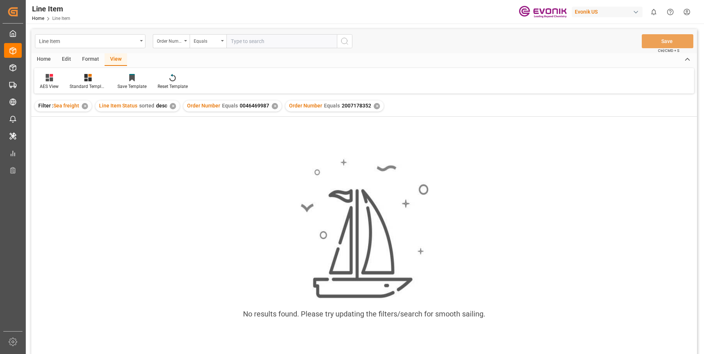
click at [272, 109] on div "✕" at bounding box center [275, 106] width 6 height 6
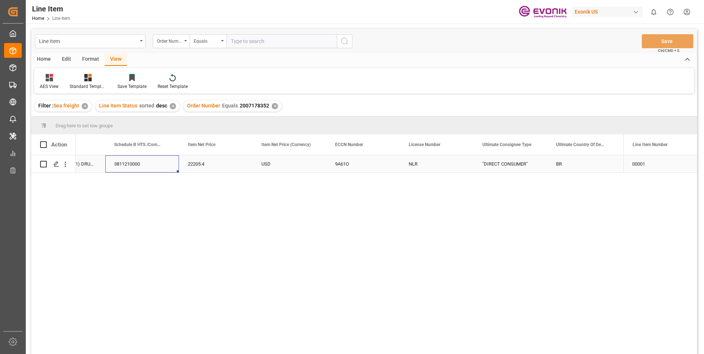
click at [139, 160] on div "3811210000" at bounding box center [142, 163] width 74 height 17
click at [90, 169] on div "VISCOPLEX® 8-954(4001) DRUM 175KG" at bounding box center [60, 163] width 89 height 17
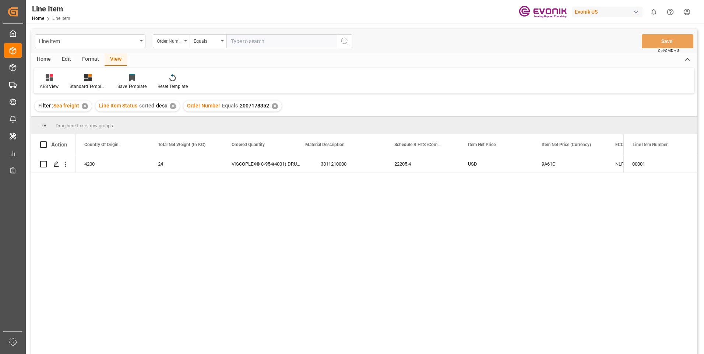
scroll to position [0, 221]
click at [476, 166] on div "22205.4" at bounding box center [496, 163] width 74 height 17
click at [252, 41] on input "text" at bounding box center [282, 41] width 111 height 14
paste input "2007139206"
type input "2007139206"
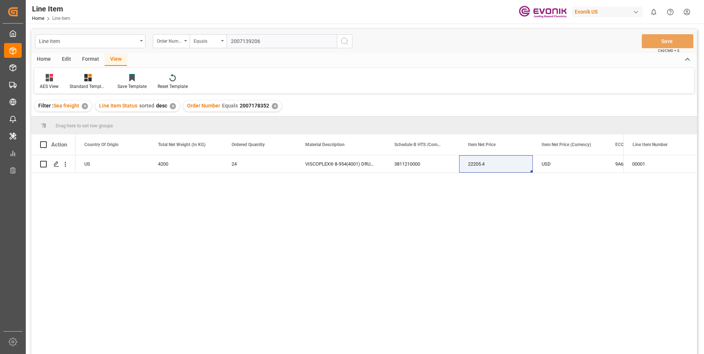
click at [344, 38] on icon "search button" at bounding box center [344, 41] width 9 height 9
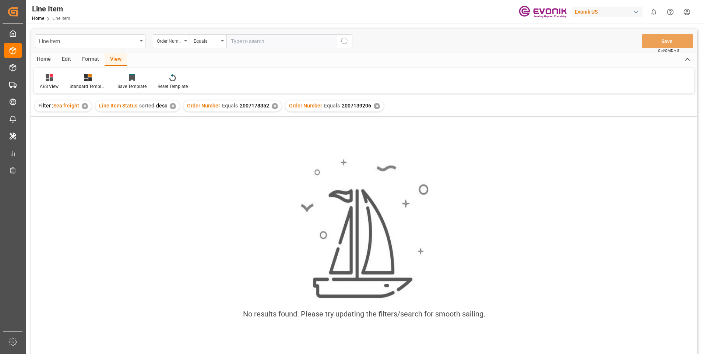
click at [275, 105] on div "✕" at bounding box center [275, 106] width 6 height 6
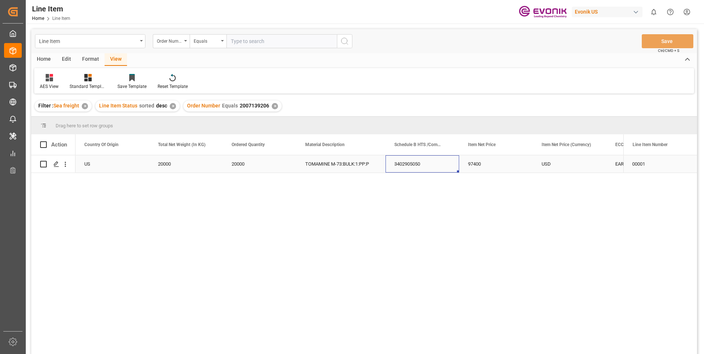
click at [412, 163] on div "3402905050" at bounding box center [423, 163] width 74 height 17
click at [187, 168] on div "20000" at bounding box center [186, 163] width 74 height 17
click at [476, 164] on div "97400" at bounding box center [496, 163] width 74 height 17
click at [472, 164] on div "97400" at bounding box center [496, 163] width 74 height 17
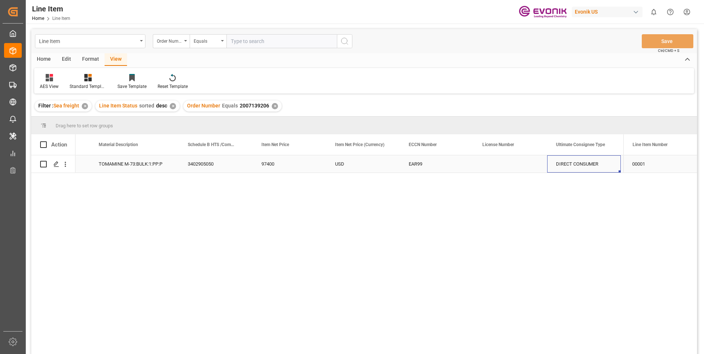
scroll to position [0, 501]
click at [399, 34] on div "Line Item Order Number Equals Save Ctrl/CMD + S" at bounding box center [364, 41] width 666 height 24
click at [245, 40] on input "text" at bounding box center [282, 41] width 111 height 14
paste input "0046466581"
type input "0046466581"
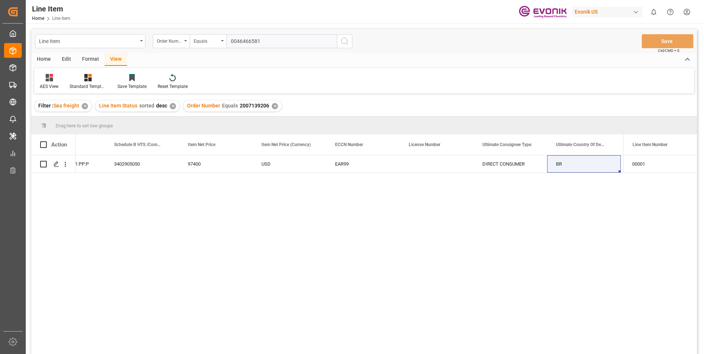
click at [344, 38] on icon "search button" at bounding box center [344, 41] width 9 height 9
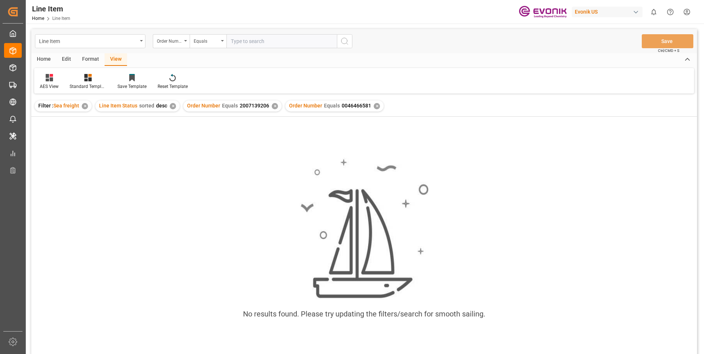
click at [272, 107] on div "✕" at bounding box center [275, 106] width 6 height 6
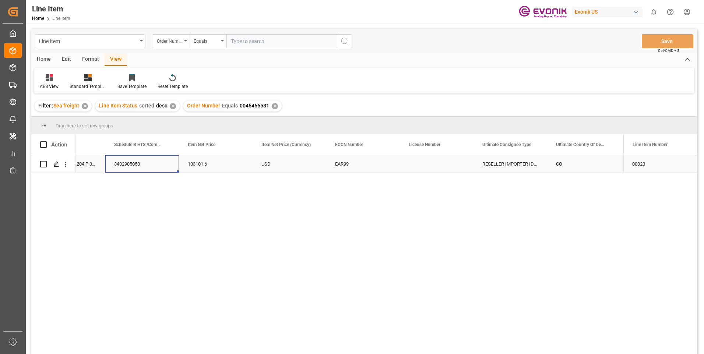
click at [138, 164] on div "3402905050" at bounding box center [142, 163] width 74 height 17
click at [199, 166] on div "103101.6" at bounding box center [216, 163] width 74 height 17
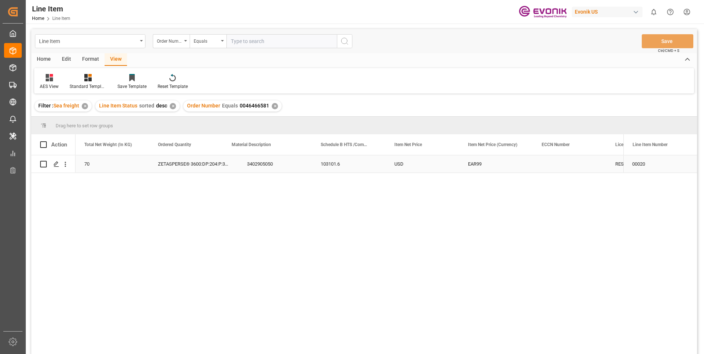
scroll to position [0, 295]
click at [399, 165] on div "103101.6" at bounding box center [423, 163] width 74 height 17
click at [285, 157] on div "ZETASPERSE® 3600:DP:204:P:35:#NEXDRUM" at bounding box center [267, 163] width 89 height 17
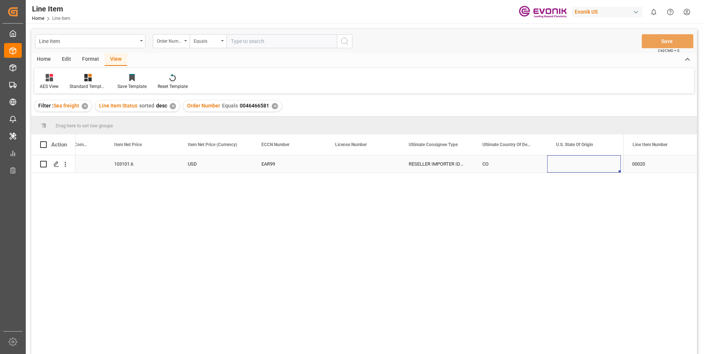
scroll to position [0, 575]
click at [241, 39] on input "text" at bounding box center [282, 41] width 111 height 14
paste input "0046468058"
type input "0046468058"
click at [342, 41] on icon "search button" at bounding box center [344, 41] width 9 height 9
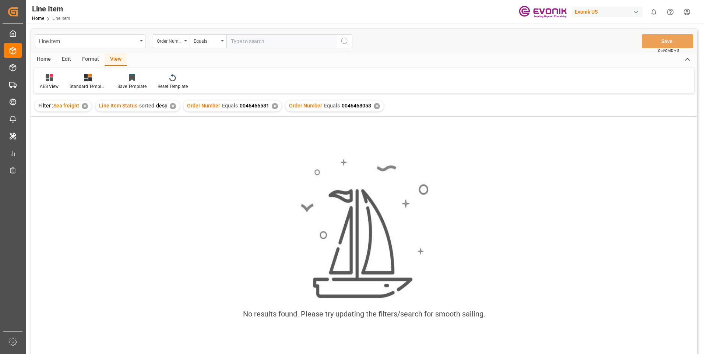
click at [273, 107] on div "✕" at bounding box center [275, 106] width 6 height 6
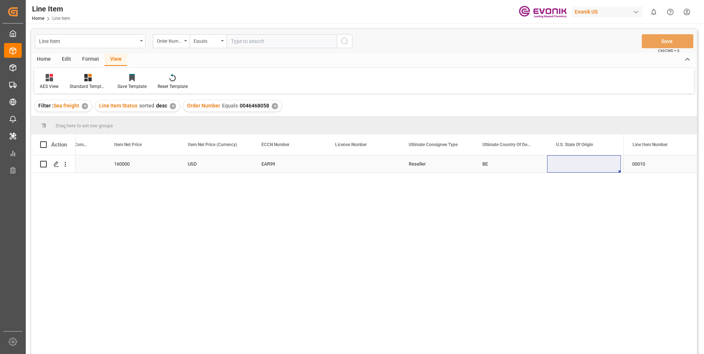
click at [155, 160] on div "160000" at bounding box center [142, 163] width 74 height 17
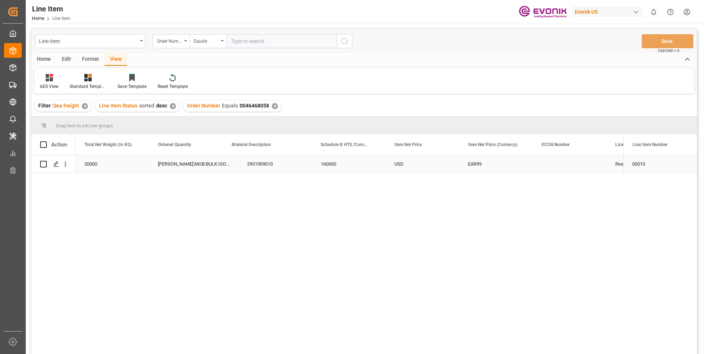
scroll to position [0, 295]
click at [327, 165] on div "2931909010" at bounding box center [349, 163] width 74 height 17
click at [111, 164] on div "20000" at bounding box center [113, 163] width 74 height 17
click at [406, 167] on div "160000" at bounding box center [423, 163] width 74 height 17
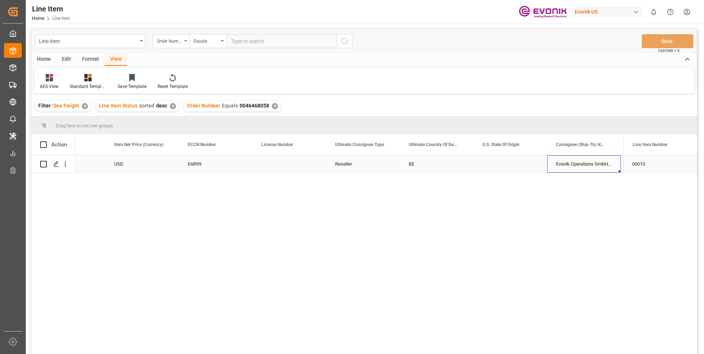
scroll to position [0, 722]
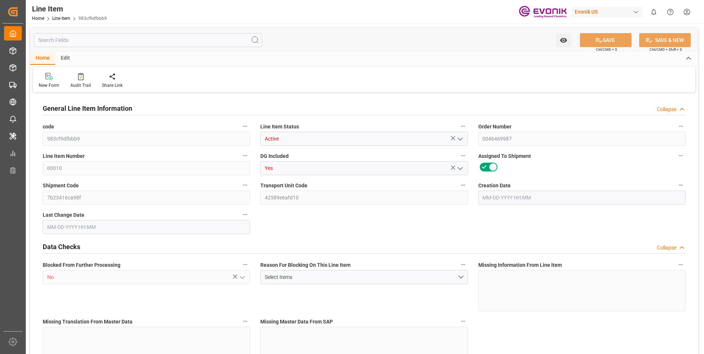
type input "1"
type input "775.968"
type input "708"
type input "1.1562"
type input "4"
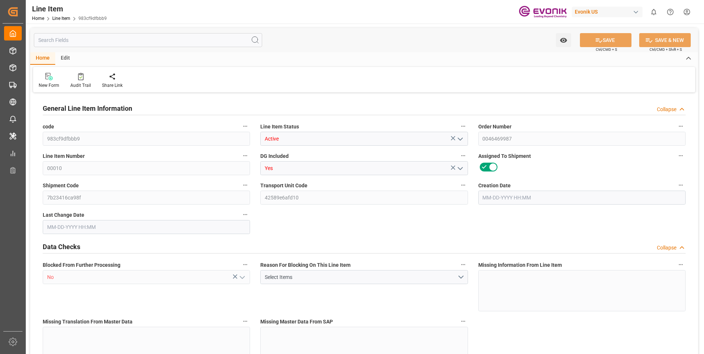
type input "8899.56"
type input "4"
type input "708"
type input "775.968"
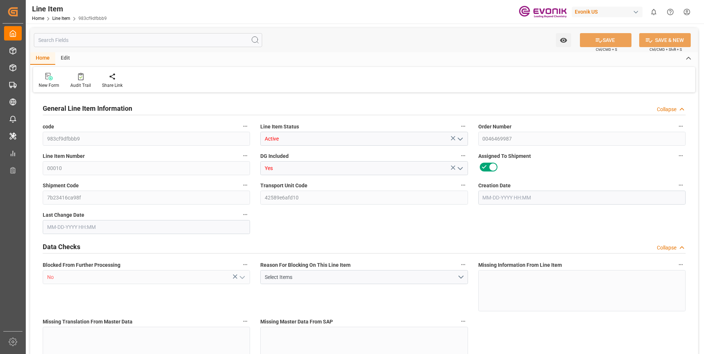
type input "800.968"
type input "708"
type input "1.1562"
type input "1156.164"
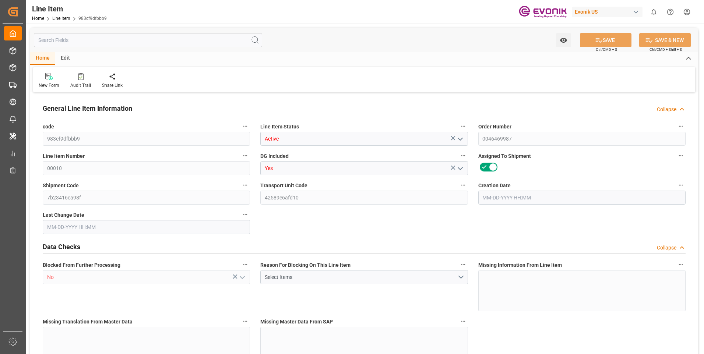
type input "0"
type input "[DATE] 11:51"
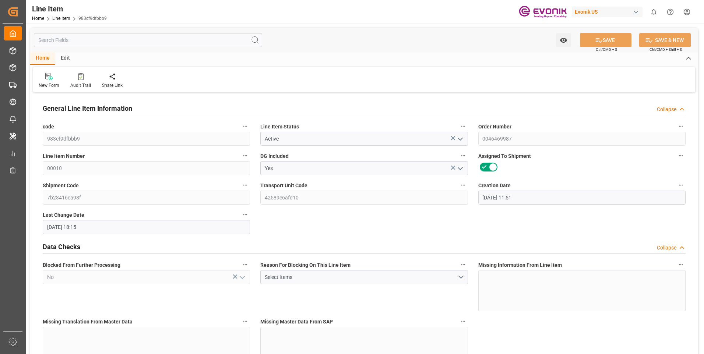
type input "[DATE] 18:15"
type input "[DATE]"
